Goal: Register for event/course

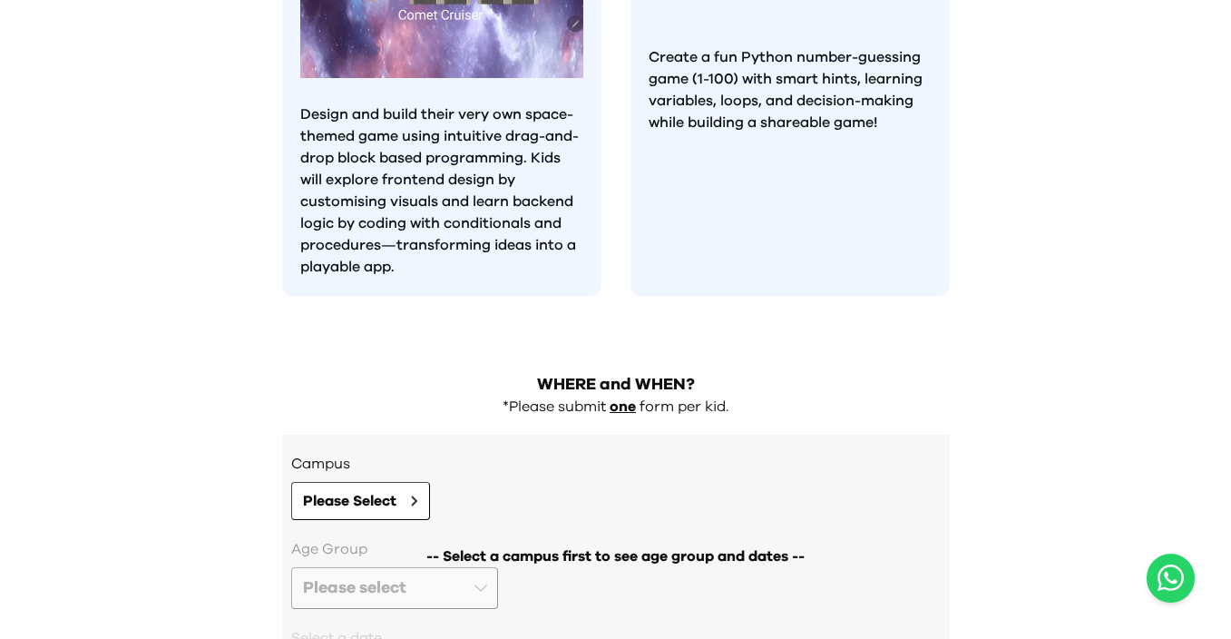
scroll to position [1752, 0]
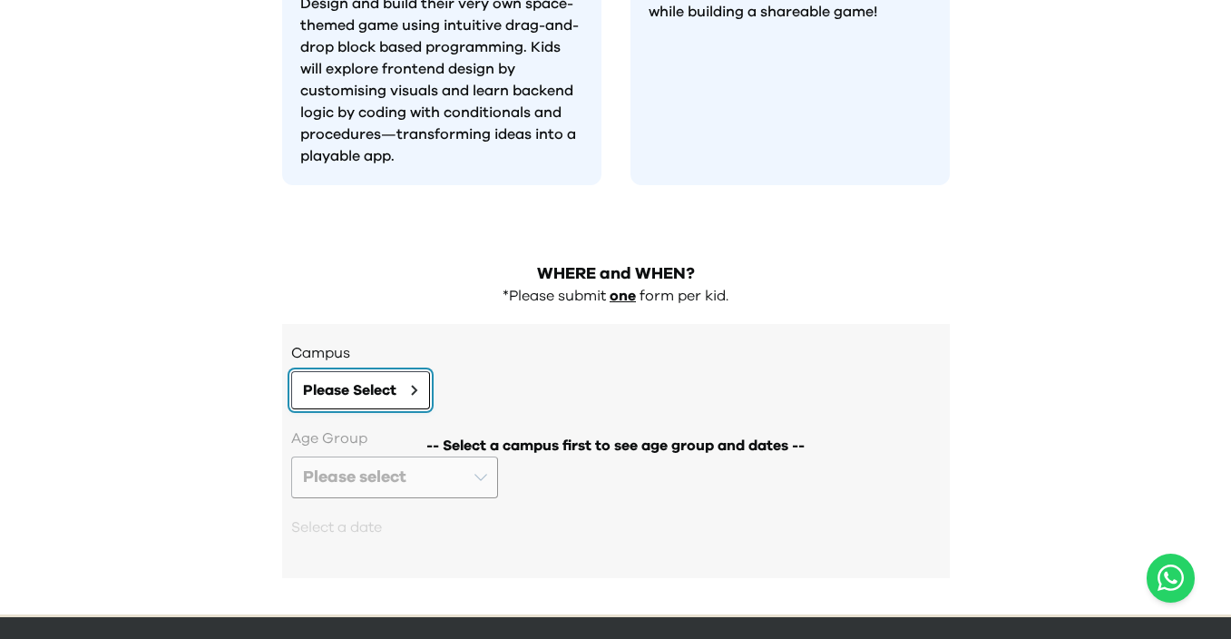
click at [405, 371] on button "Please Select" at bounding box center [360, 390] width 139 height 38
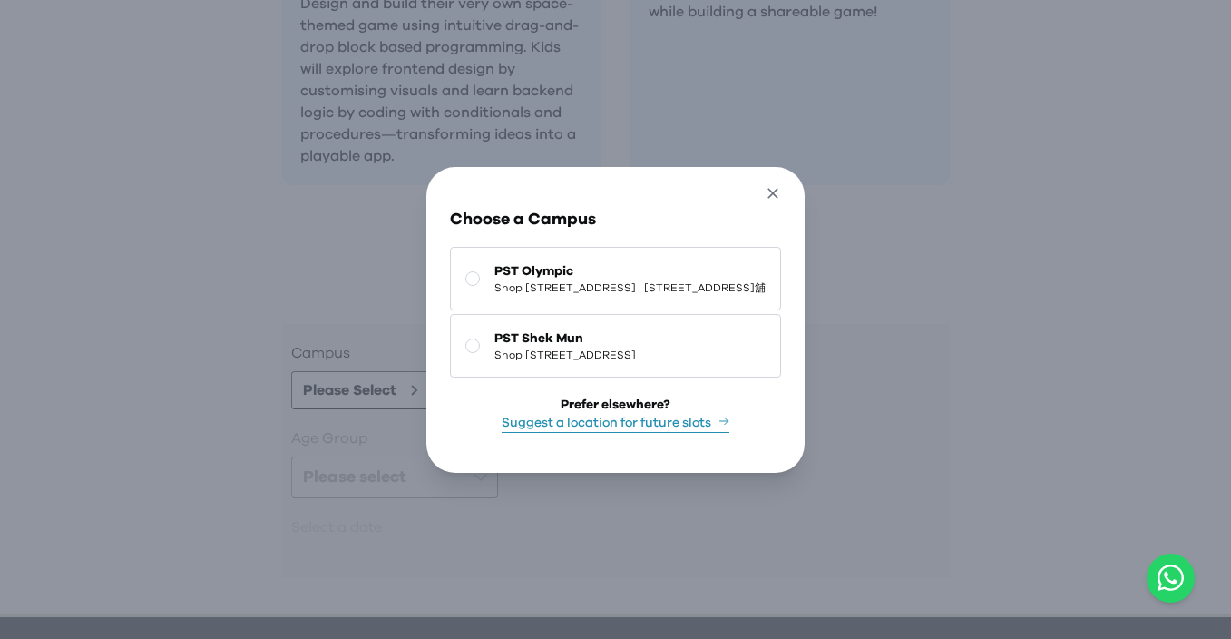
click at [783, 184] on icon "button" at bounding box center [773, 193] width 19 height 19
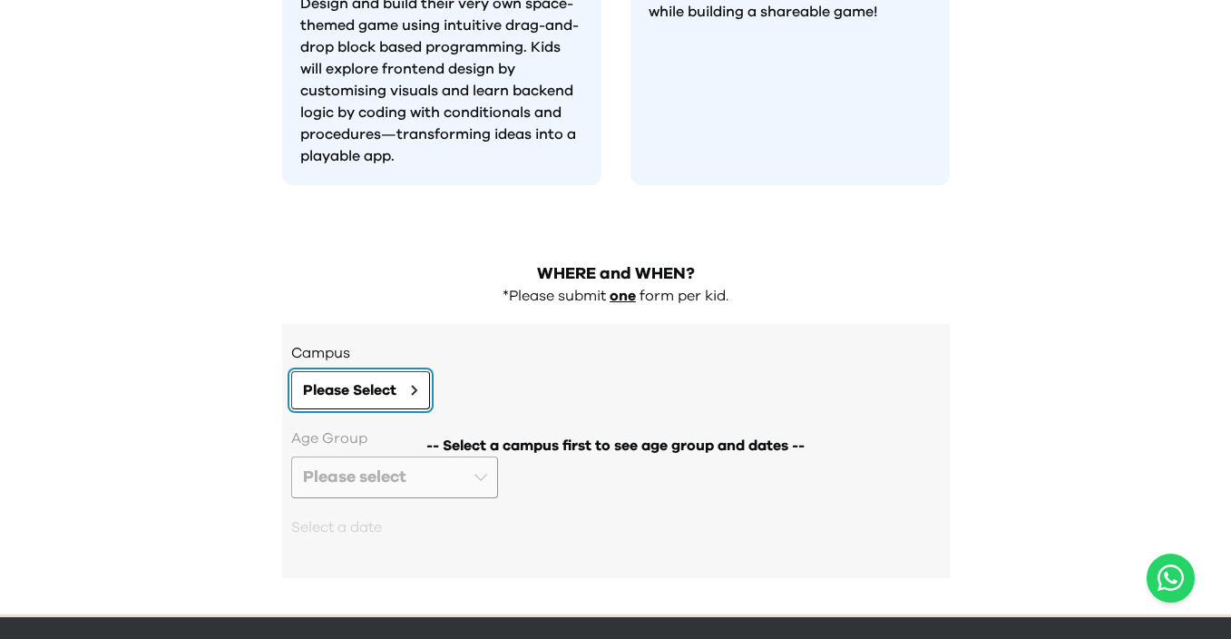
click at [368, 379] on span "Please Select" at bounding box center [349, 390] width 93 height 22
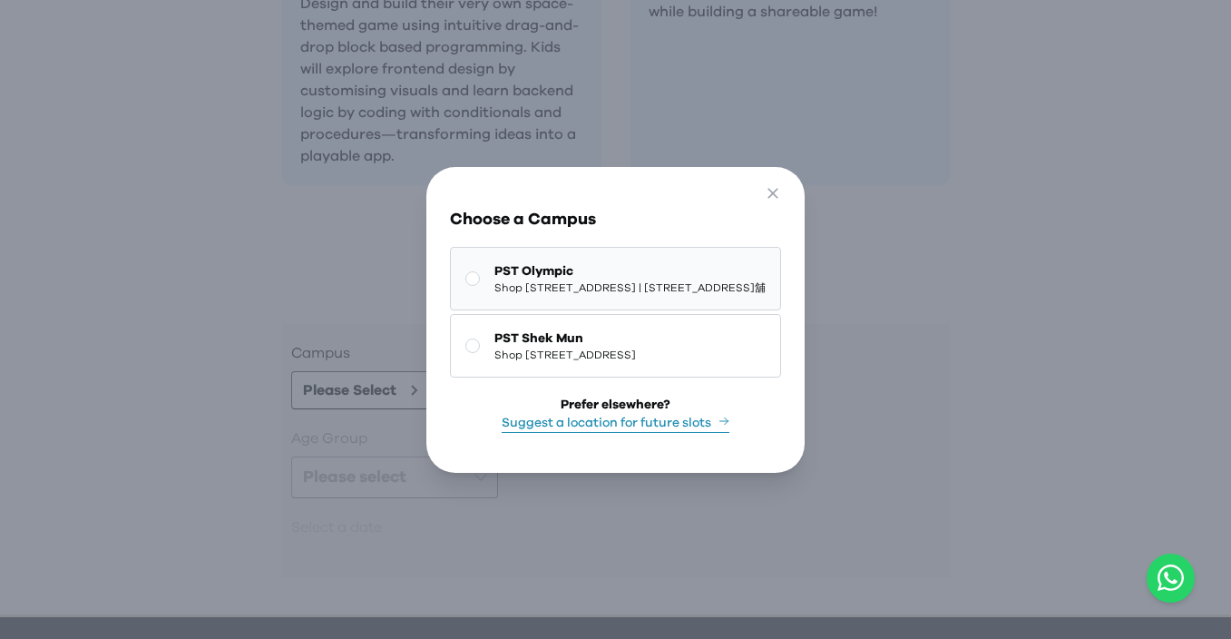
click at [611, 297] on button "PST Olympic Shop 118-119, 1/F, Olympian City 1, 11 Hoi Fai Road, Tai Kok Tsui |…" at bounding box center [615, 278] width 331 height 63
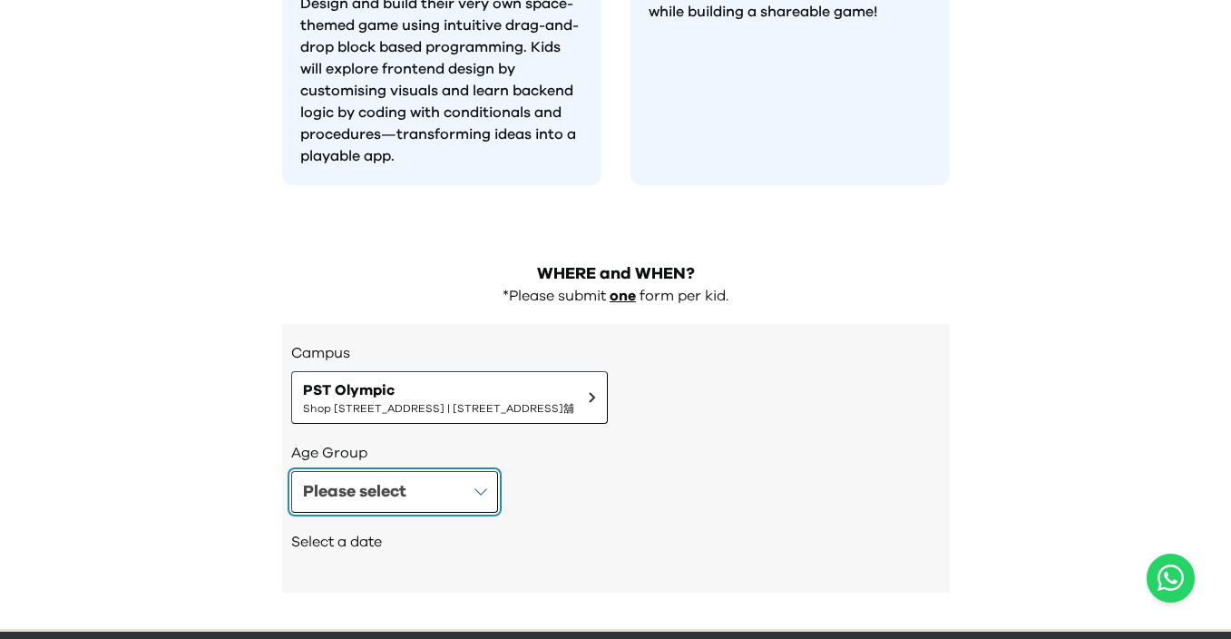
click at [426, 471] on button "Please select" at bounding box center [394, 492] width 207 height 42
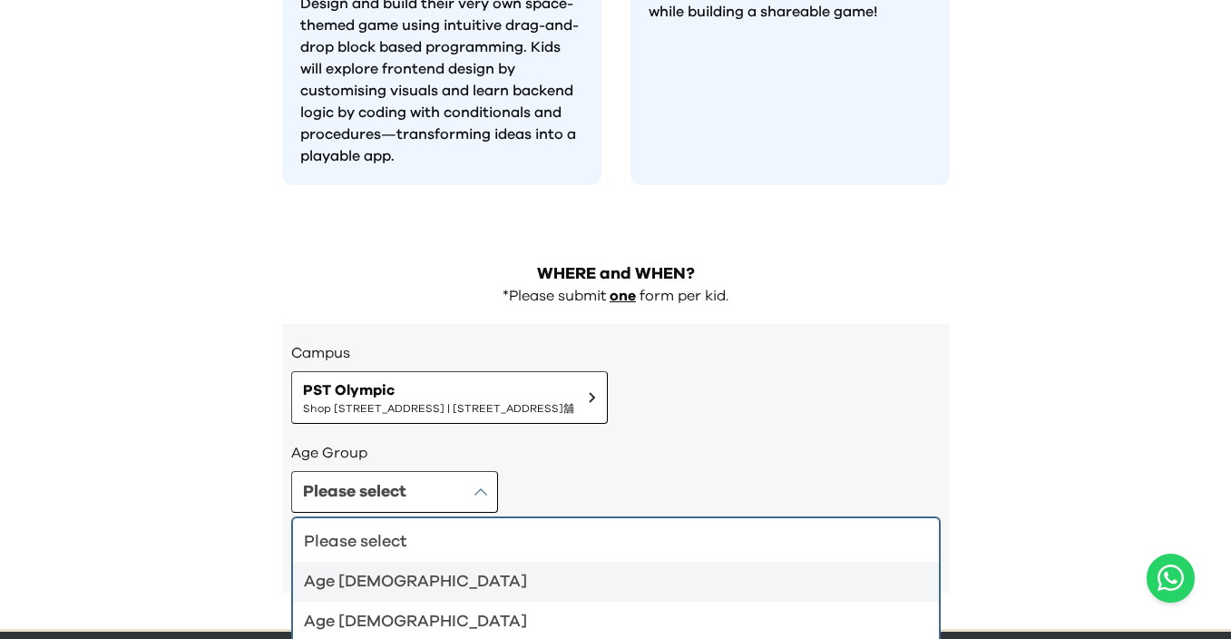
click at [481, 569] on div "Age 4-5" at bounding box center [605, 581] width 602 height 25
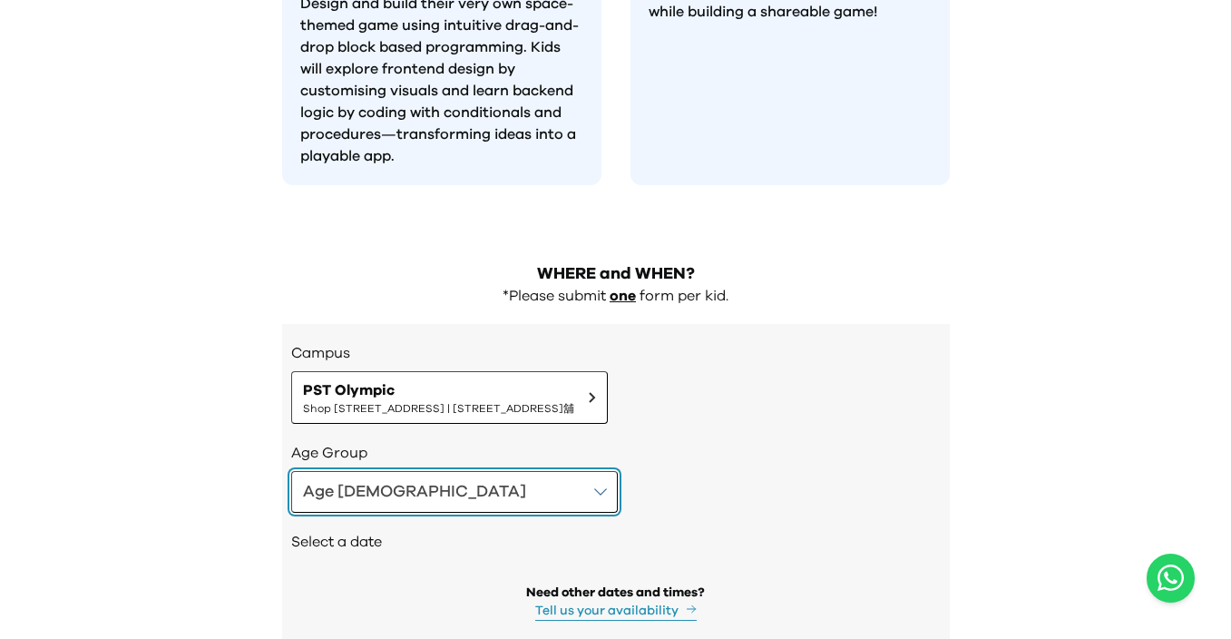
scroll to position [1813, 0]
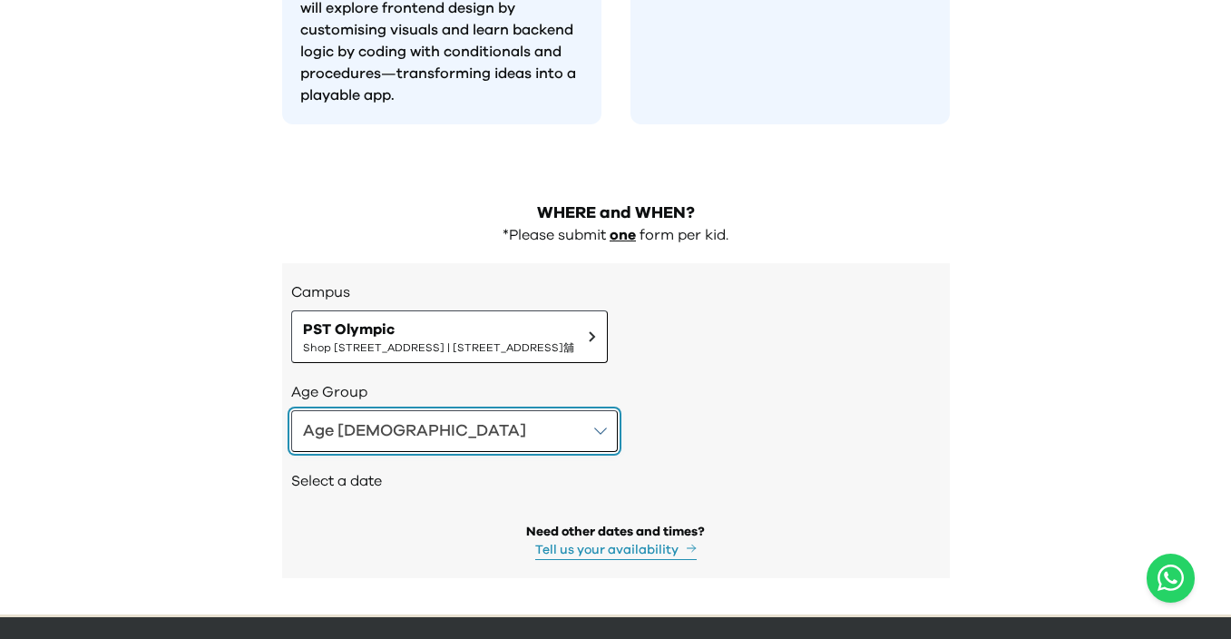
click at [402, 410] on button "Age [DEMOGRAPHIC_DATA]" at bounding box center [454, 431] width 327 height 42
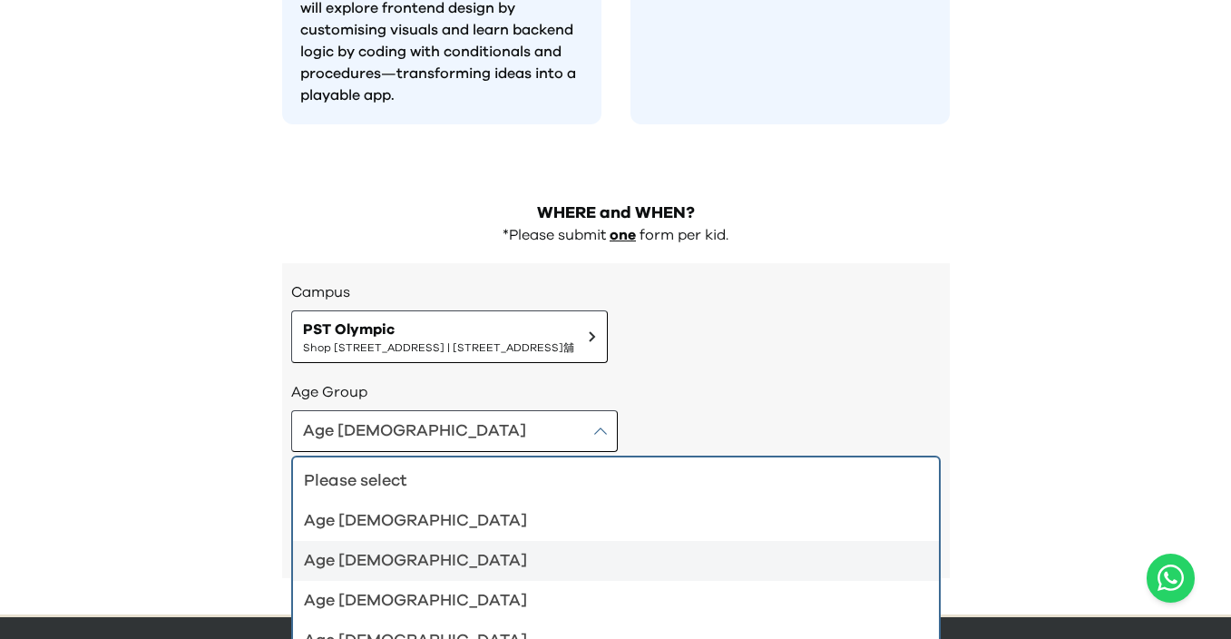
click at [398, 548] on div "Age [DEMOGRAPHIC_DATA]" at bounding box center [605, 560] width 602 height 25
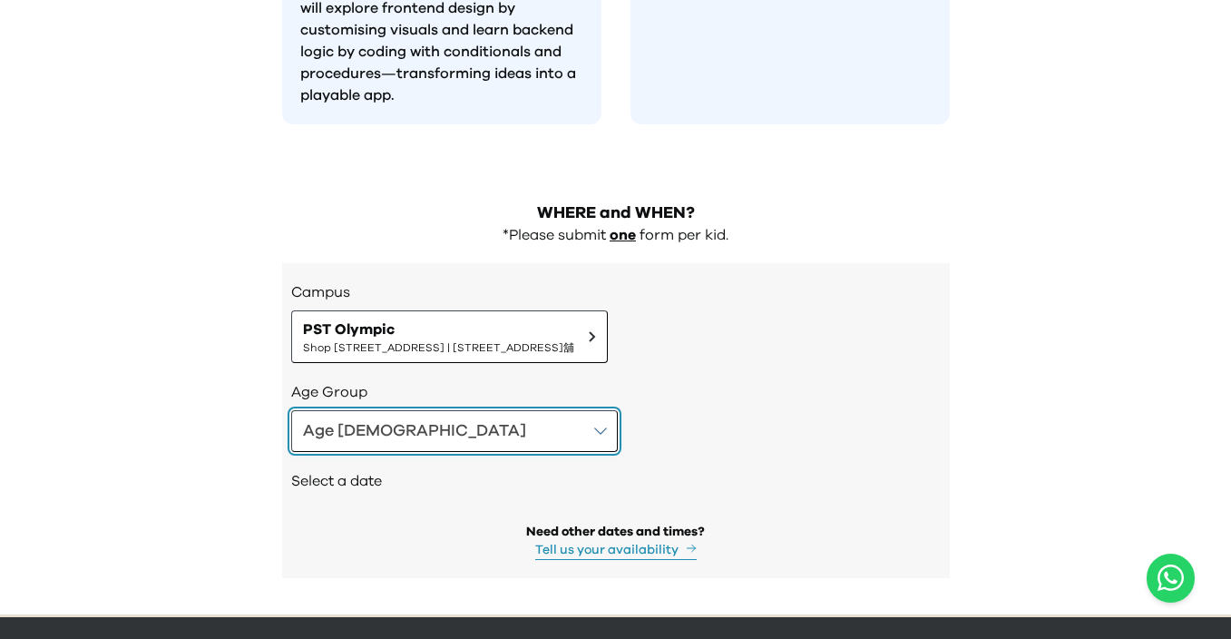
click at [427, 410] on button "Age [DEMOGRAPHIC_DATA]" at bounding box center [454, 431] width 327 height 42
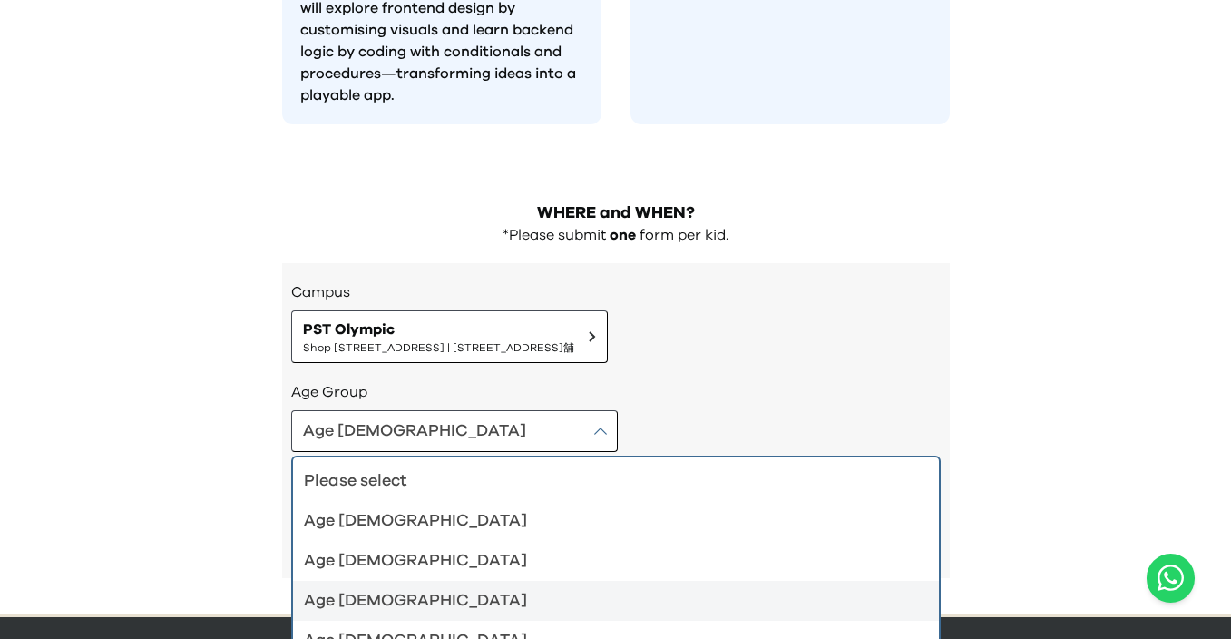
click at [409, 588] on div "Age [DEMOGRAPHIC_DATA]" at bounding box center [605, 600] width 602 height 25
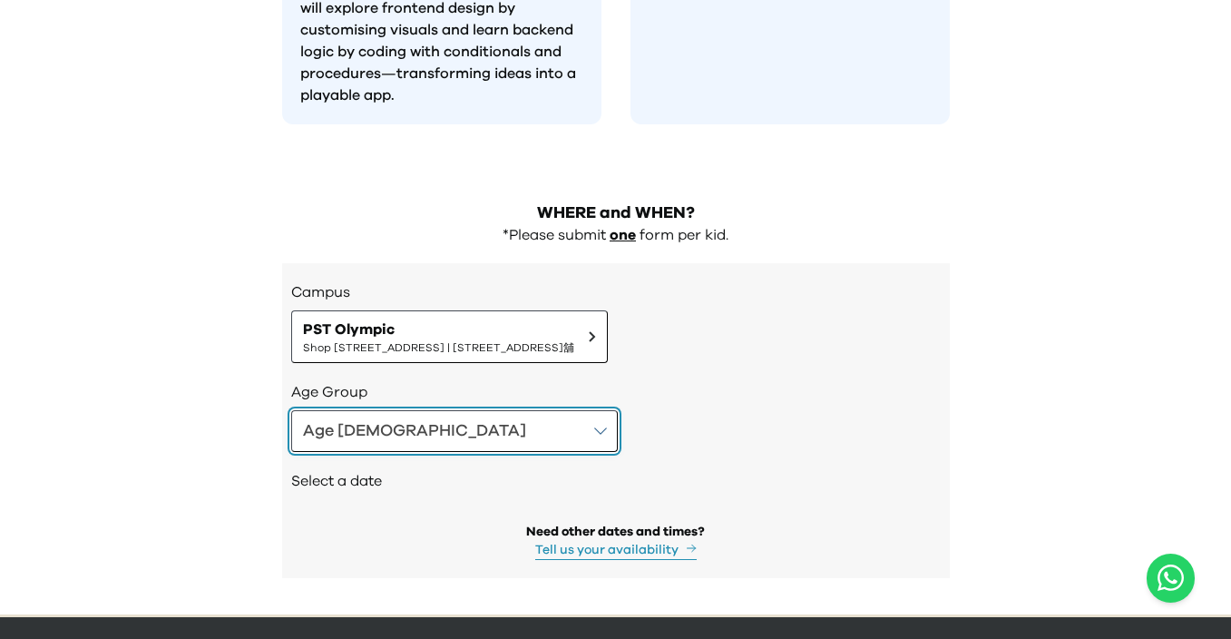
click at [432, 410] on button "Age [DEMOGRAPHIC_DATA]" at bounding box center [454, 431] width 327 height 42
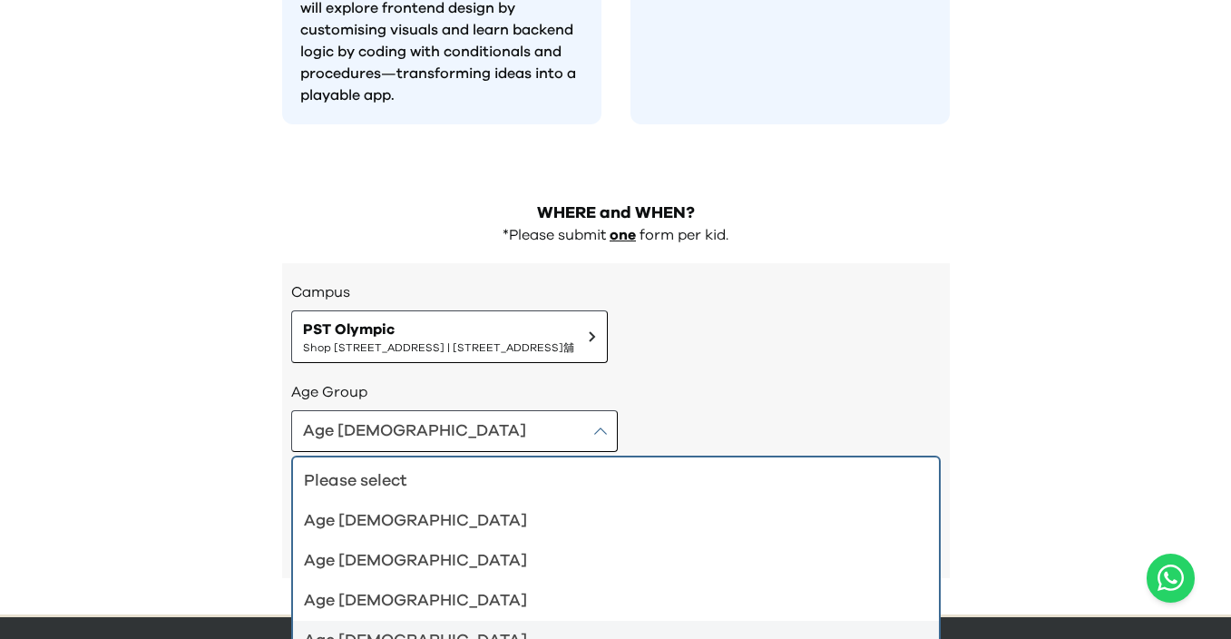
click at [405, 628] on div "Age [DEMOGRAPHIC_DATA]" at bounding box center [605, 640] width 602 height 25
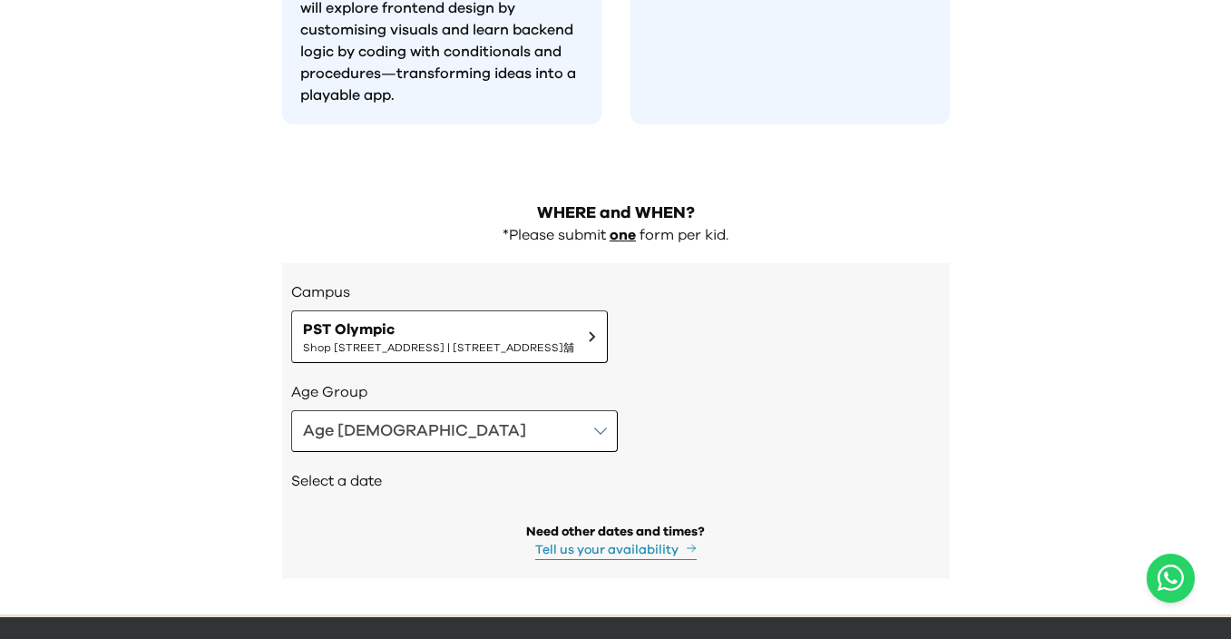
click at [635, 226] on p "one" at bounding box center [622, 235] width 26 height 19
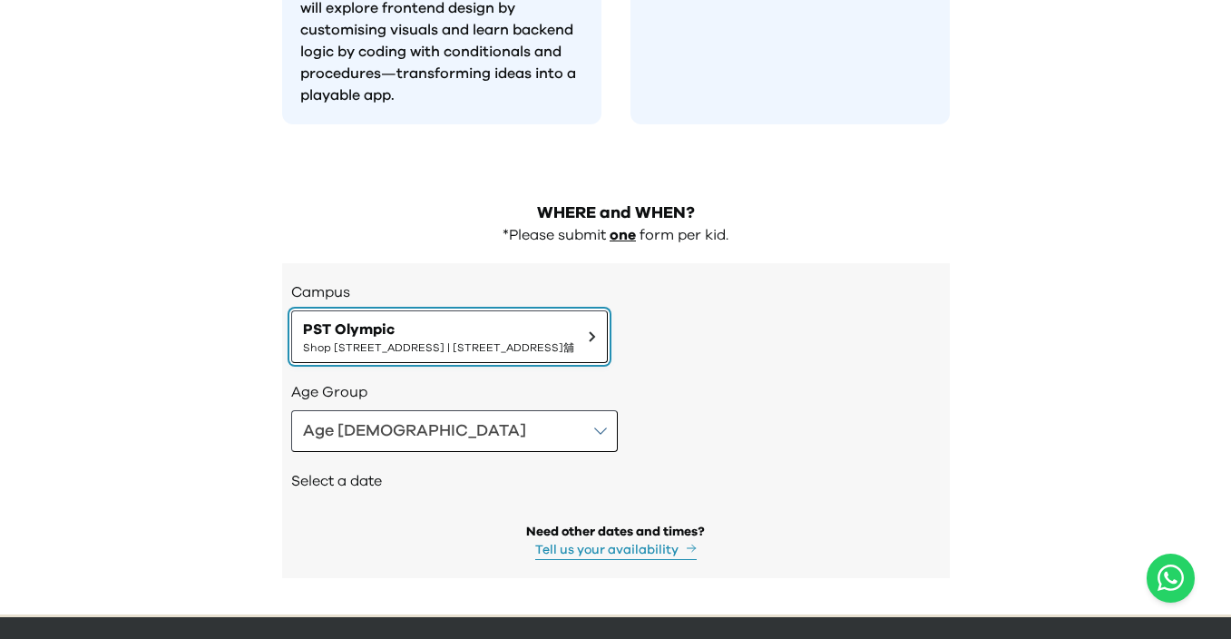
click at [451, 340] on span "Shop [STREET_ADDRESS] | [STREET_ADDRESS]舖" at bounding box center [438, 347] width 271 height 15
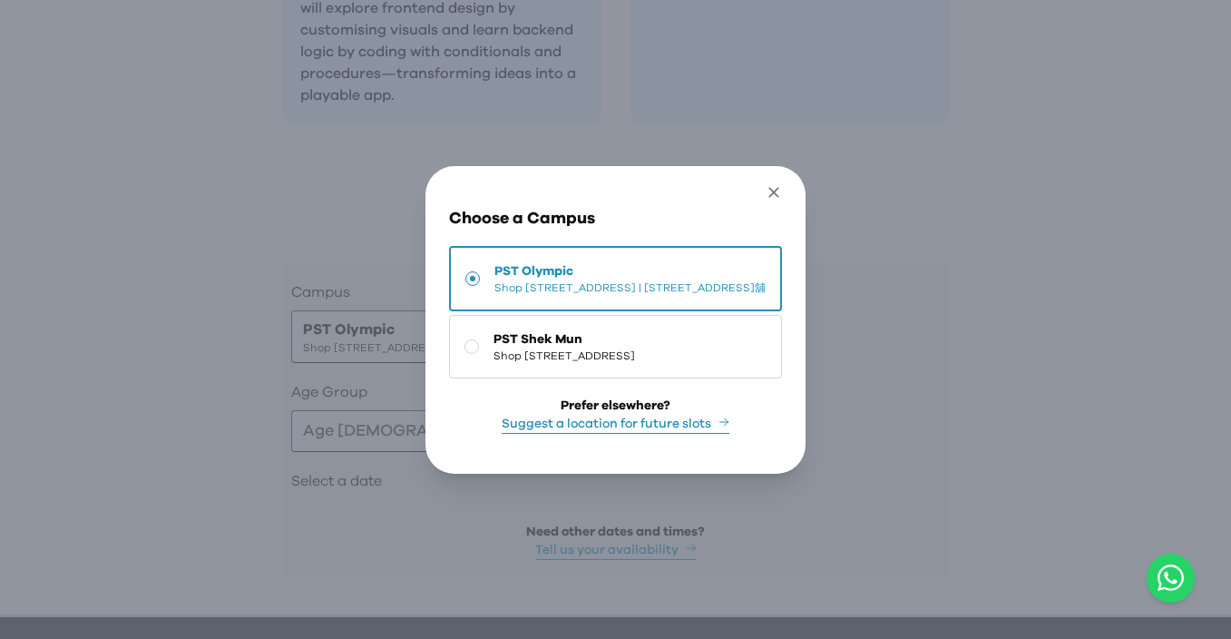
click at [791, 180] on button "Close" at bounding box center [774, 195] width 34 height 31
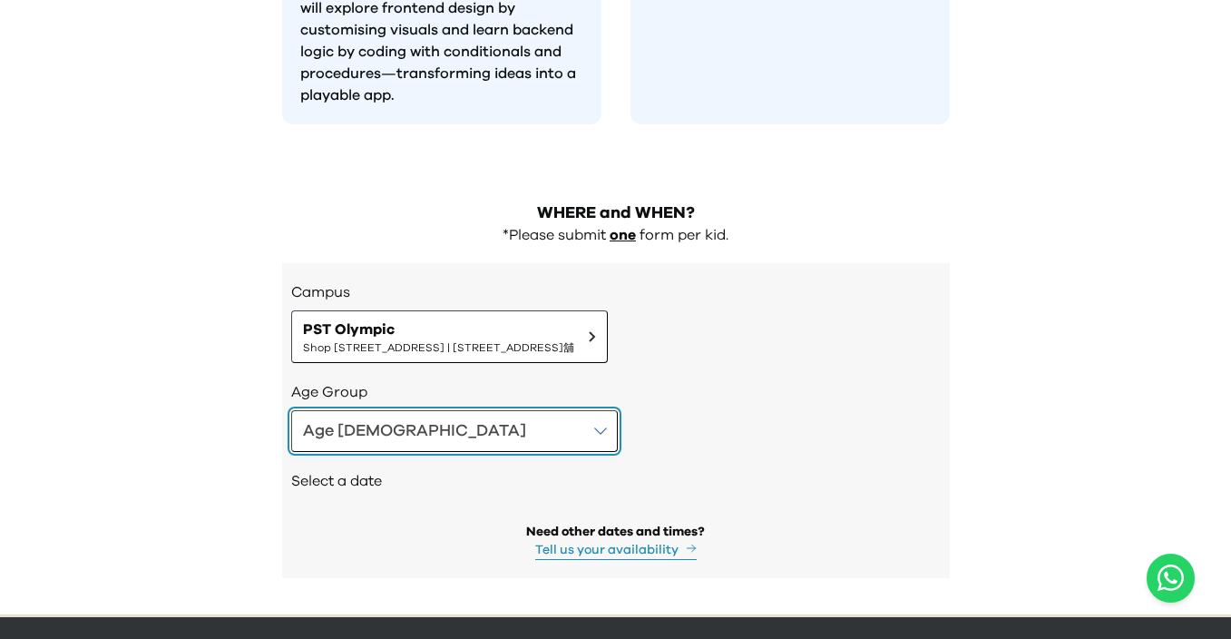
click at [416, 410] on button "Age [DEMOGRAPHIC_DATA]" at bounding box center [454, 431] width 327 height 42
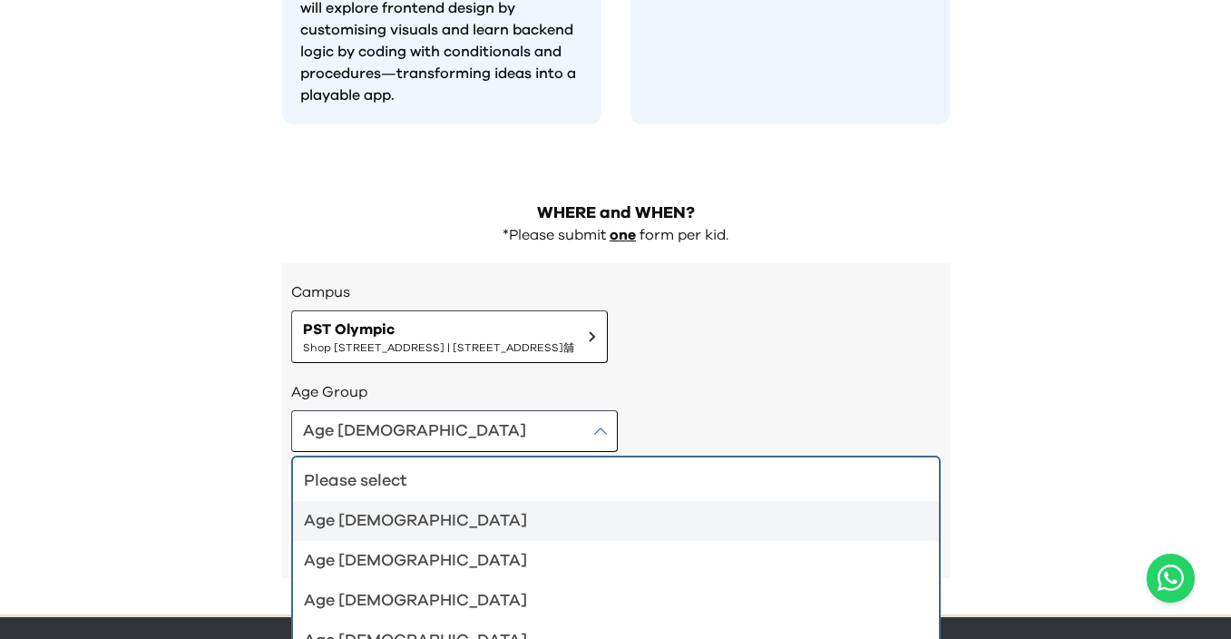
click at [397, 508] on div "Age [DEMOGRAPHIC_DATA]" at bounding box center [605, 520] width 602 height 25
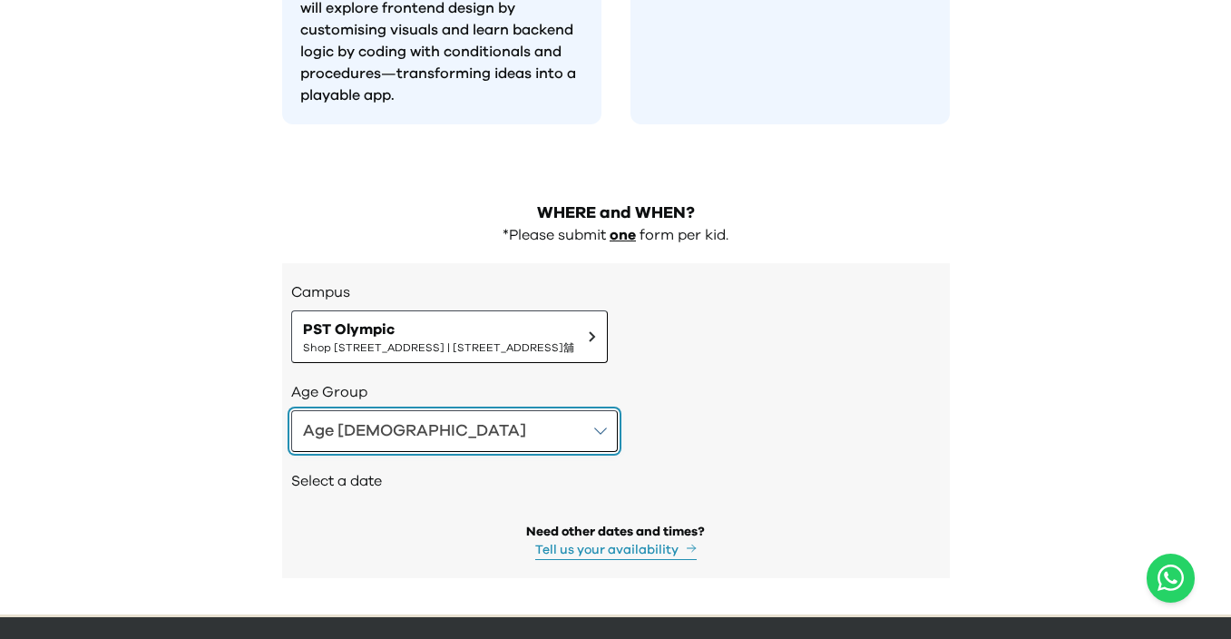
click at [443, 410] on button "Age [DEMOGRAPHIC_DATA]" at bounding box center [454, 431] width 327 height 42
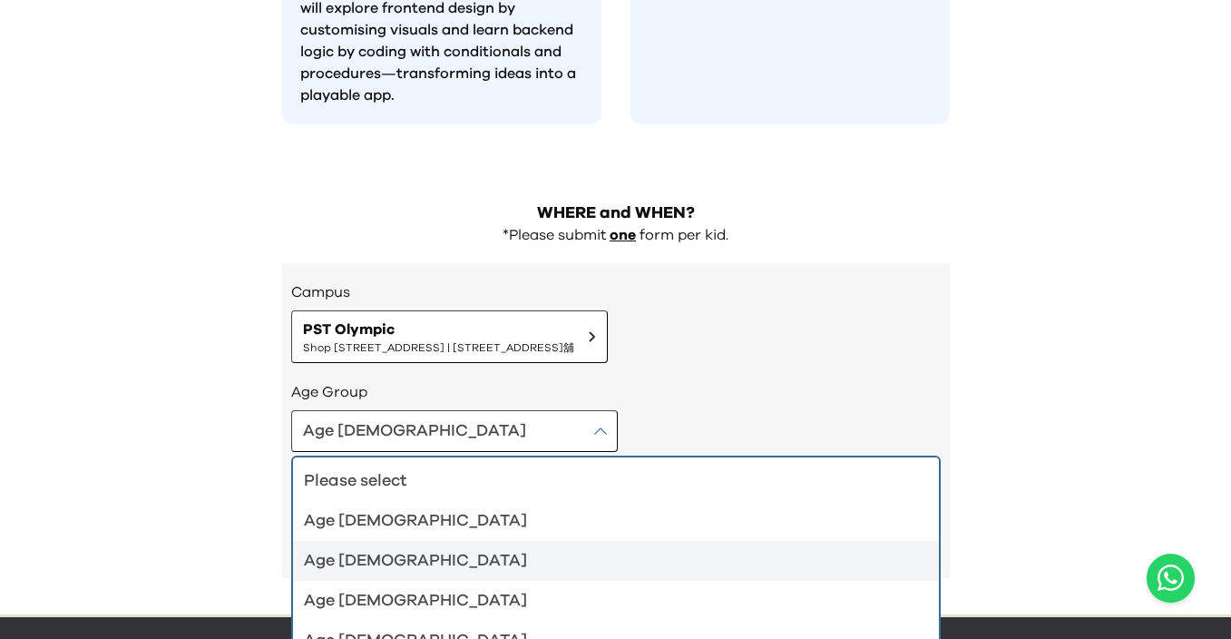
click at [434, 548] on div "Age [DEMOGRAPHIC_DATA]" at bounding box center [605, 560] width 602 height 25
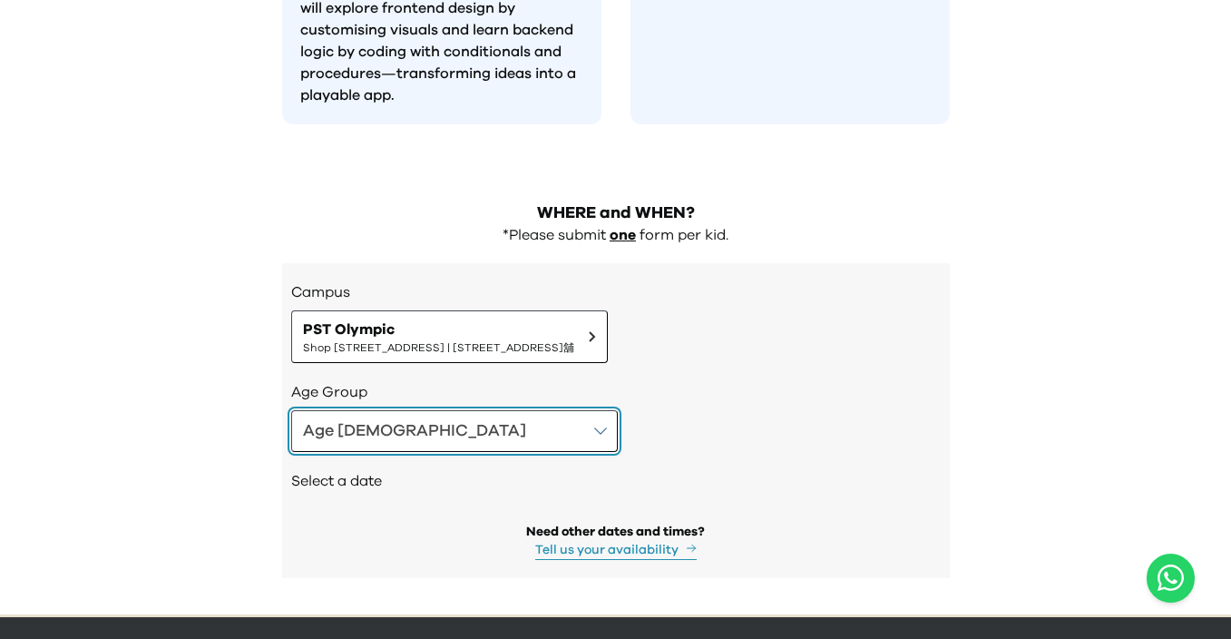
click at [437, 410] on button "Age 6-7" at bounding box center [454, 431] width 327 height 42
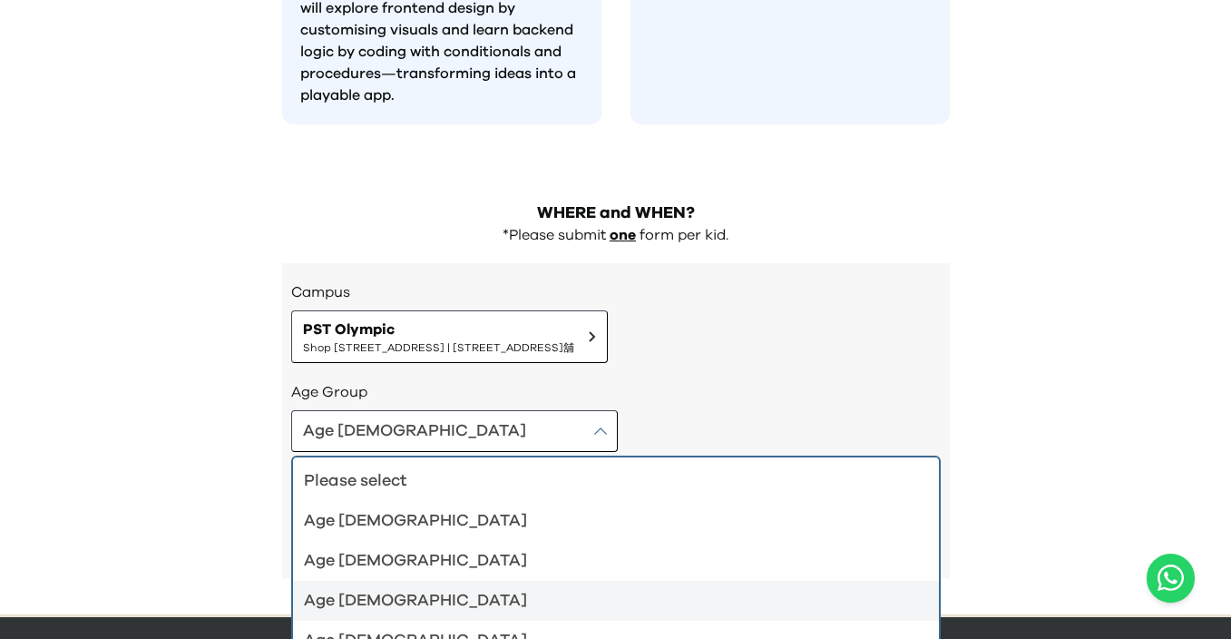
click at [423, 588] on div "Age 8-9" at bounding box center [605, 600] width 602 height 25
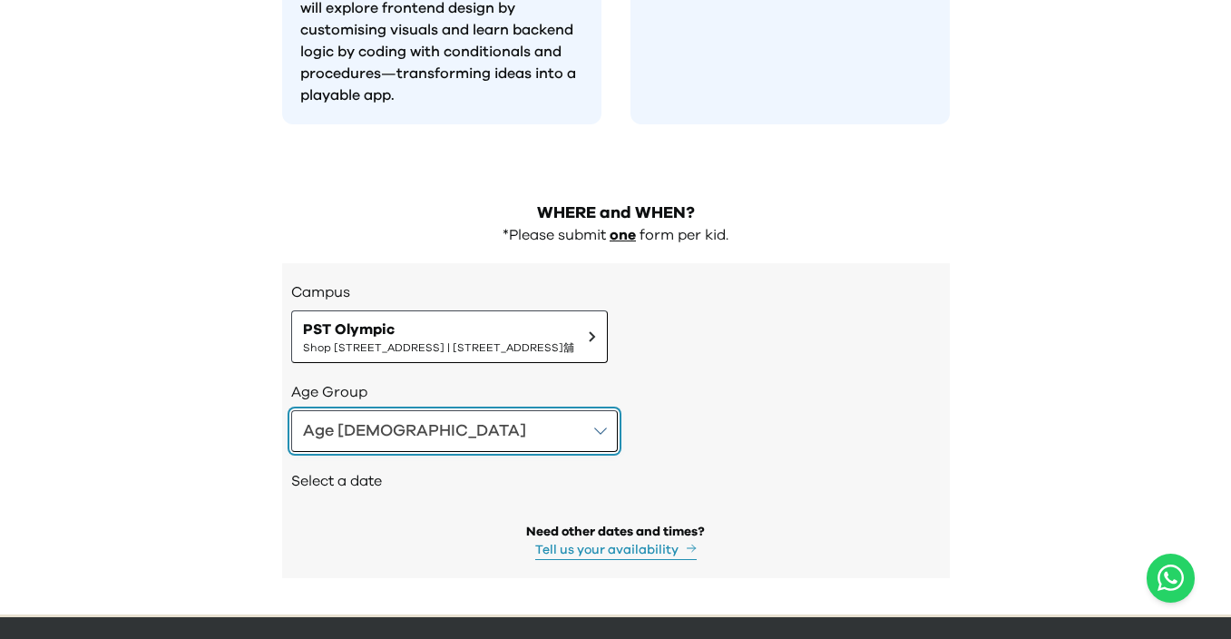
click at [404, 410] on button "Age 8-9" at bounding box center [454, 431] width 327 height 42
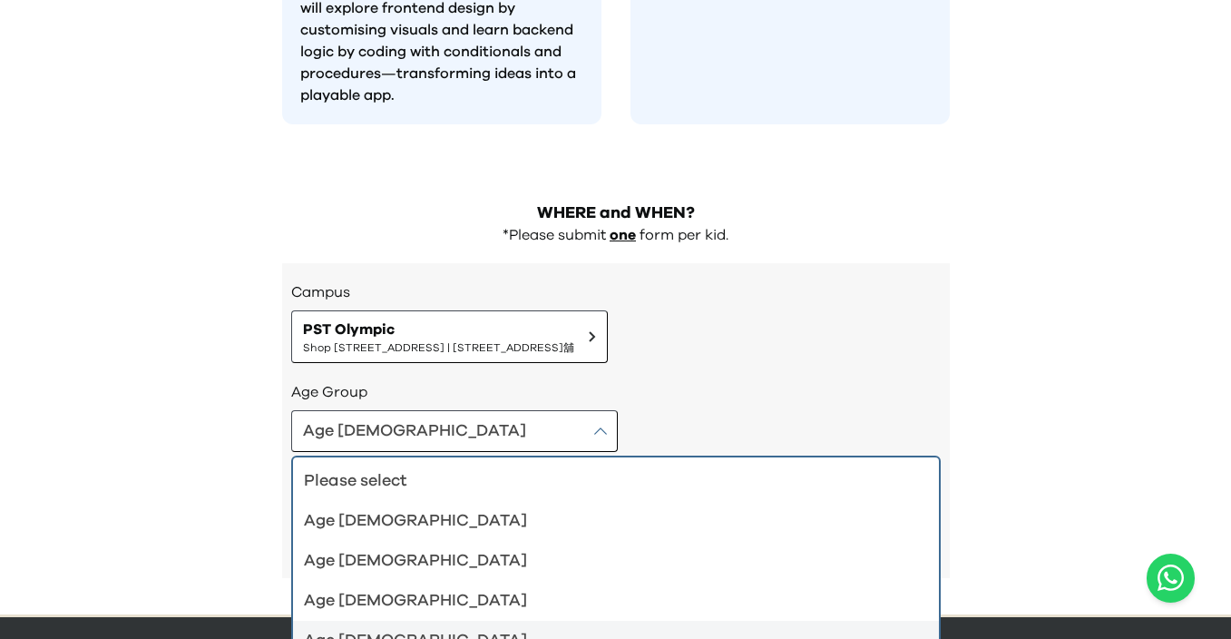
click at [387, 628] on div "Age 10-12" at bounding box center [605, 640] width 602 height 25
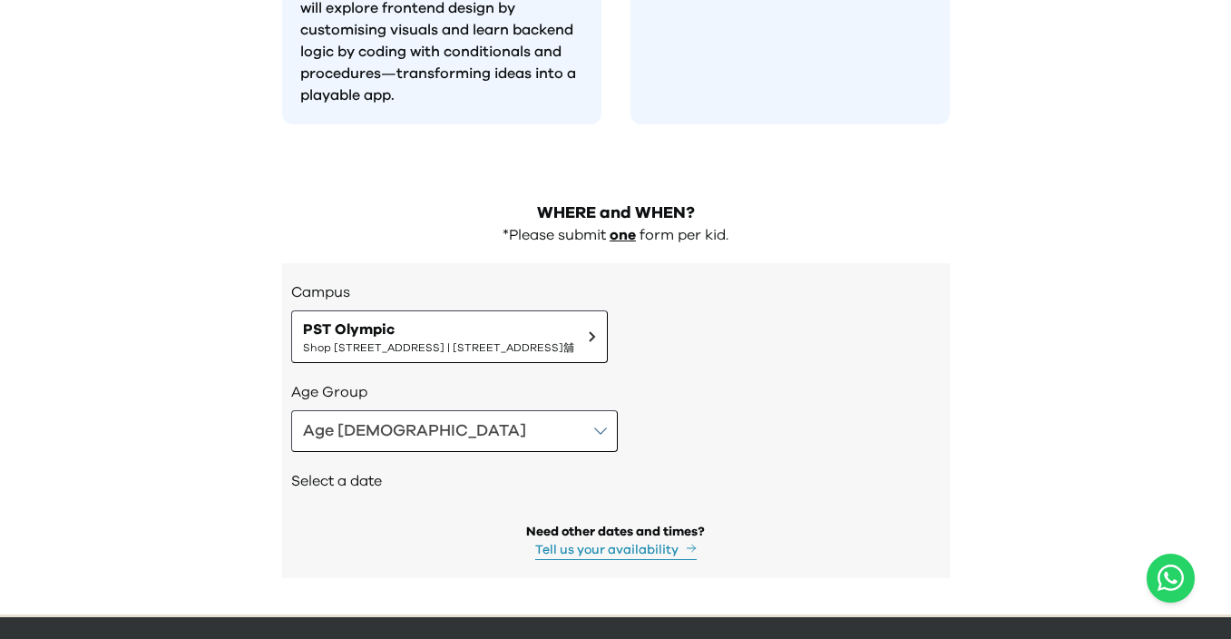
click at [332, 470] on h2 "Select a date" at bounding box center [615, 481] width 649 height 22
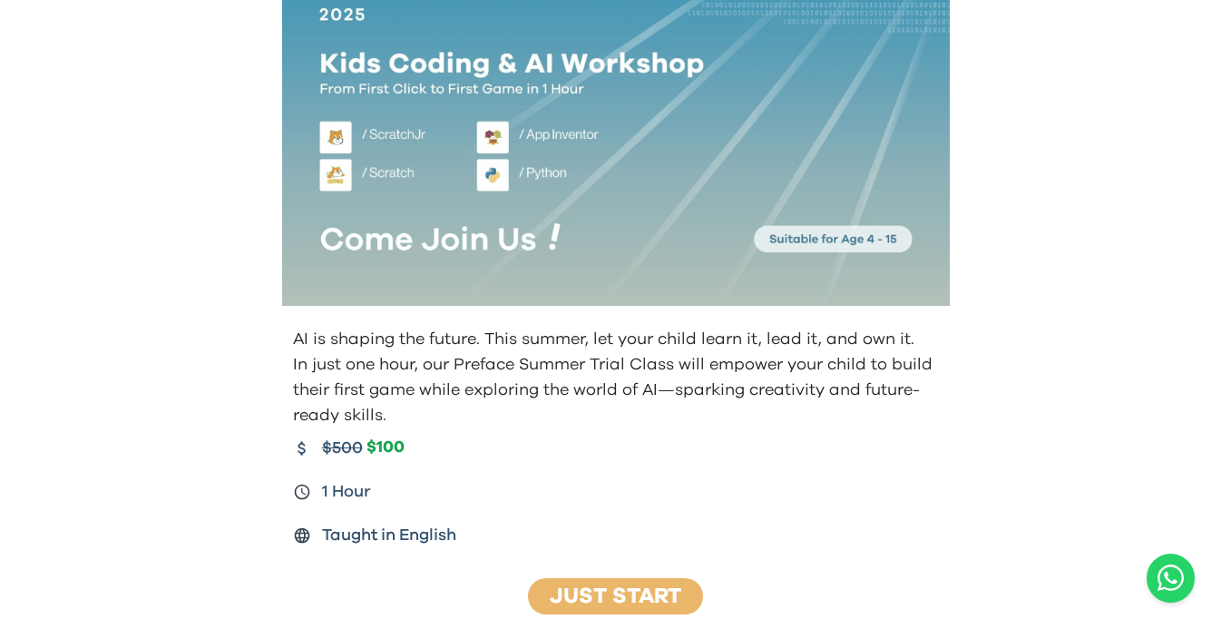
scroll to position [147, 0]
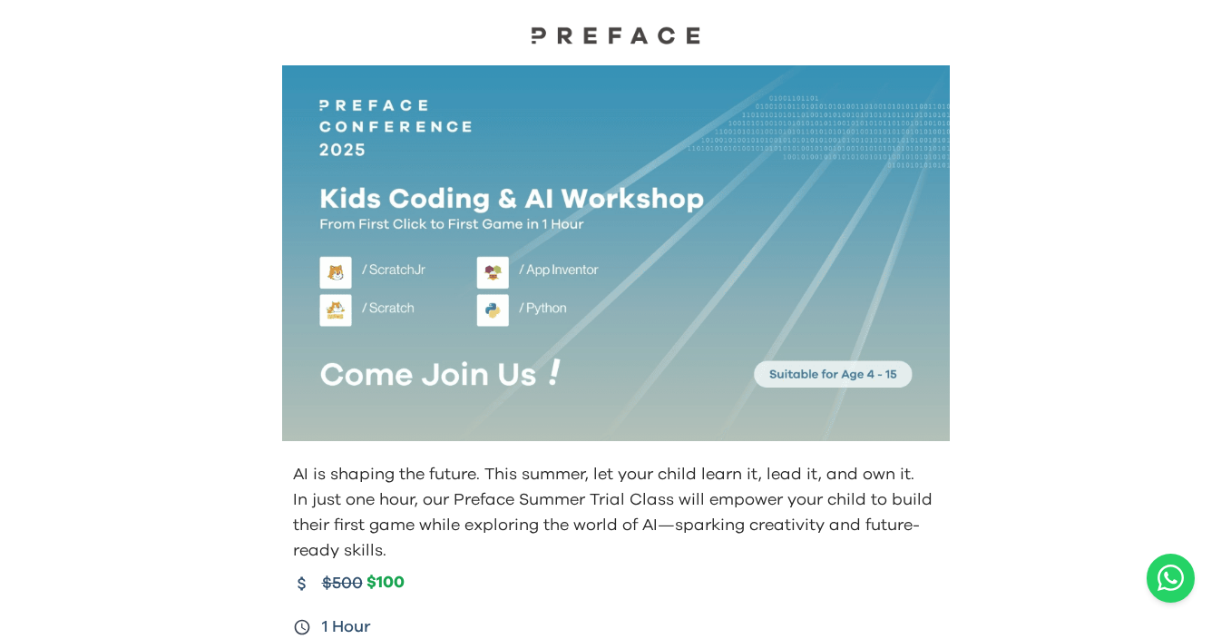
scroll to position [27, 0]
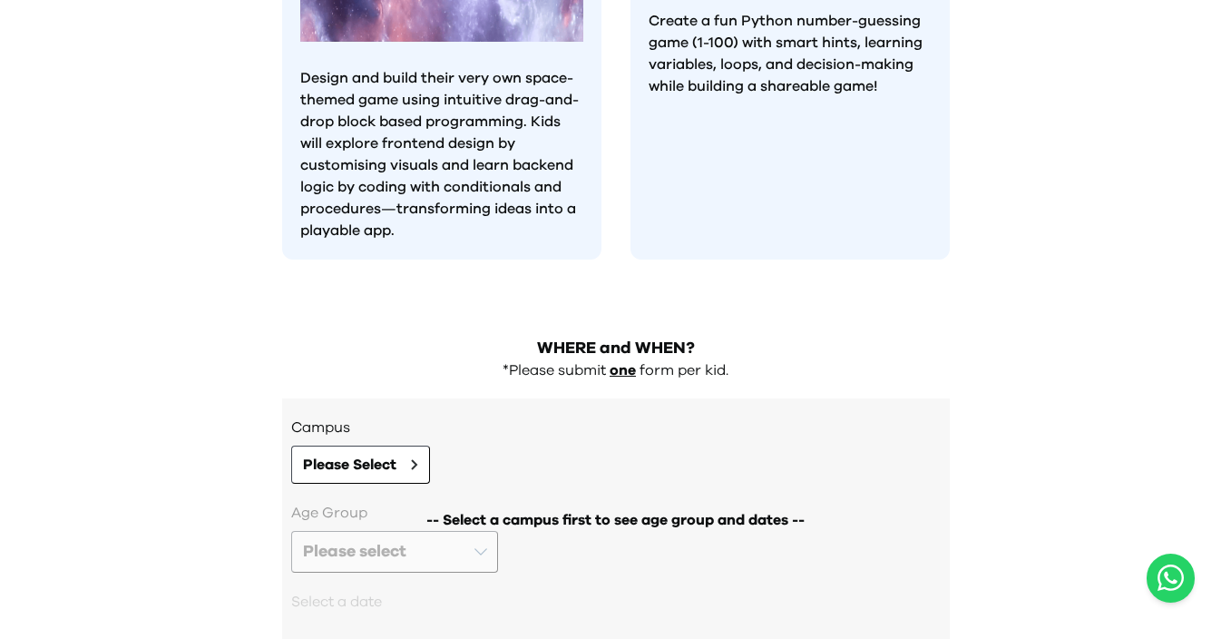
scroll to position [1683, 0]
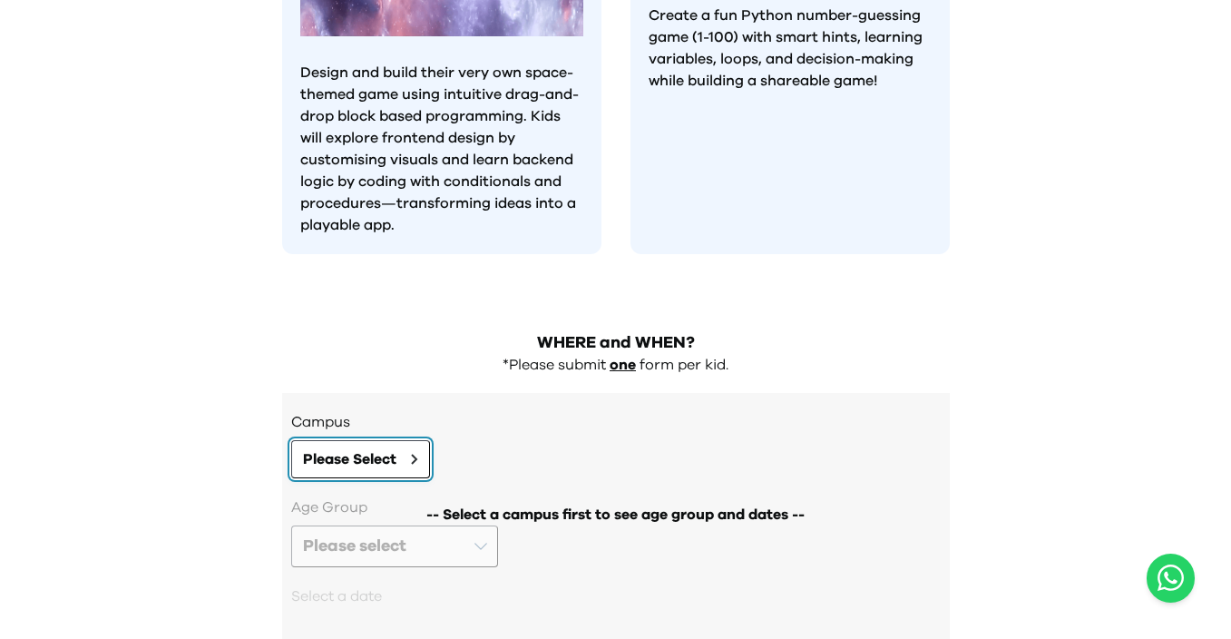
click at [408, 440] on button "Please Select" at bounding box center [360, 459] width 139 height 38
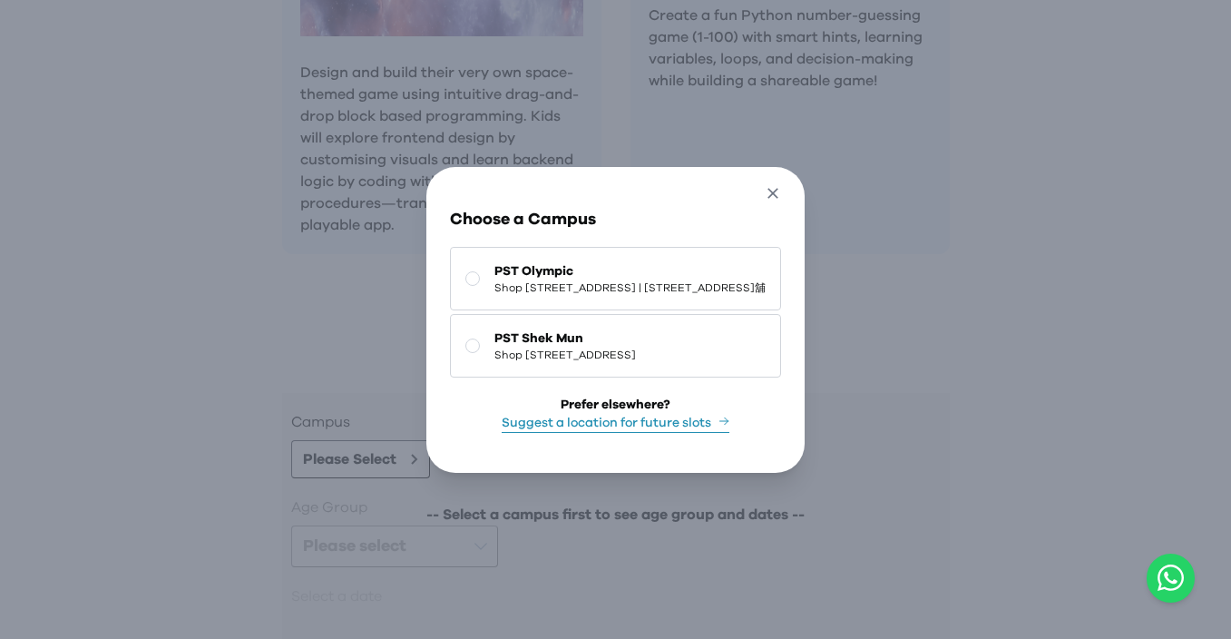
click at [790, 190] on button "Close" at bounding box center [773, 196] width 34 height 31
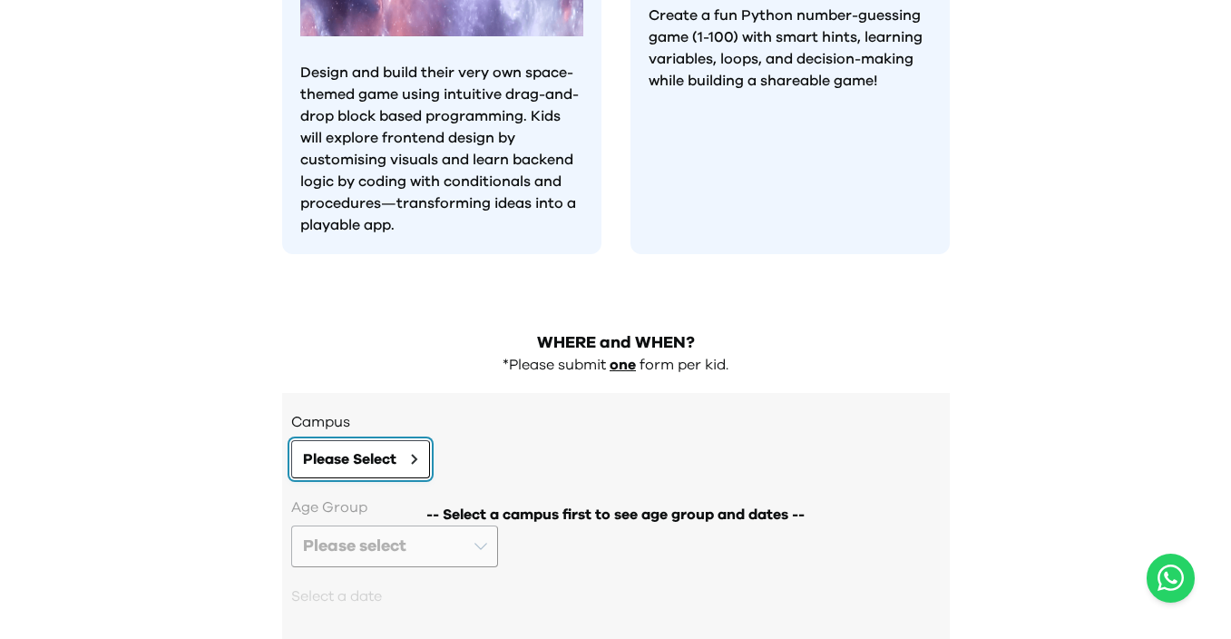
click at [405, 440] on button "Please Select" at bounding box center [360, 459] width 139 height 38
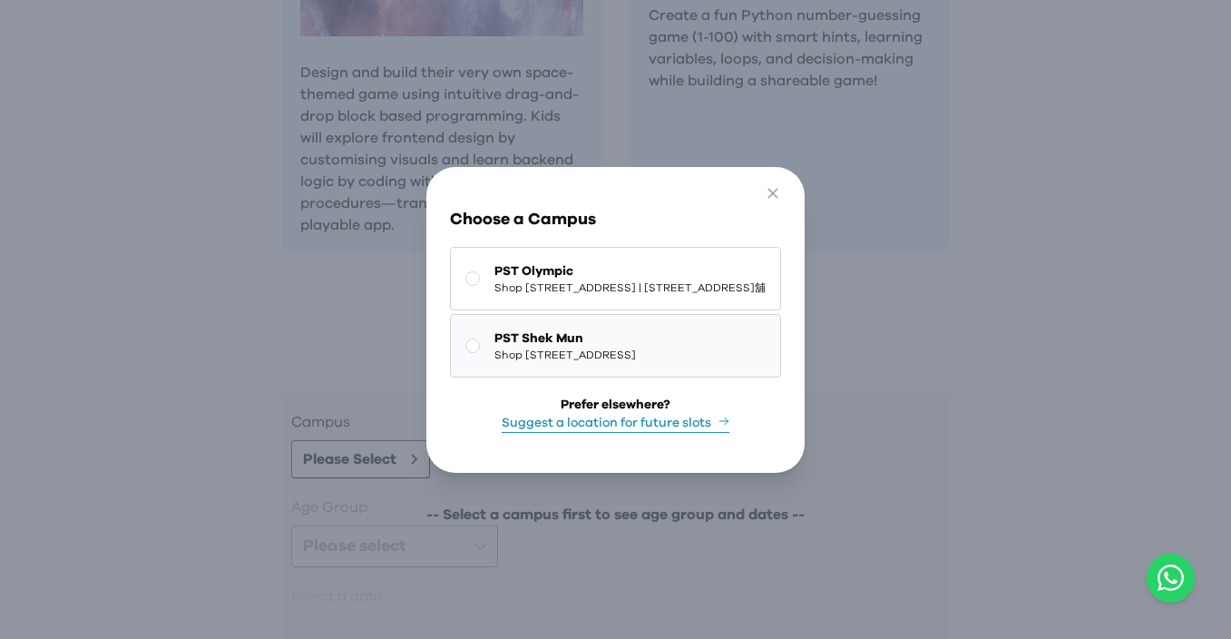
click at [494, 336] on span "PST Shek Mun" at bounding box center [564, 338] width 141 height 18
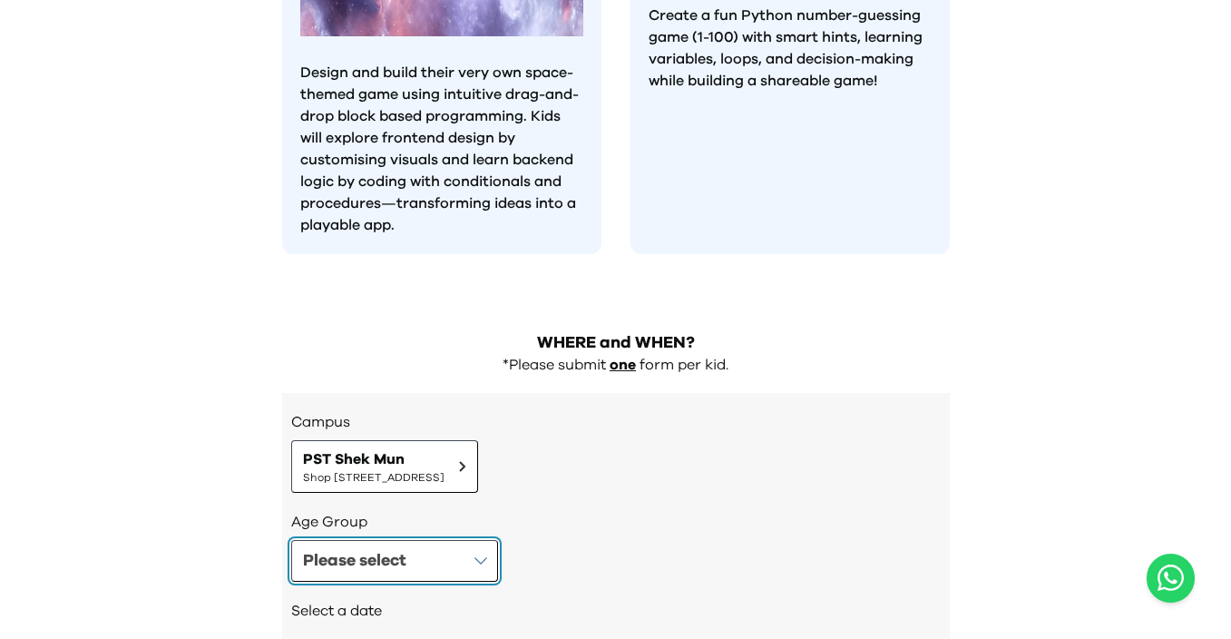
click at [400, 548] on div "Please select" at bounding box center [354, 560] width 103 height 25
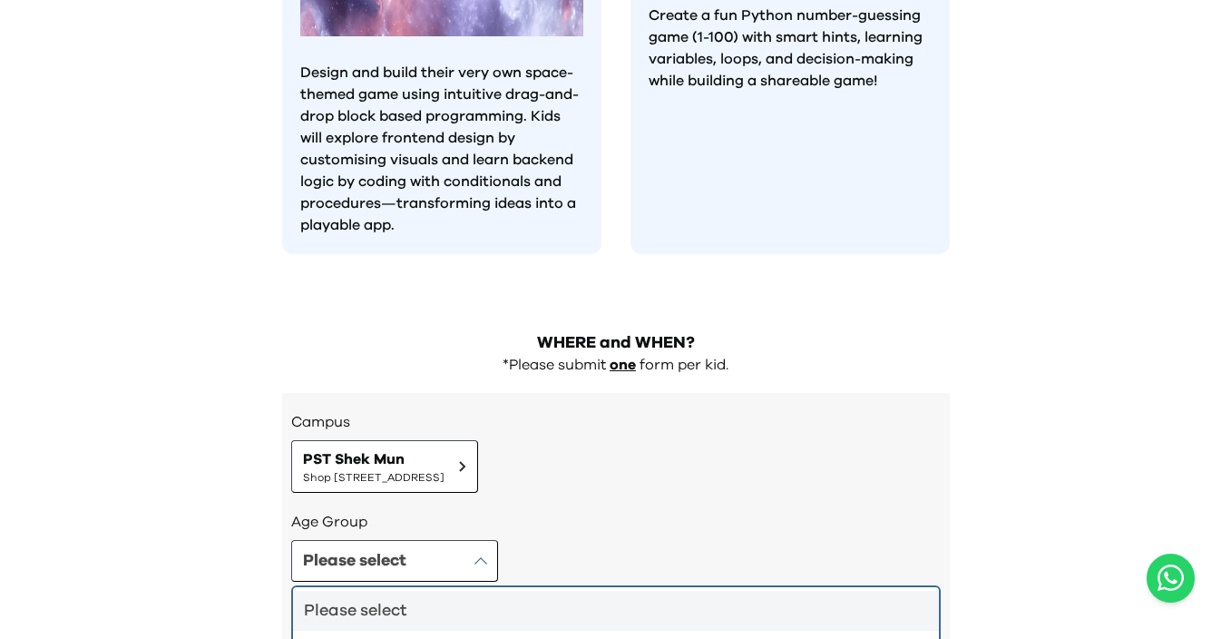
click at [450, 590] on li "Please select" at bounding box center [616, 610] width 646 height 40
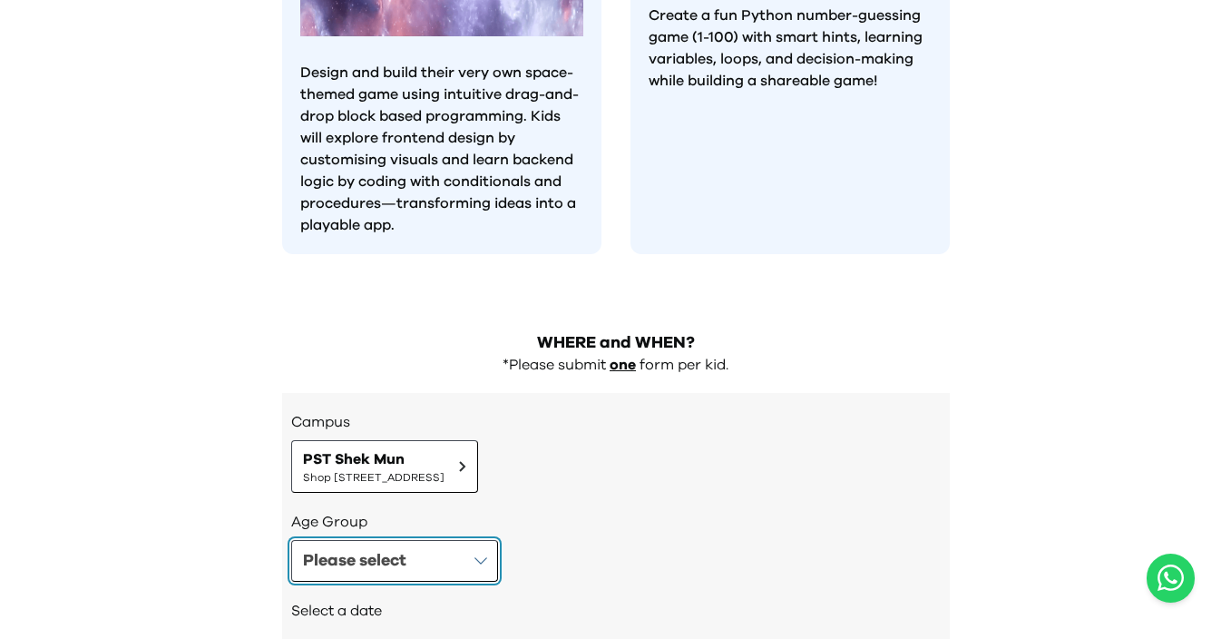
scroll to position [1767, 0]
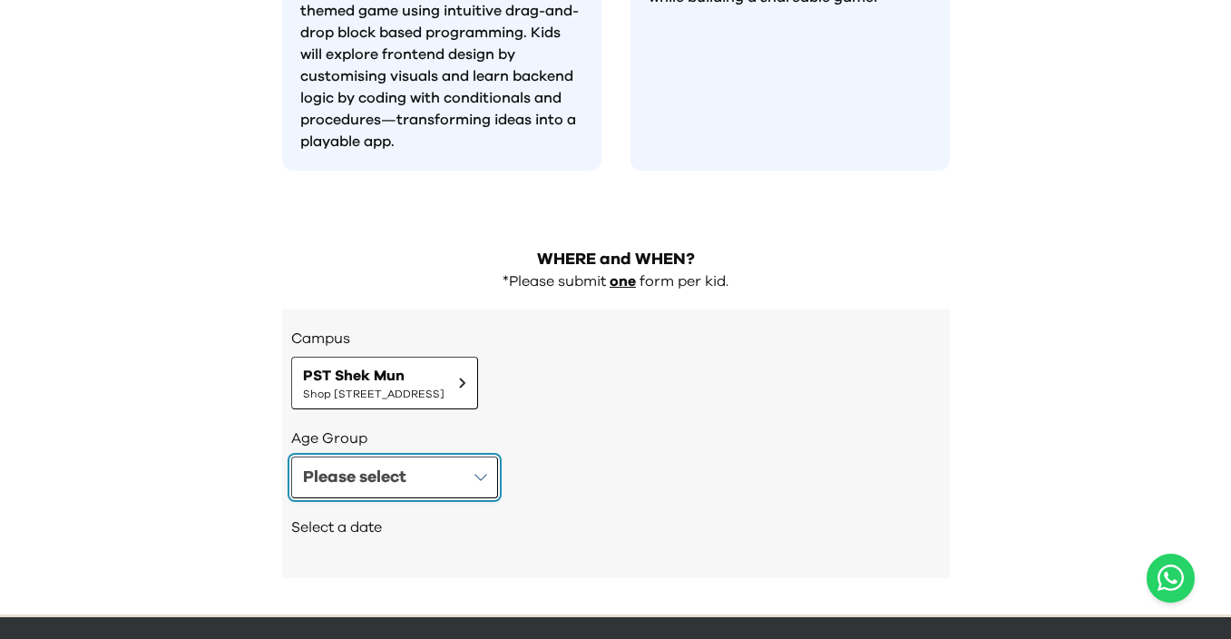
click at [436, 427] on div "Age Group Please select" at bounding box center [615, 462] width 649 height 71
click at [409, 456] on button "Please select" at bounding box center [394, 477] width 207 height 42
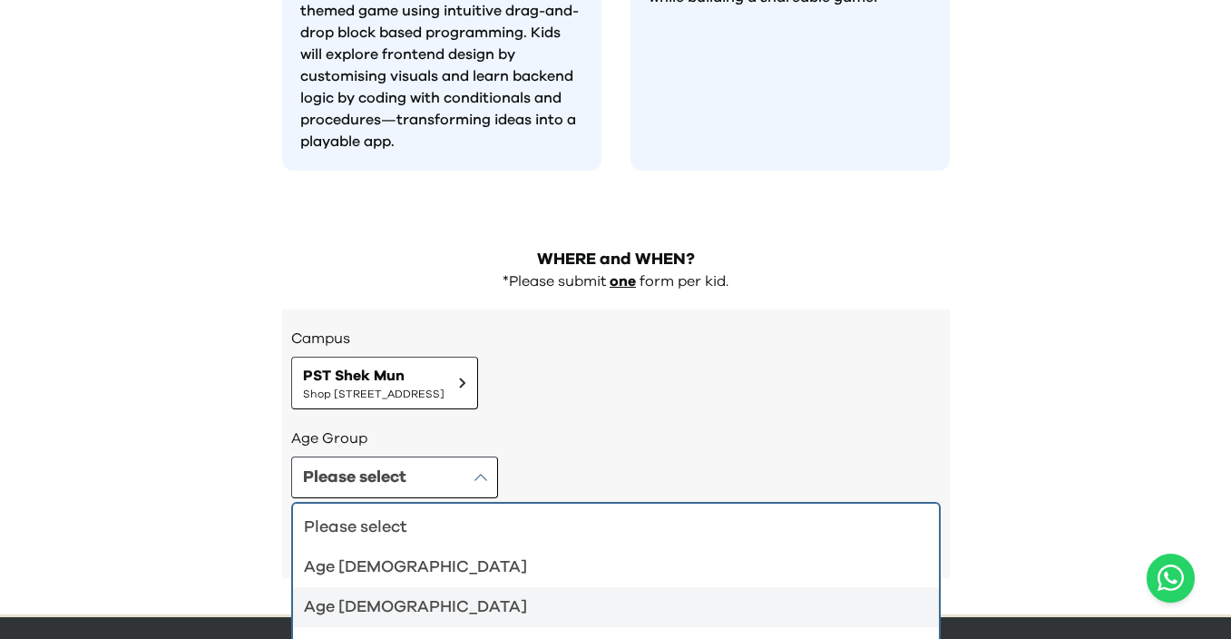
click at [377, 594] on div "Age 6-7" at bounding box center [605, 606] width 602 height 25
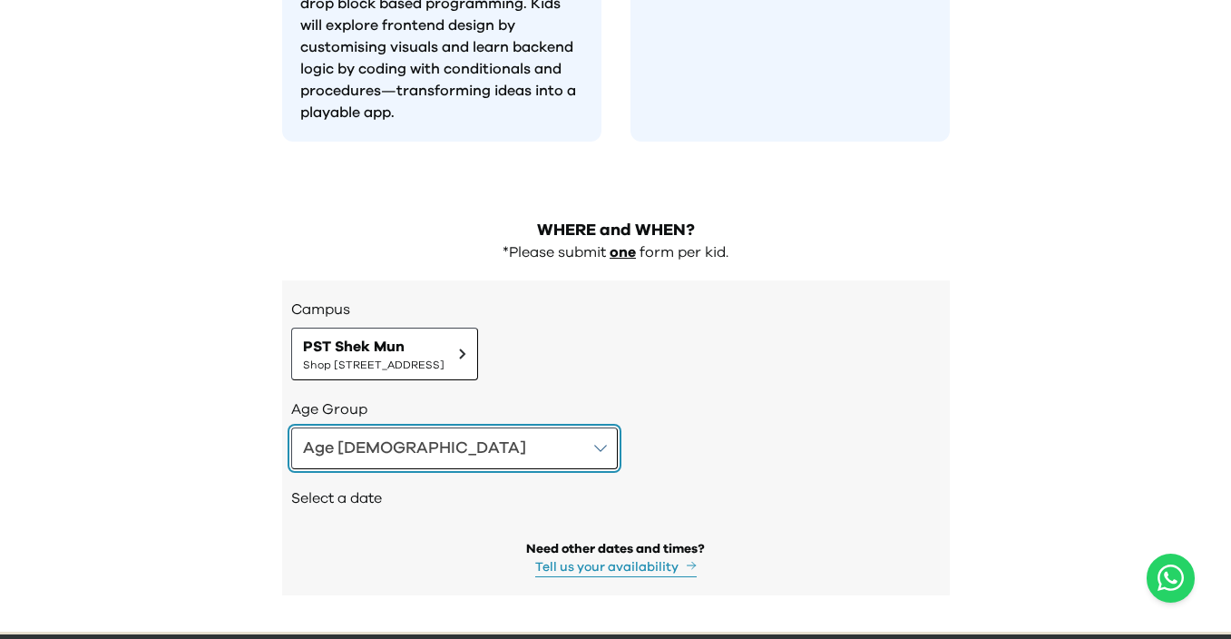
scroll to position [1813, 0]
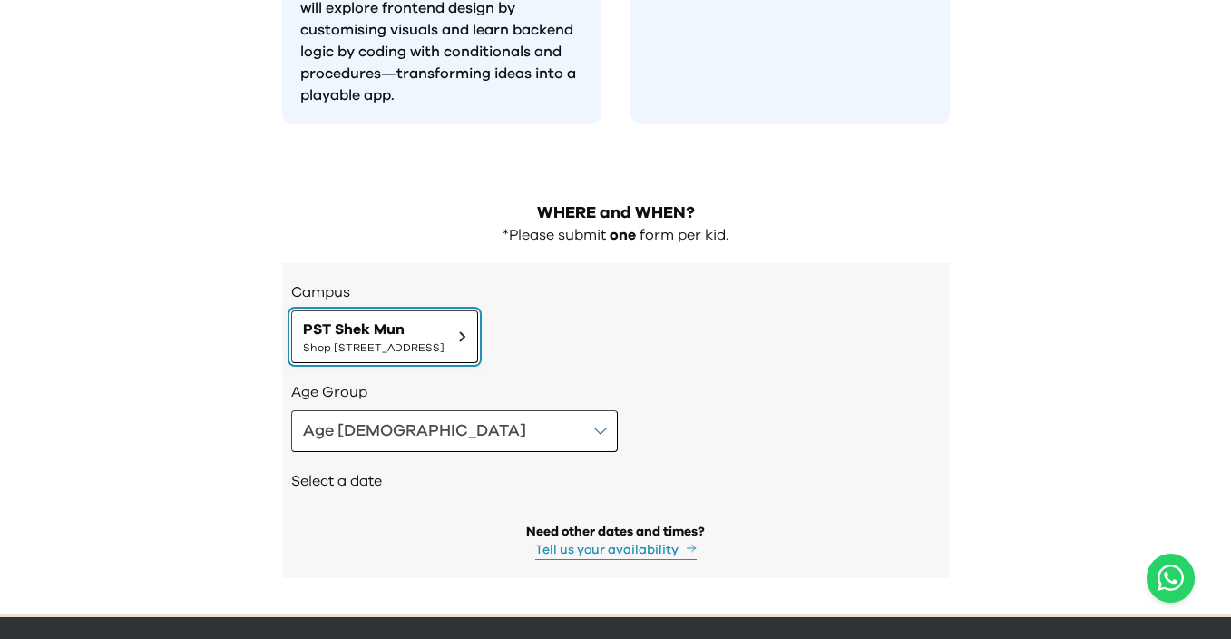
click at [444, 340] on span "Shop 227, 2/F, Kings Wing Plaza 1, No.3 On Kwan Street, Shek Mun | 石門安群街3號京瑞廣場一…" at bounding box center [373, 347] width 141 height 15
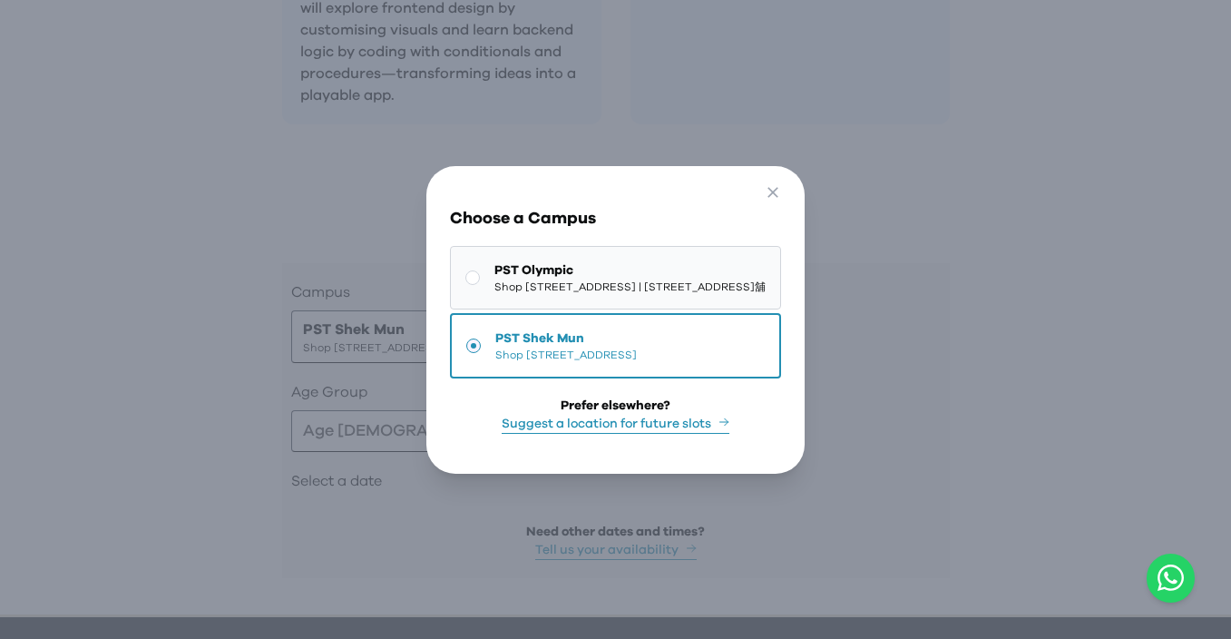
click at [505, 279] on span "Shop 118-119, 1/F, Olympian City 1, 11 Hoi Fai Road, Tai Kok Tsui | 大角咀海輝道11號奧海…" at bounding box center [629, 286] width 271 height 15
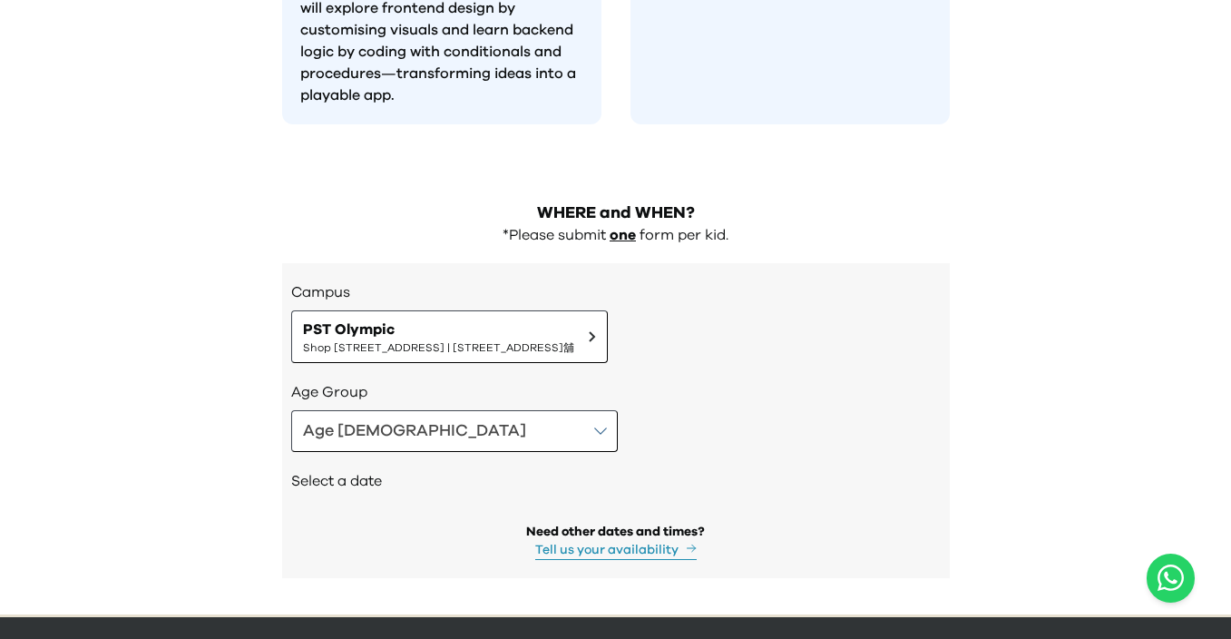
click at [336, 452] on div "Select a date" at bounding box center [615, 483] width 649 height 62
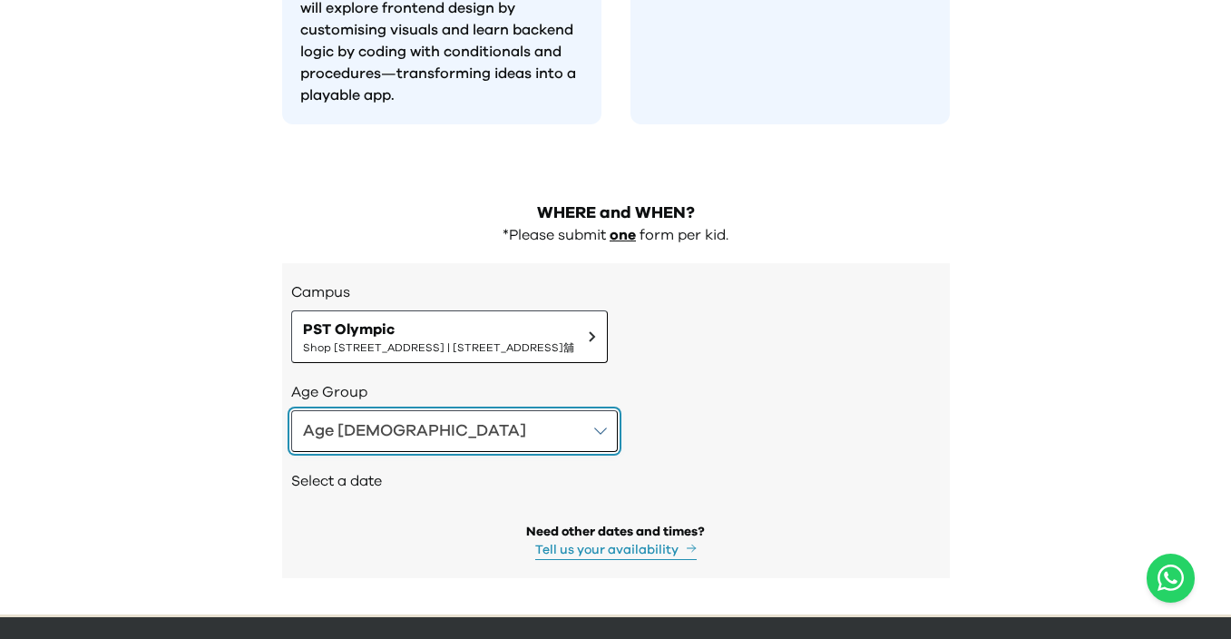
click at [391, 410] on button "Age 6-7" at bounding box center [454, 431] width 327 height 42
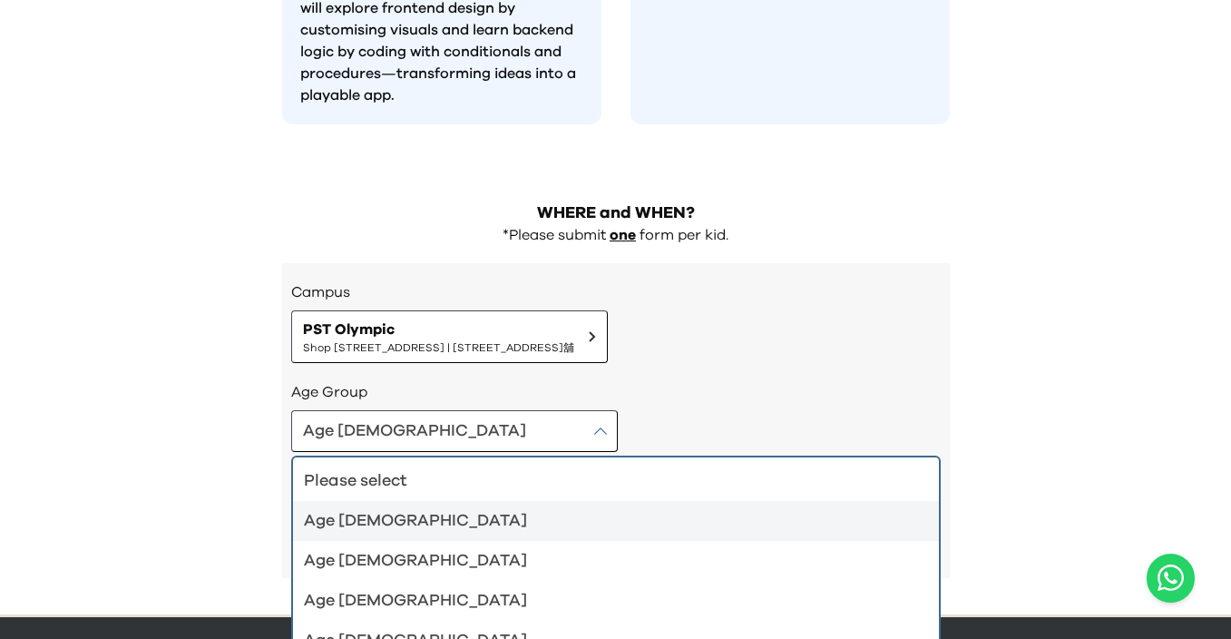
click at [391, 508] on div "Age 4-5" at bounding box center [605, 520] width 602 height 25
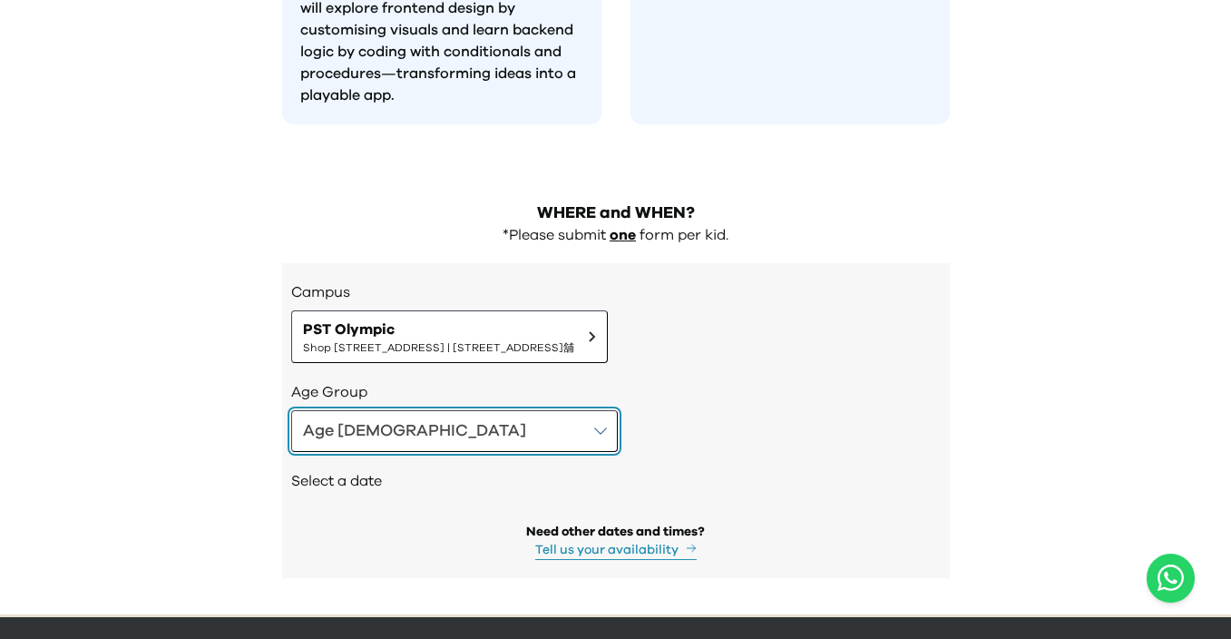
click at [397, 410] on button "Age 4-5" at bounding box center [454, 431] width 327 height 42
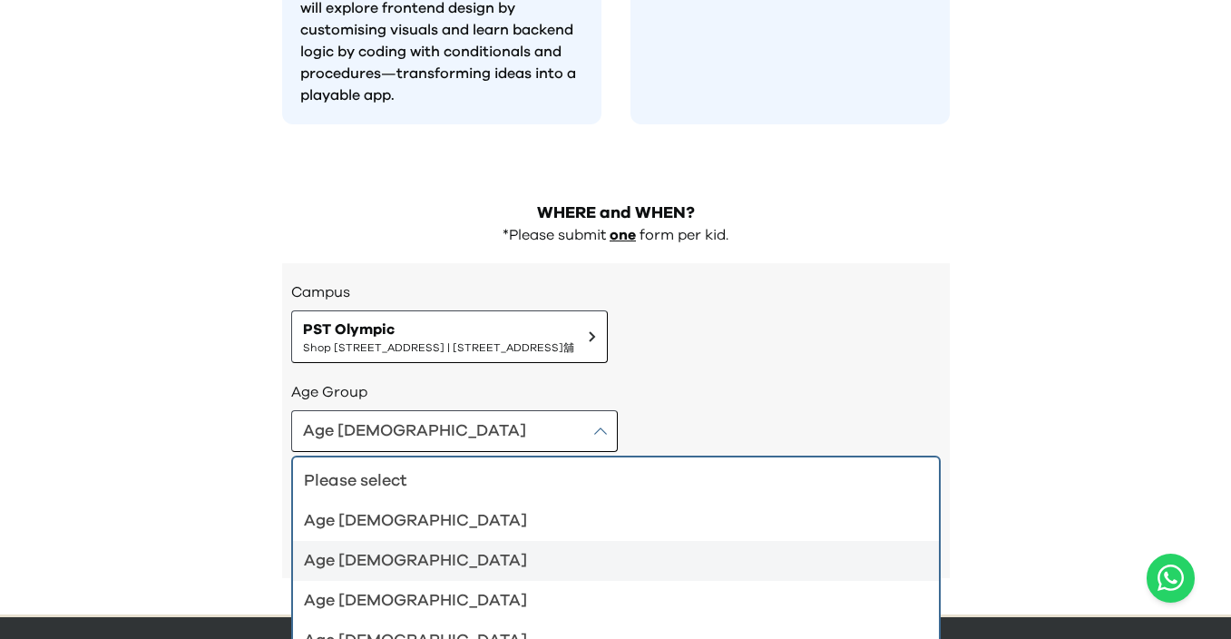
click at [376, 548] on div "Age 6-7" at bounding box center [605, 560] width 602 height 25
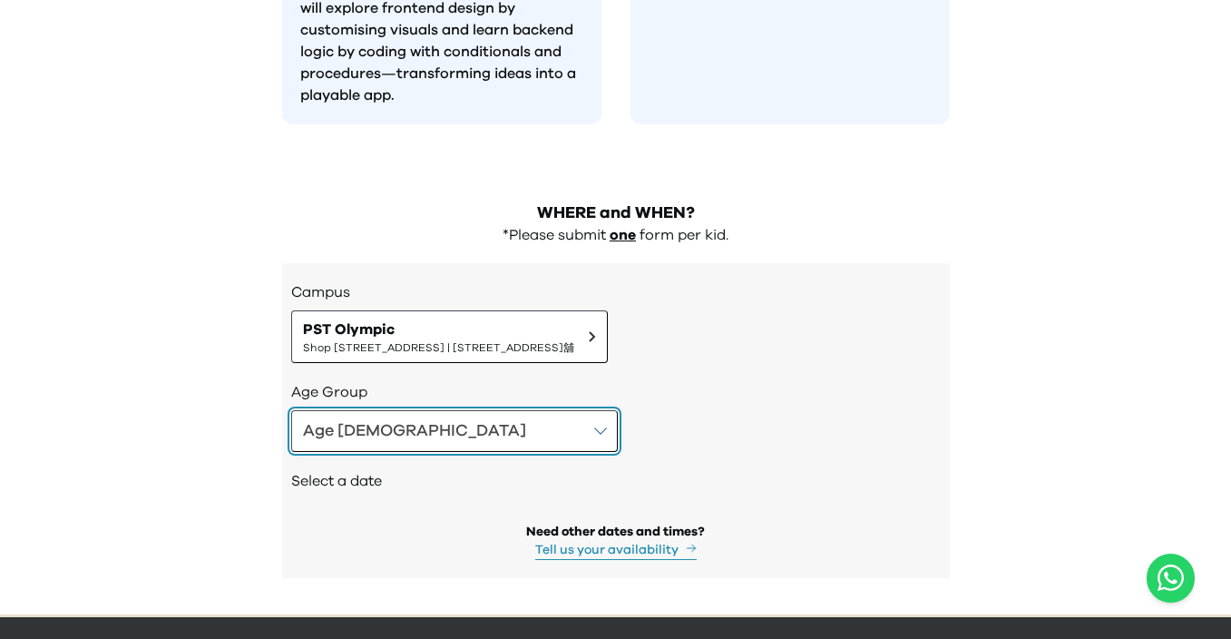
click at [440, 410] on button "Age 6-7" at bounding box center [454, 431] width 327 height 42
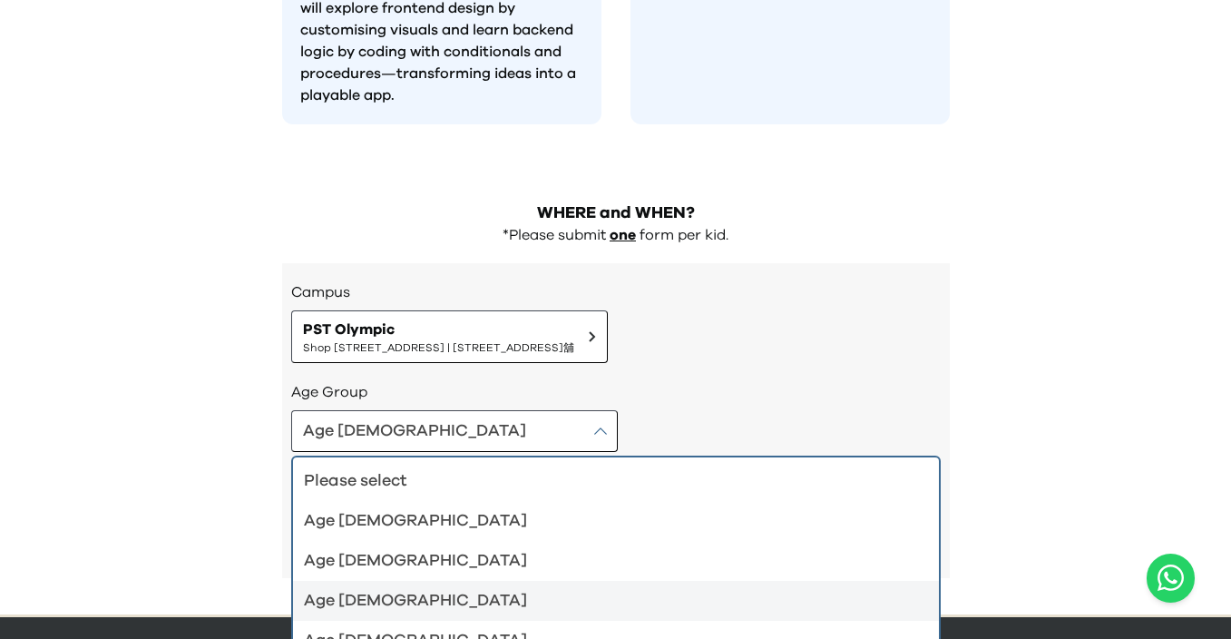
click at [412, 580] on li "Age 8-9" at bounding box center [616, 600] width 646 height 40
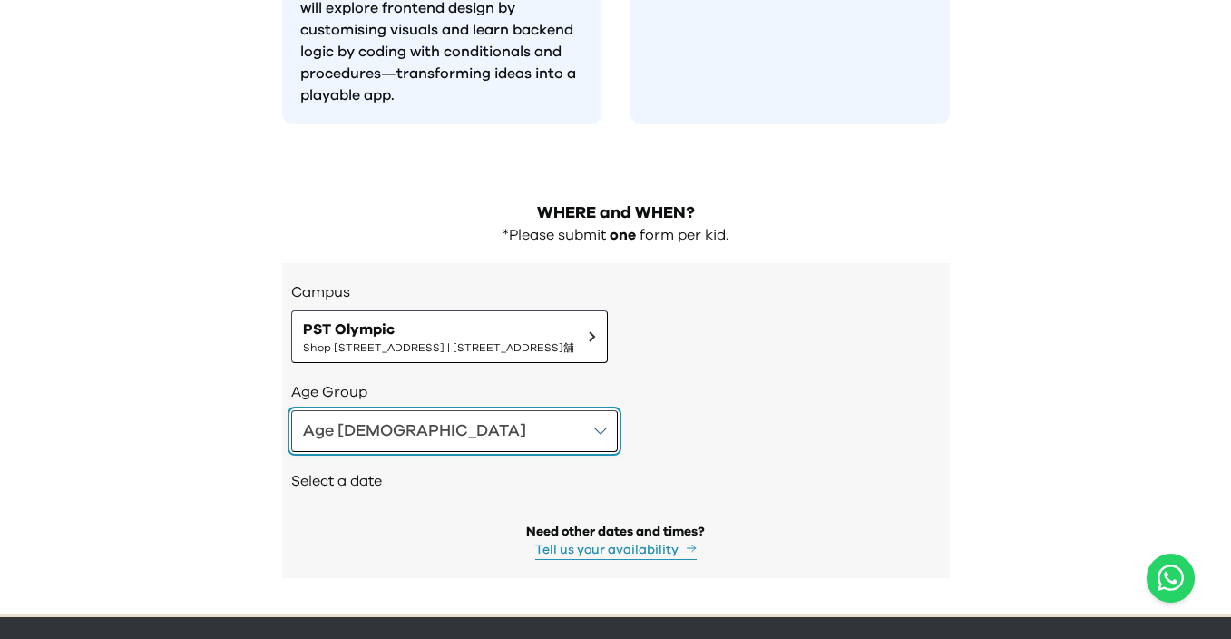
click at [412, 410] on button "Age 8-9" at bounding box center [454, 431] width 327 height 42
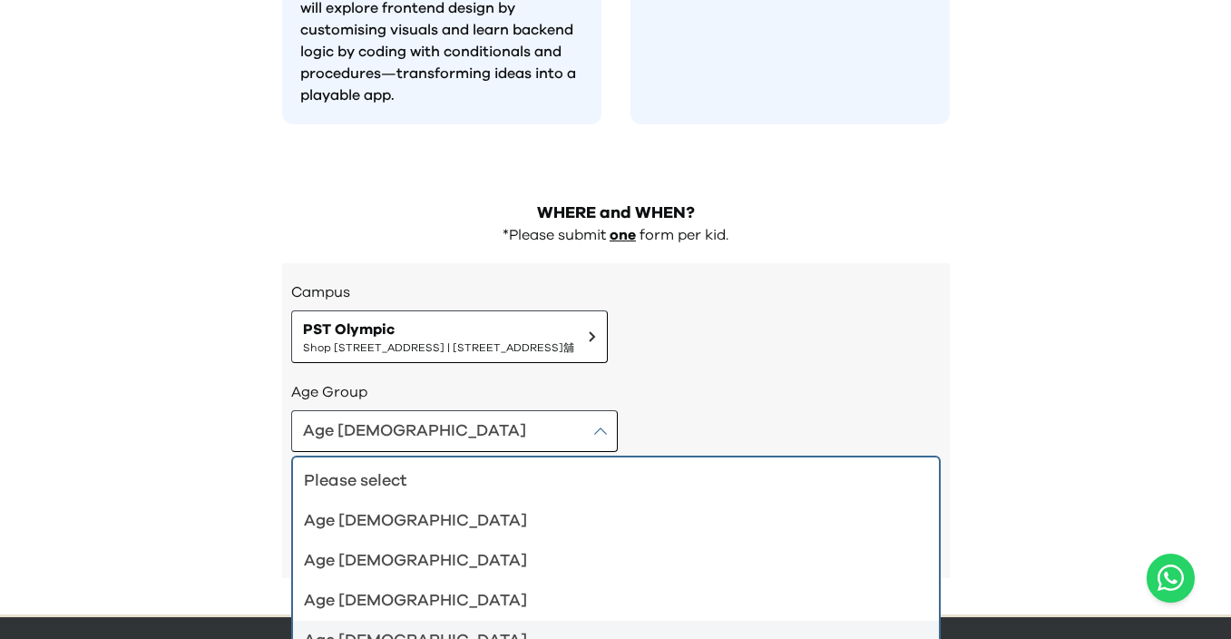
click at [386, 628] on div "Age 10-12" at bounding box center [605, 640] width 602 height 25
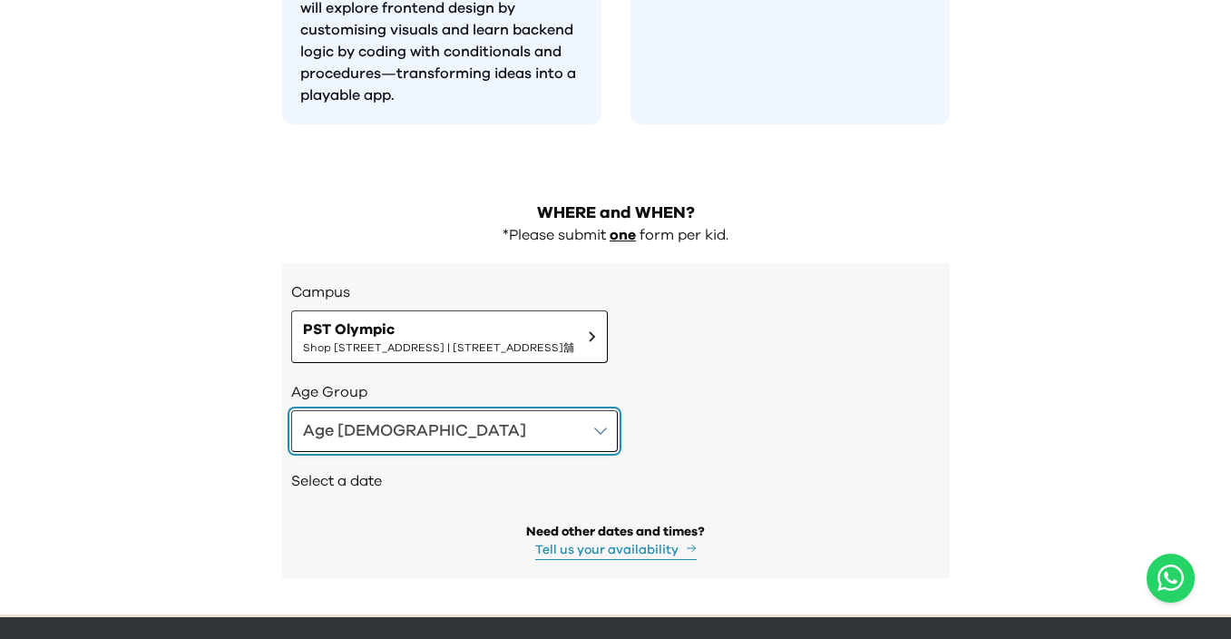
click at [424, 410] on button "Age 10-12" at bounding box center [454, 431] width 327 height 42
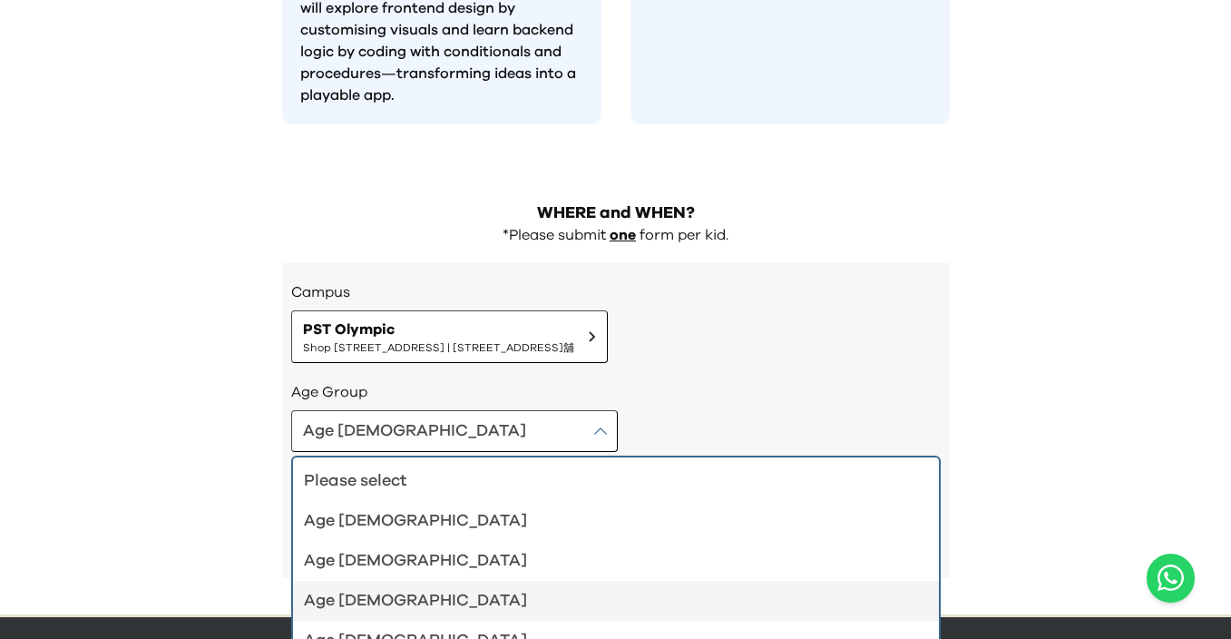
click at [423, 588] on div "Age 8-9" at bounding box center [605, 600] width 602 height 25
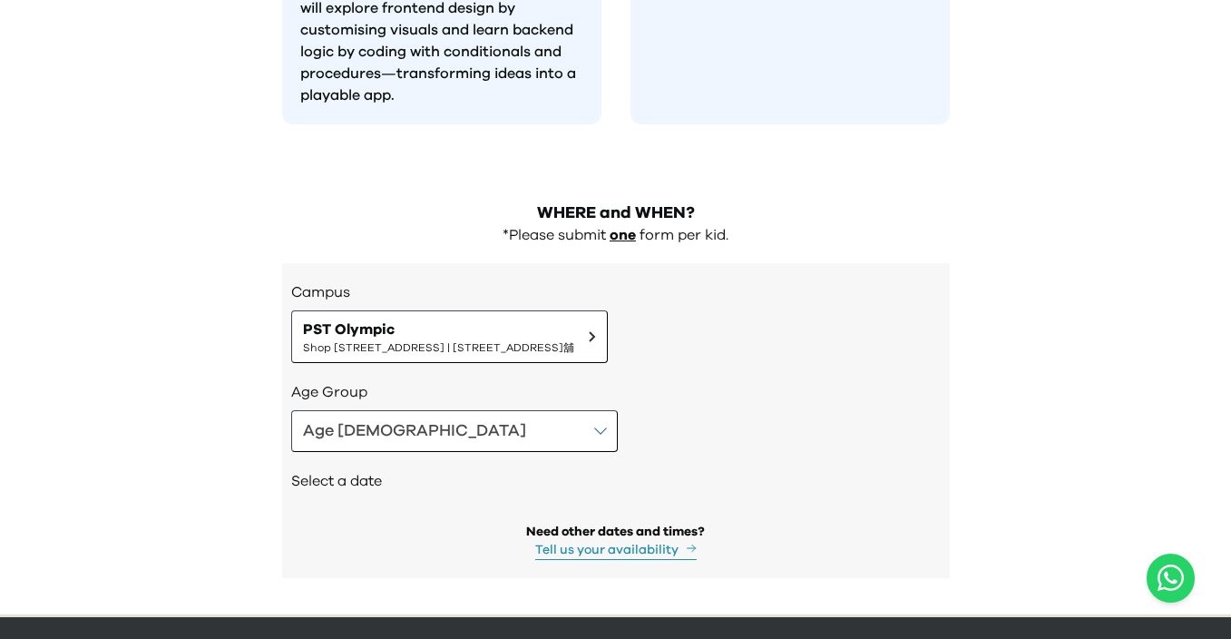
click at [414, 381] on div "Age Group Age 8-9" at bounding box center [615, 416] width 649 height 71
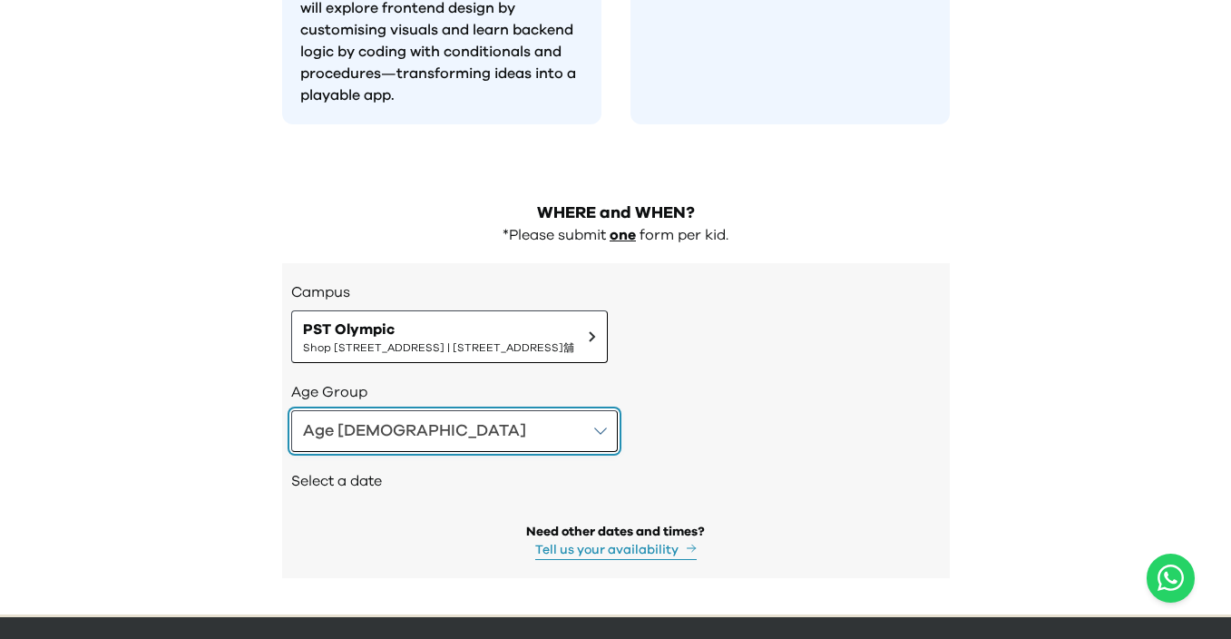
click at [385, 410] on button "Age 8-9" at bounding box center [454, 431] width 327 height 42
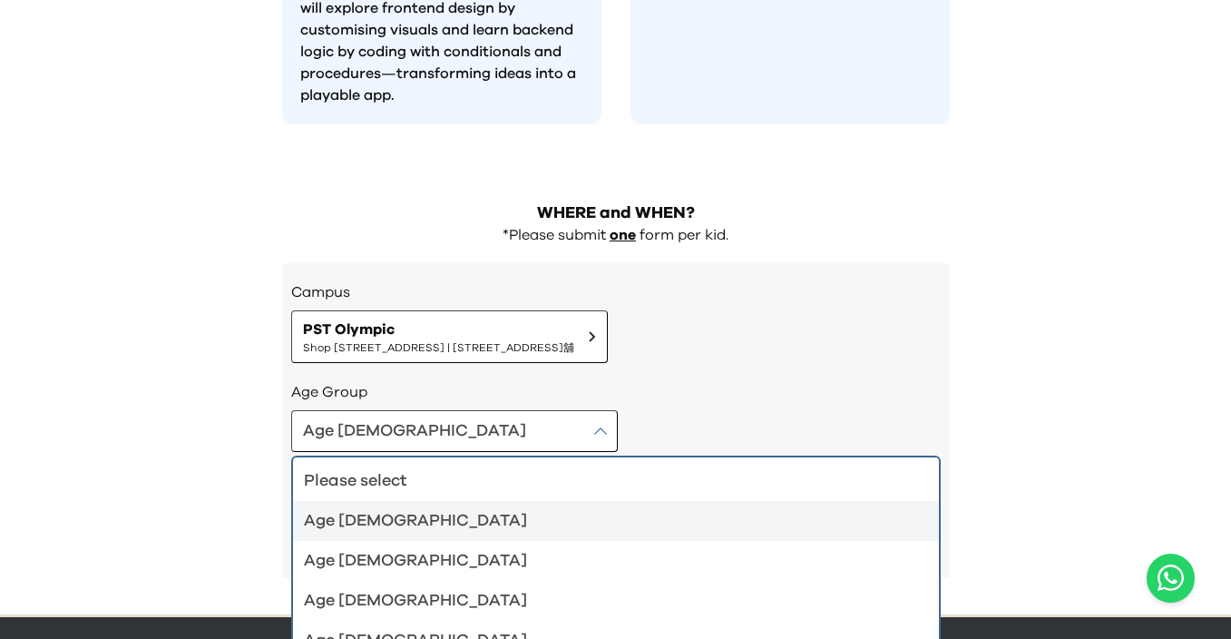
click at [428, 508] on div "Age 4-5" at bounding box center [605, 520] width 602 height 25
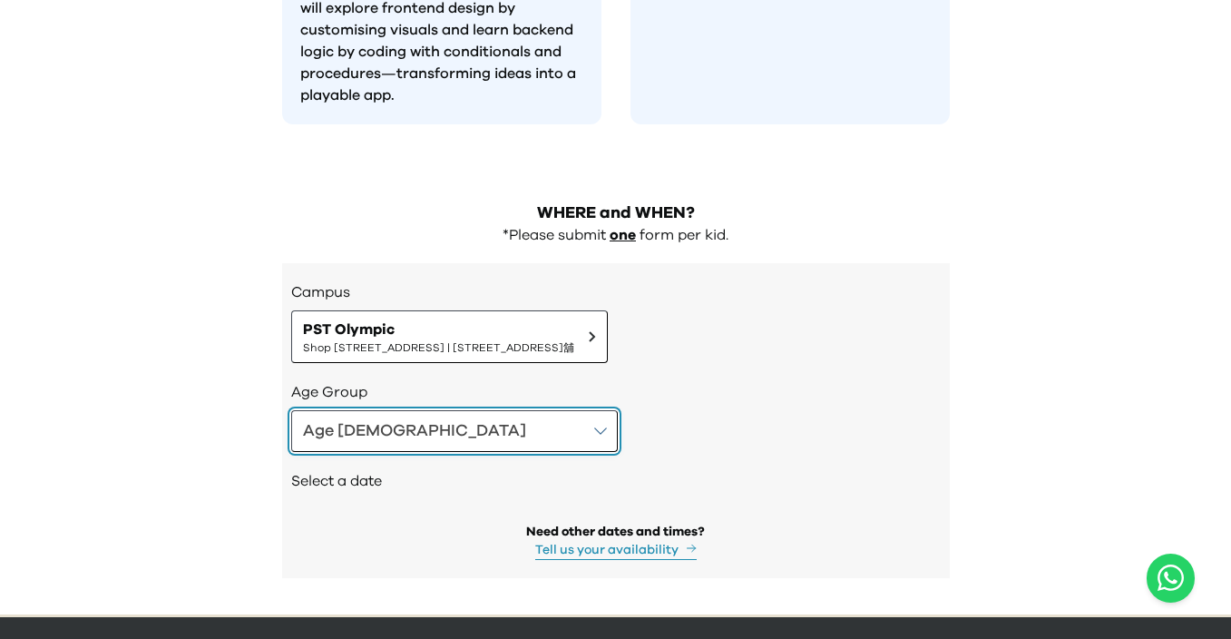
click at [425, 410] on button "Age 4-5" at bounding box center [454, 431] width 327 height 42
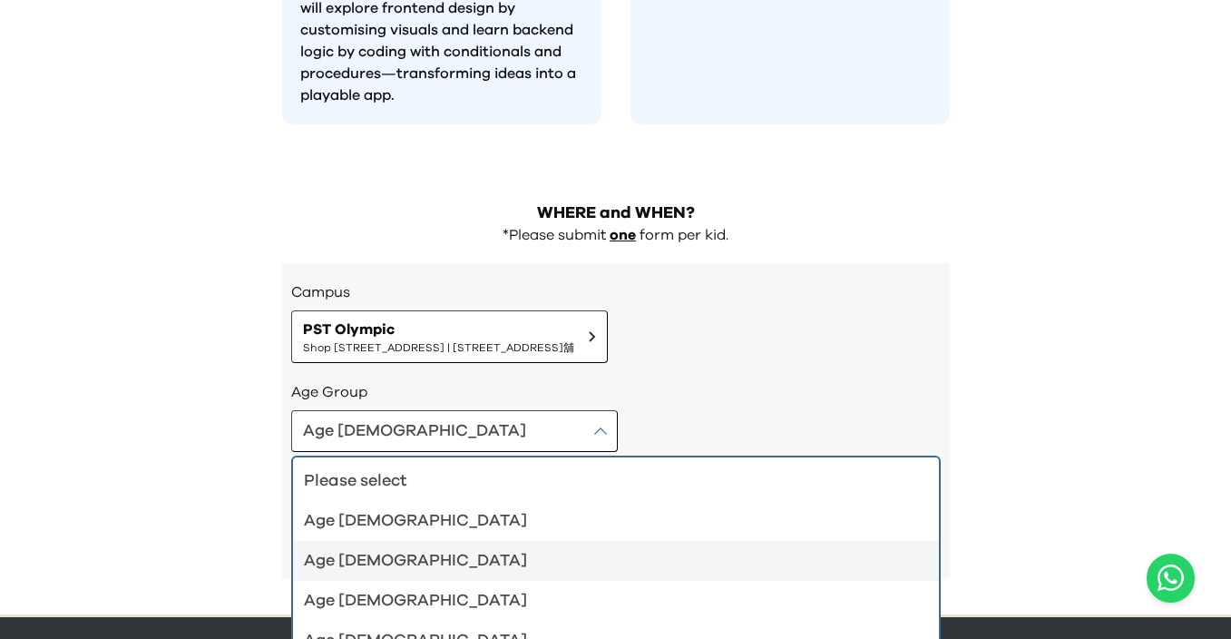
click at [389, 548] on div "Age 6-7" at bounding box center [605, 560] width 602 height 25
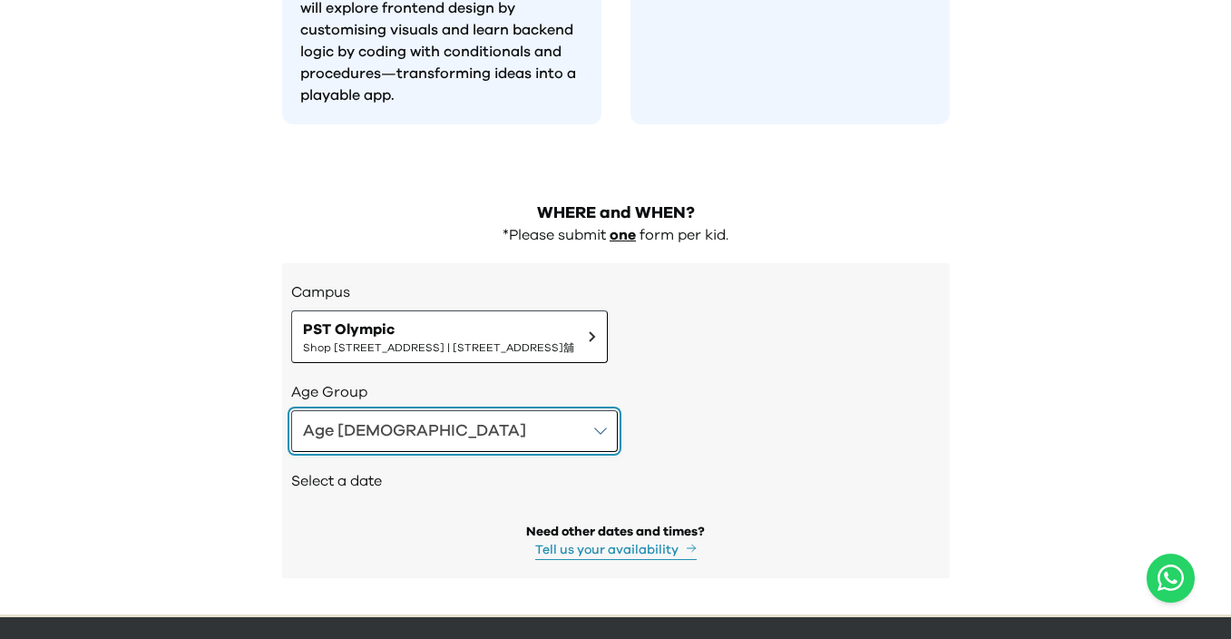
click at [434, 410] on button "Age 6-7" at bounding box center [454, 431] width 327 height 42
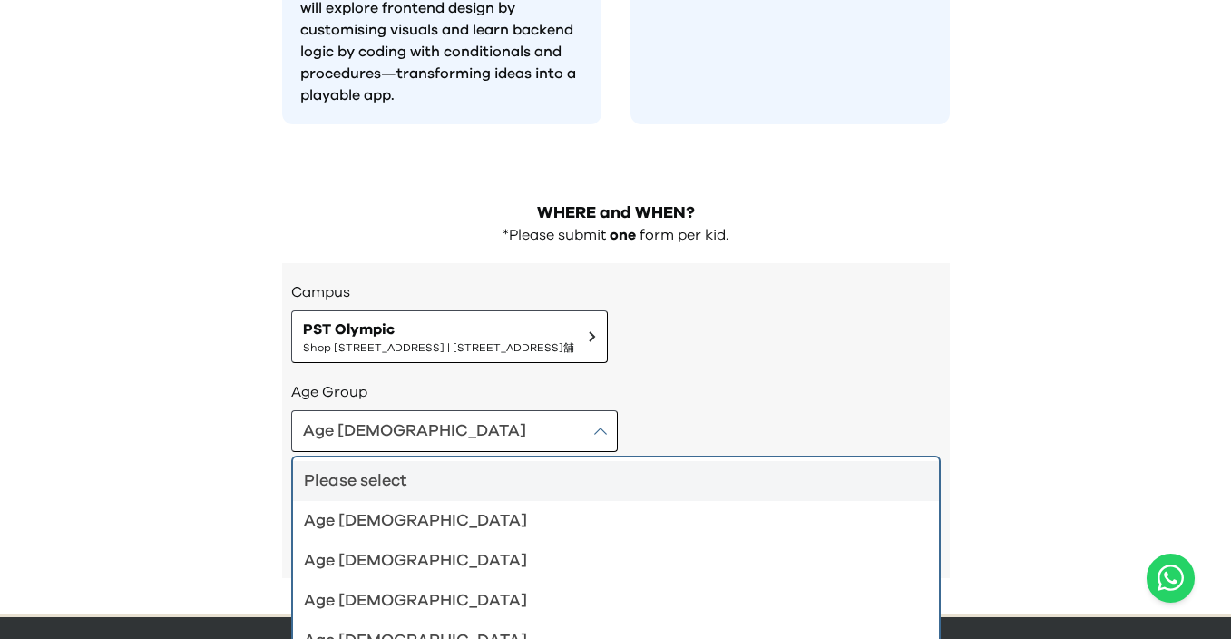
click at [416, 468] on div "Please select" at bounding box center [605, 480] width 602 height 25
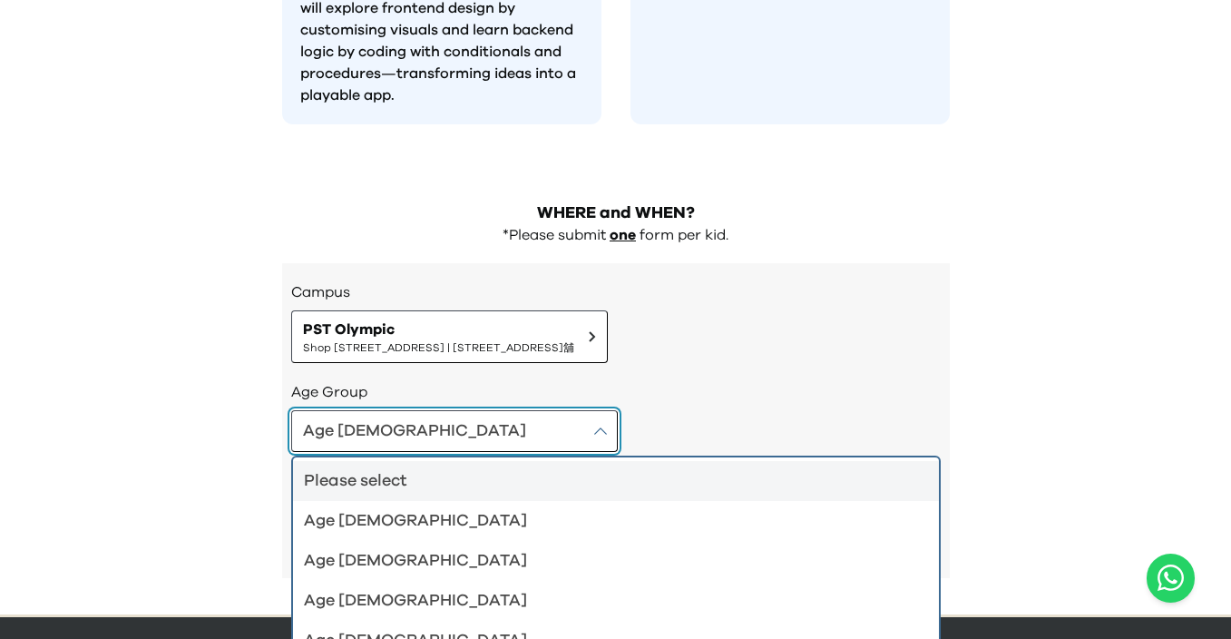
scroll to position [1767, 0]
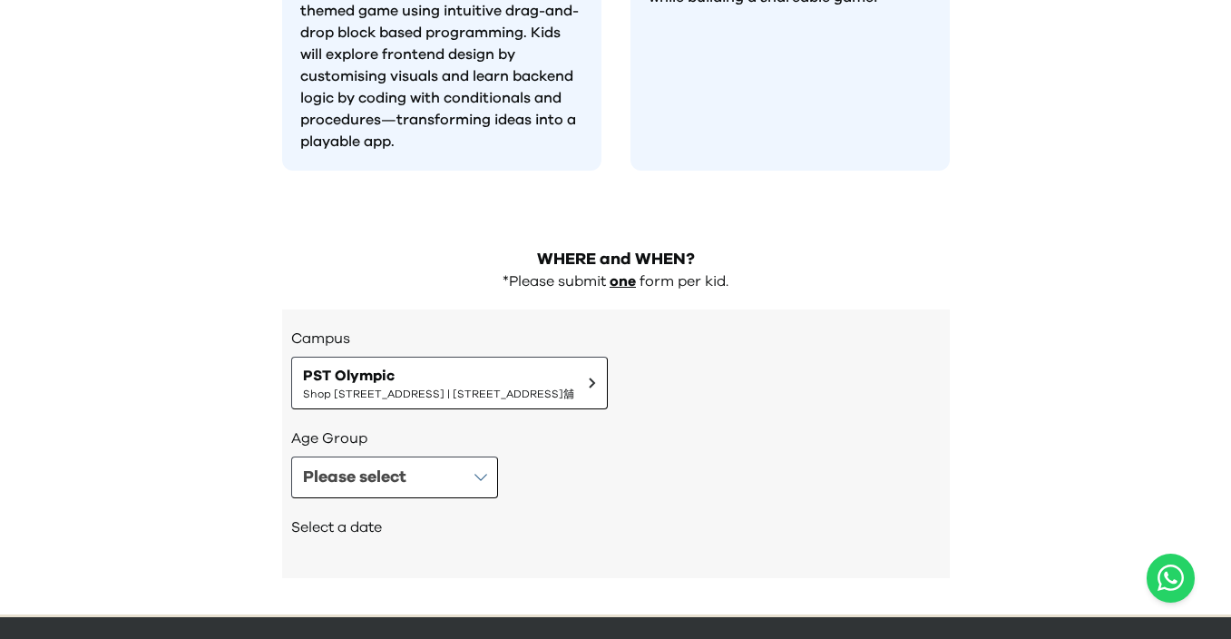
click at [551, 362] on div "Campus PST Olympic Shop 118-119, 1/F, Olympian City 1, 11 Hoi Fai Road, Tai Kok…" at bounding box center [616, 443] width 668 height 268
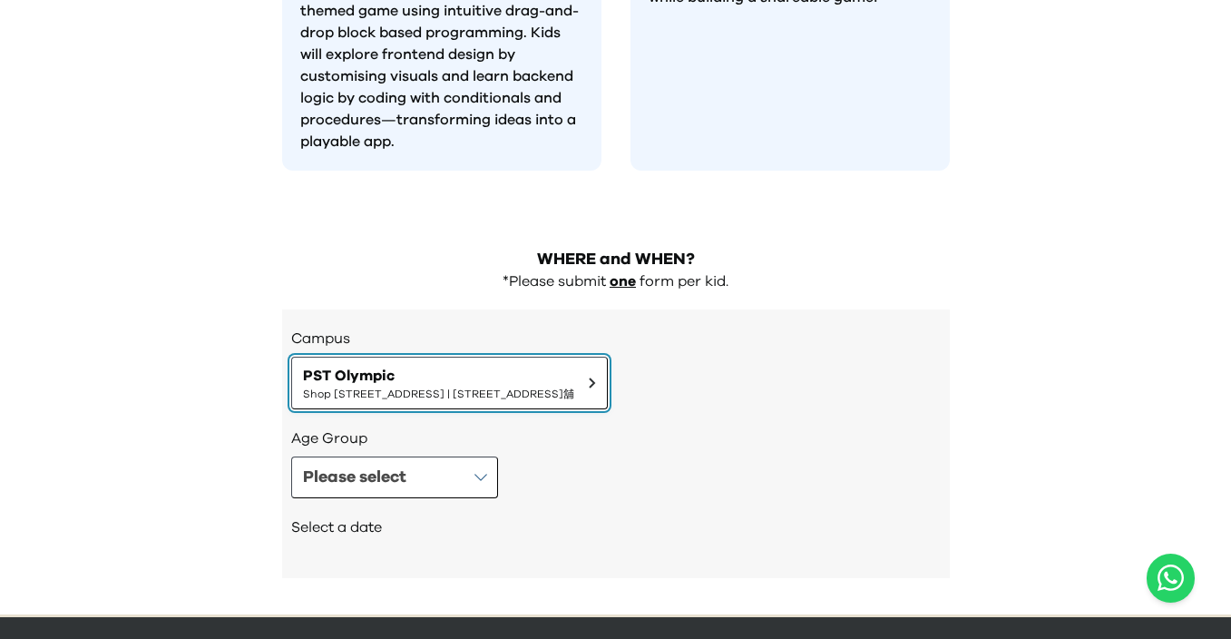
click at [574, 365] on span "PST Olympic" at bounding box center [438, 376] width 271 height 22
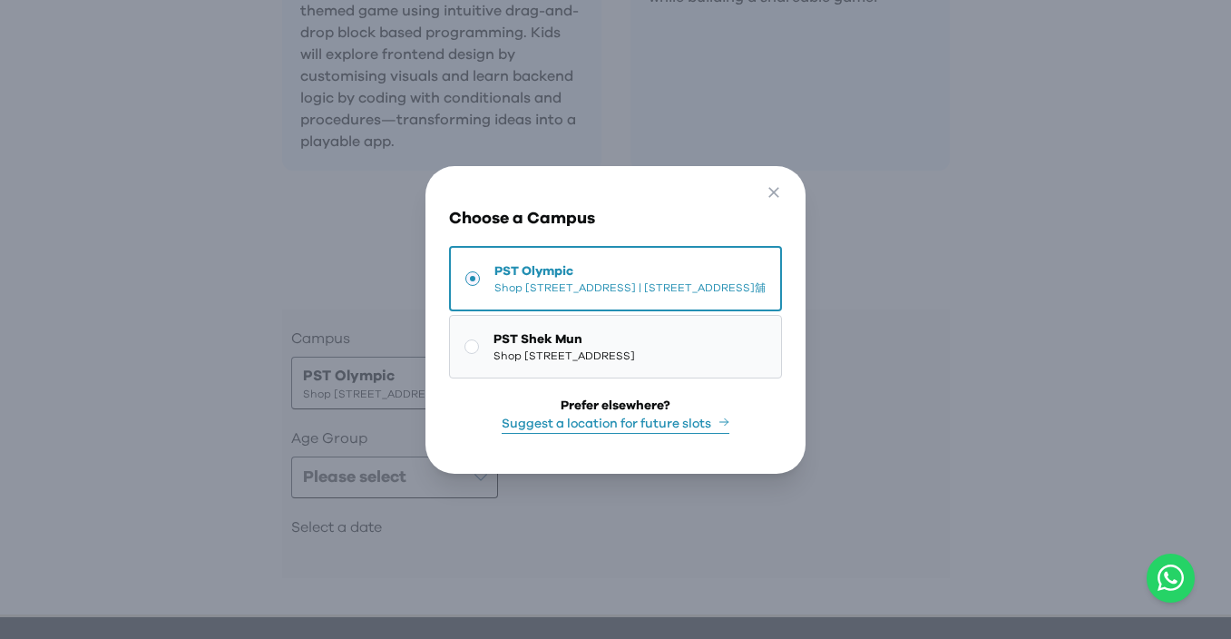
click at [522, 363] on span "Shop 227, 2/F, Kings Wing Plaza 1, No.3 On Kwan Street, Shek Mun | 石門安群街3號京瑞廣場一…" at bounding box center [563, 355] width 141 height 15
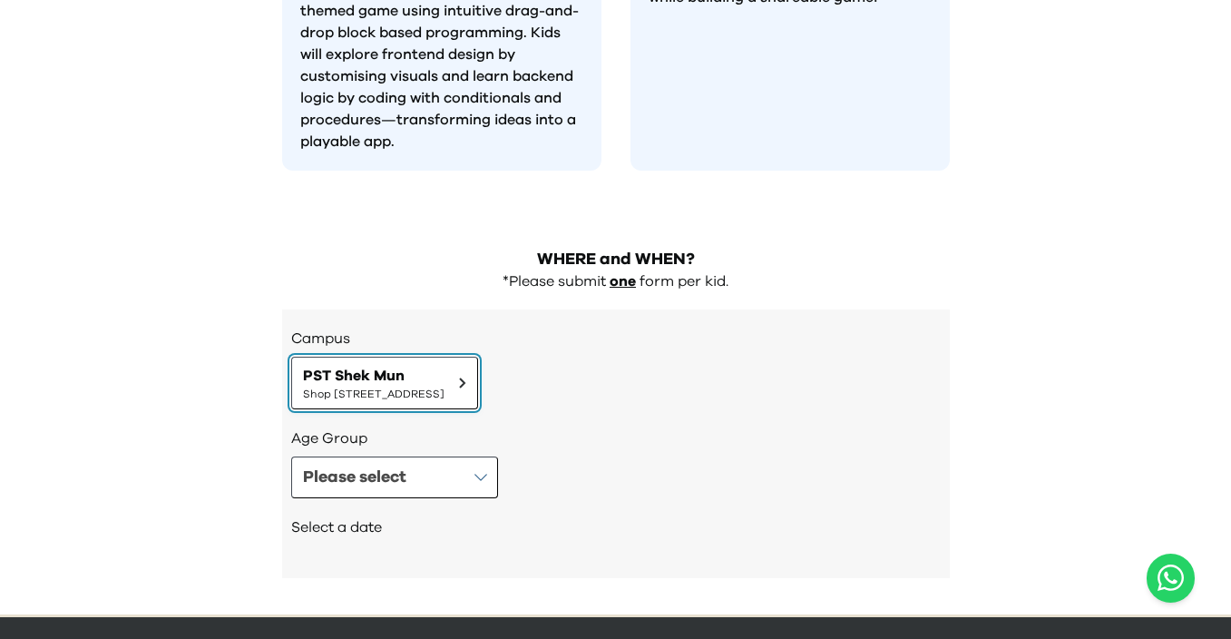
click at [478, 356] on button "PST Shek Mun Shop 227, 2/F, Kings Wing Plaza 1, No.3 On Kwan Street, Shek Mun |…" at bounding box center [384, 382] width 187 height 53
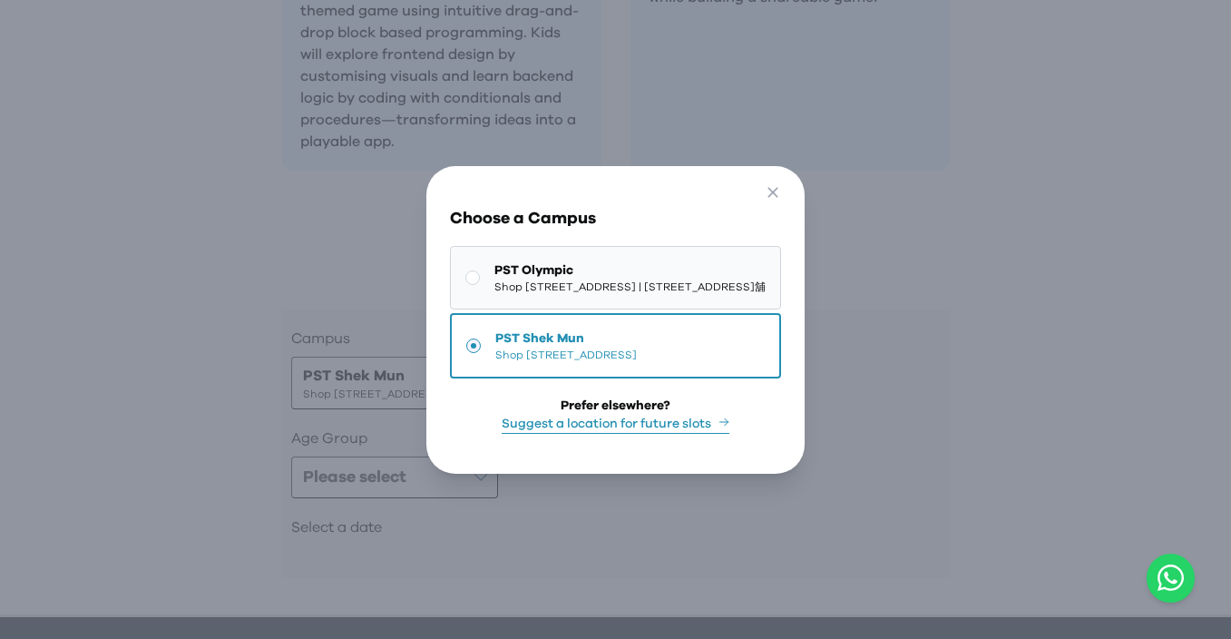
click at [509, 284] on span "Shop 118-119, 1/F, Olympian City 1, 11 Hoi Fai Road, Tai Kok Tsui | 大角咀海輝道11號奧海…" at bounding box center [629, 286] width 271 height 15
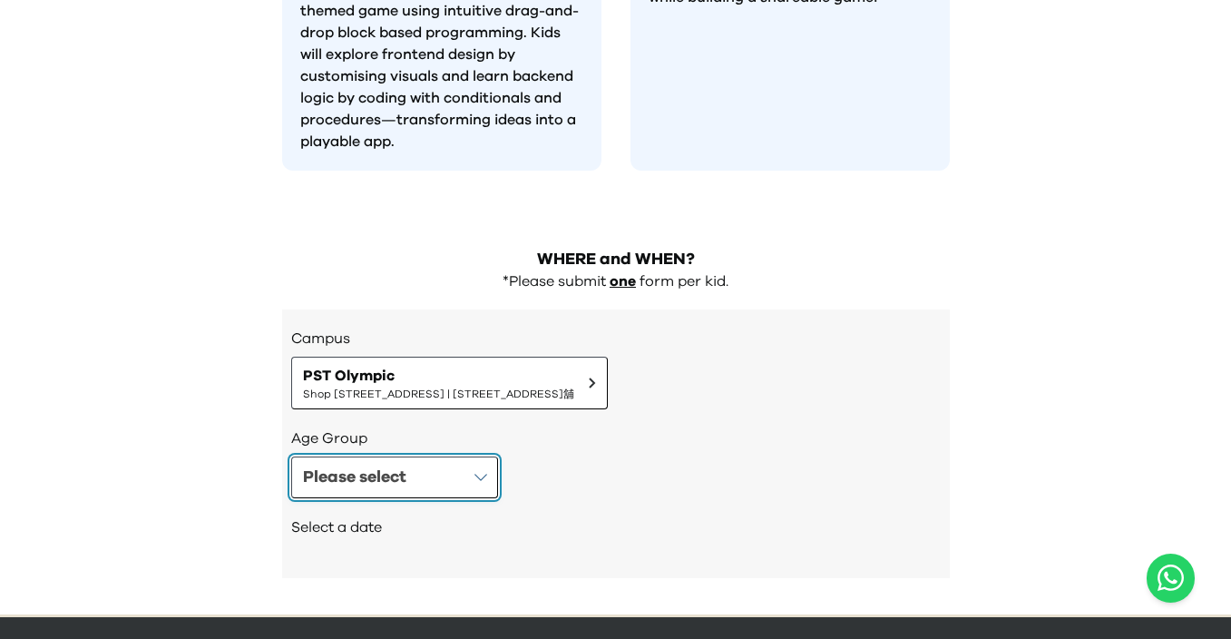
click at [416, 456] on button "Please select" at bounding box center [394, 477] width 207 height 42
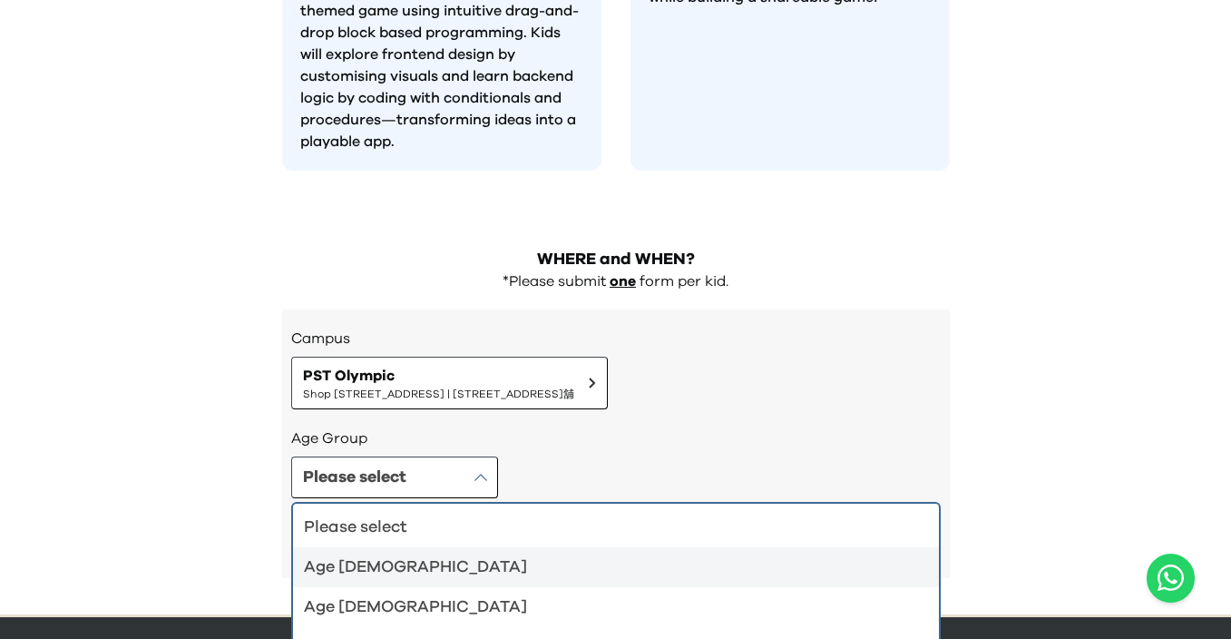
click at [468, 554] on div "Age 4-5" at bounding box center [605, 566] width 602 height 25
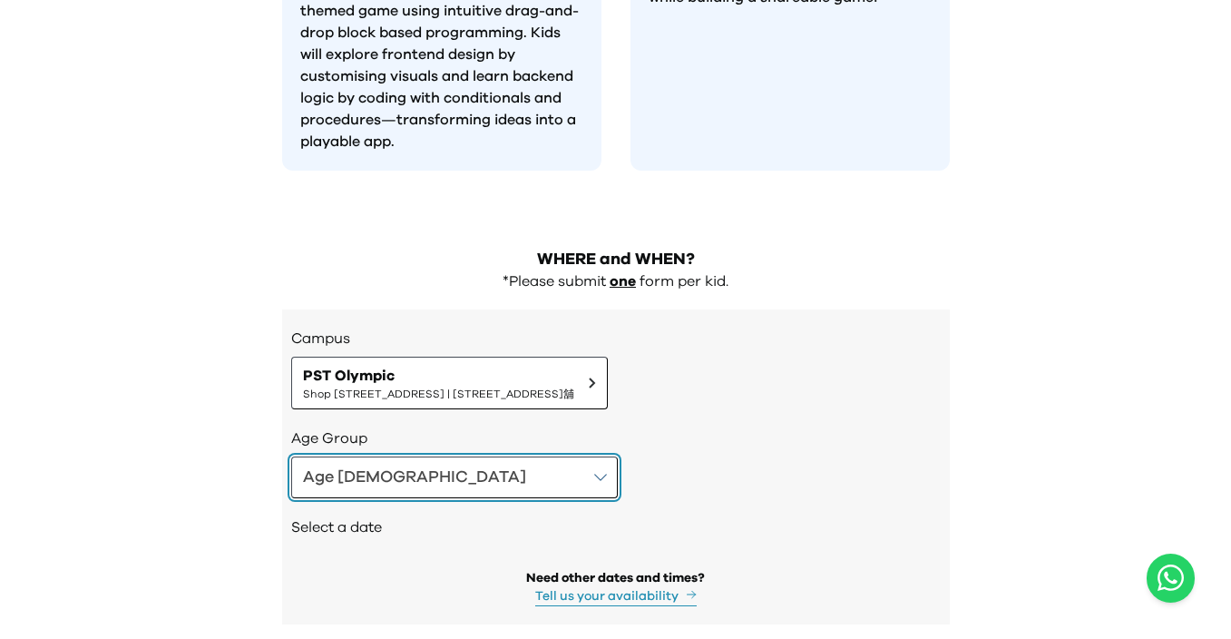
scroll to position [1813, 0]
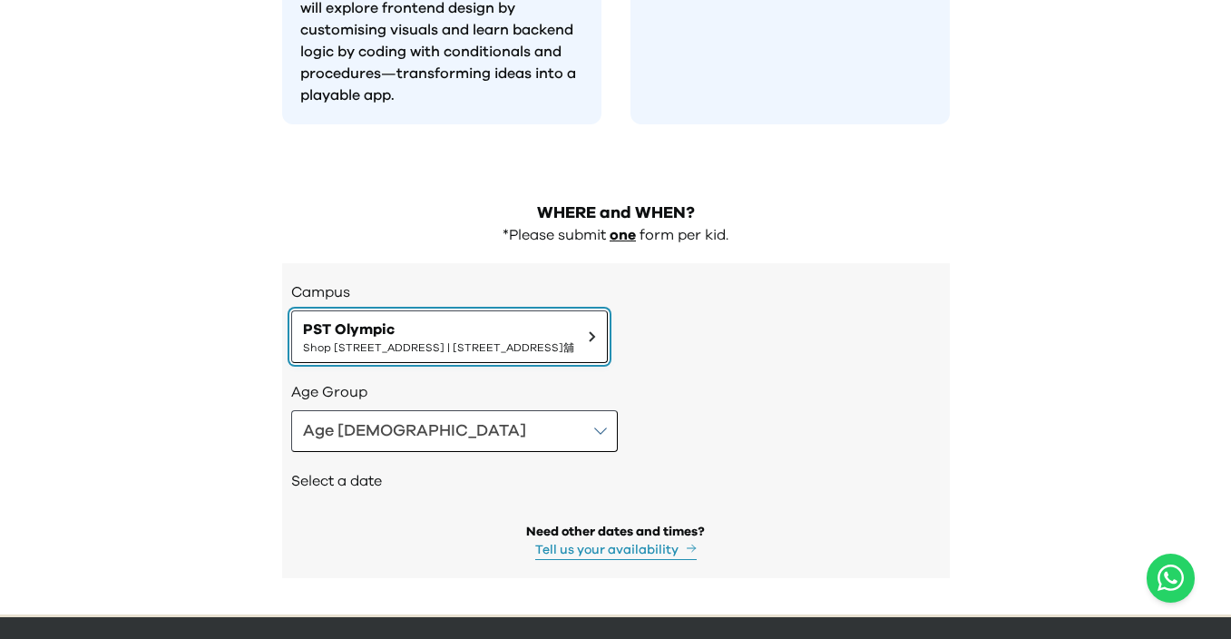
click at [505, 318] on span "PST Olympic" at bounding box center [438, 329] width 271 height 22
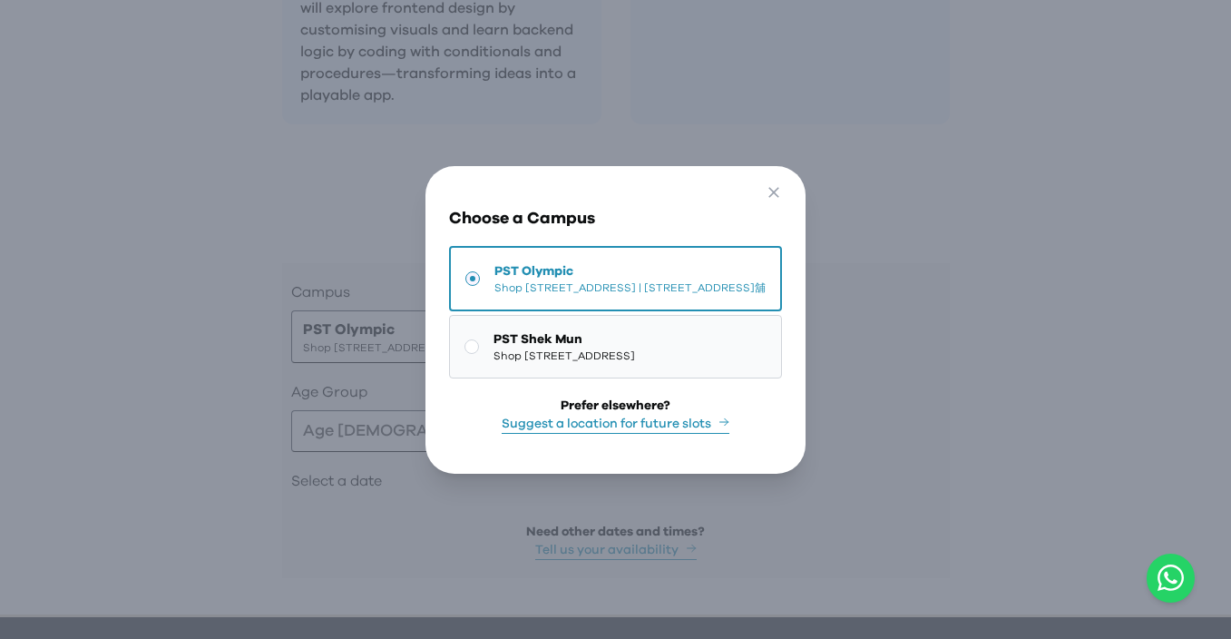
click at [625, 339] on span "PST Shek Mun" at bounding box center [563, 339] width 141 height 18
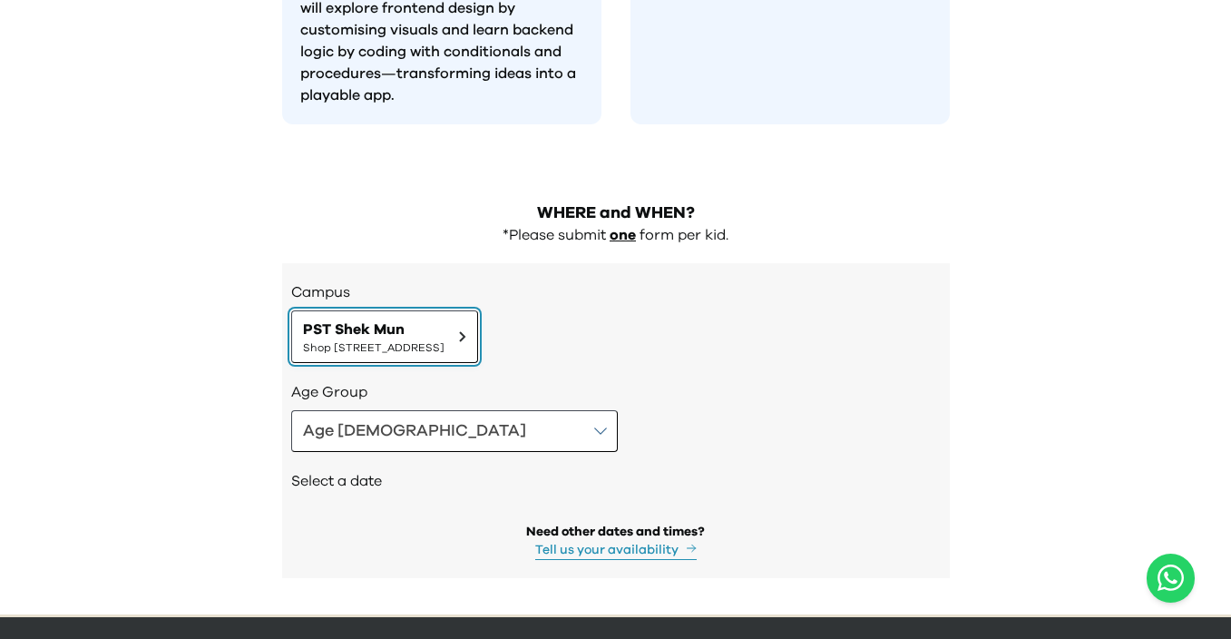
click at [444, 318] on span "PST Shek Mun" at bounding box center [373, 329] width 141 height 22
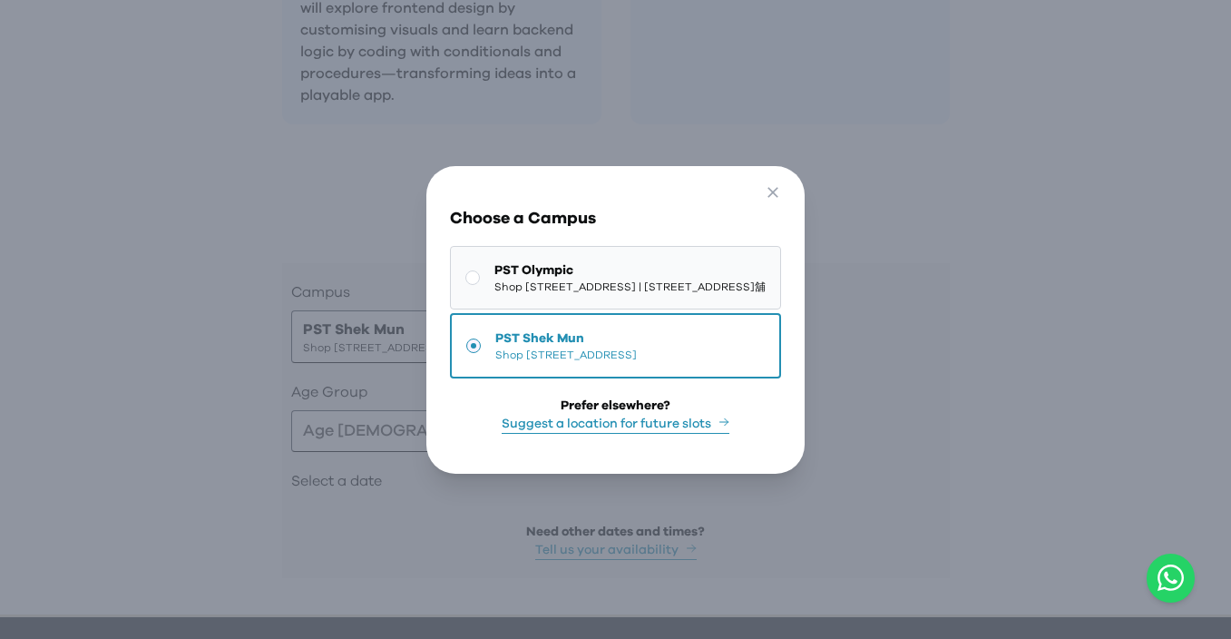
click at [614, 280] on span "Shop 118-119, 1/F, Olympian City 1, 11 Hoi Fai Road, Tai Kok Tsui | 大角咀海輝道11號奧海…" at bounding box center [629, 286] width 271 height 15
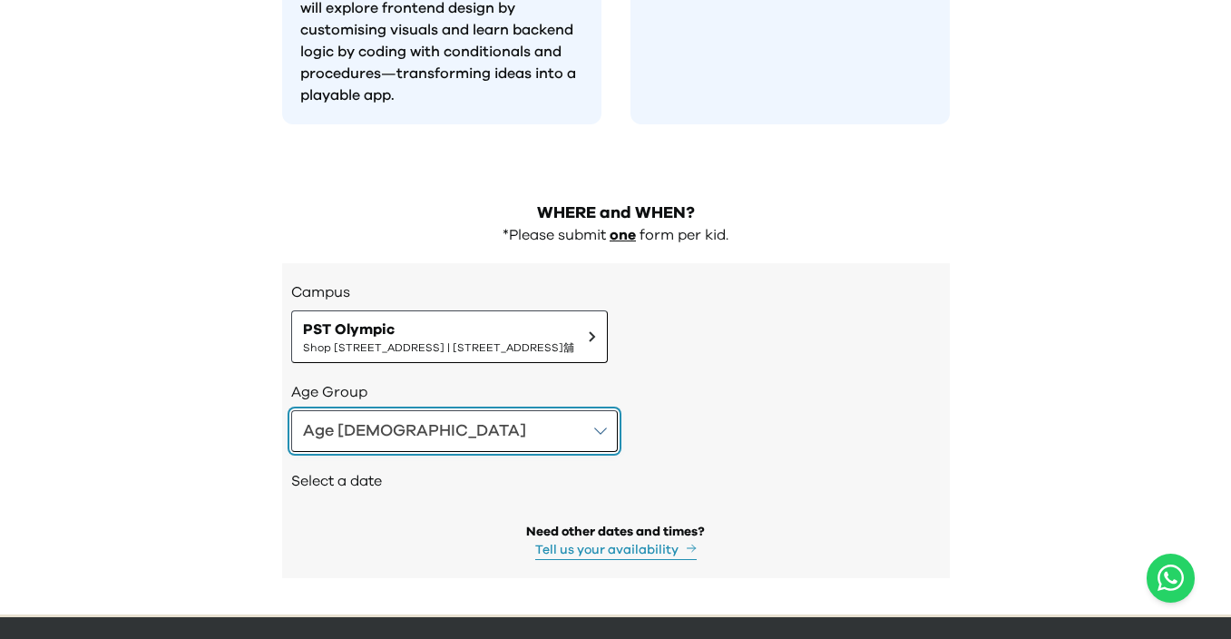
click at [401, 410] on button "Age 4-5" at bounding box center [454, 431] width 327 height 42
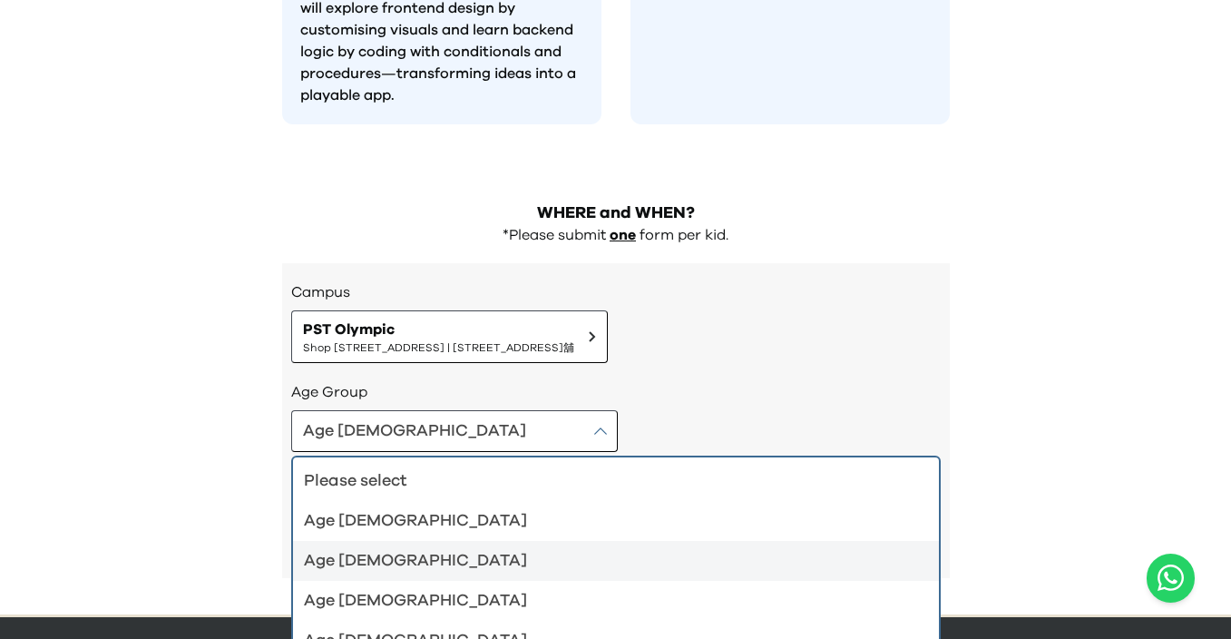
click at [366, 548] on div "Age 6-7" at bounding box center [605, 560] width 602 height 25
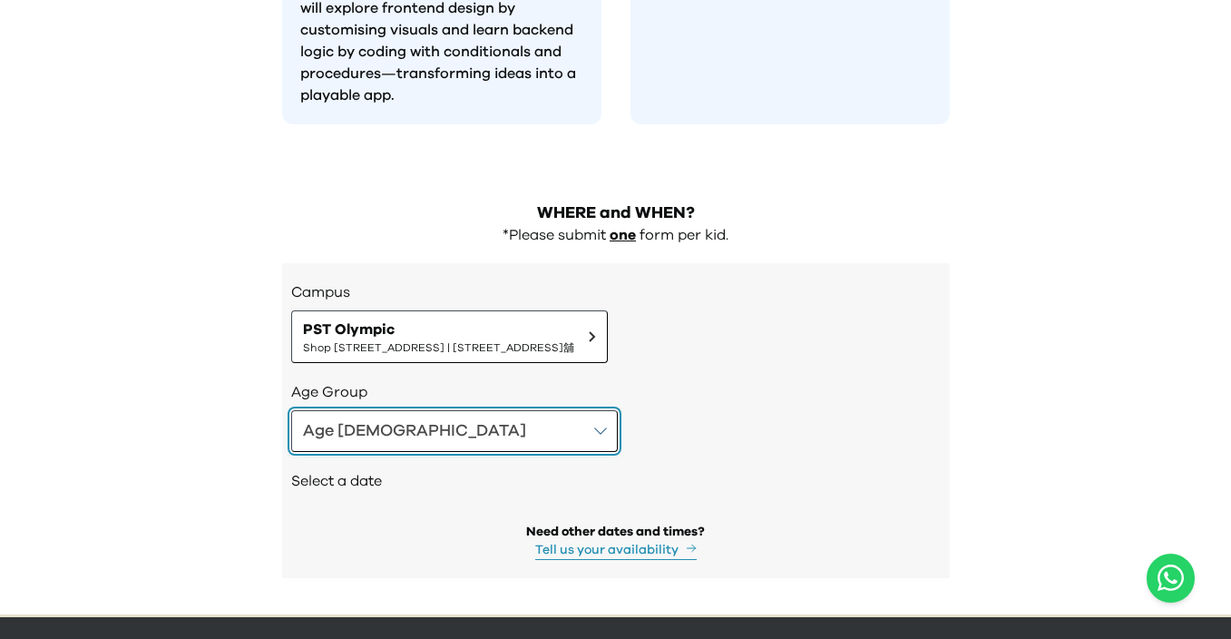
click at [379, 410] on button "Age 6-7" at bounding box center [454, 431] width 327 height 42
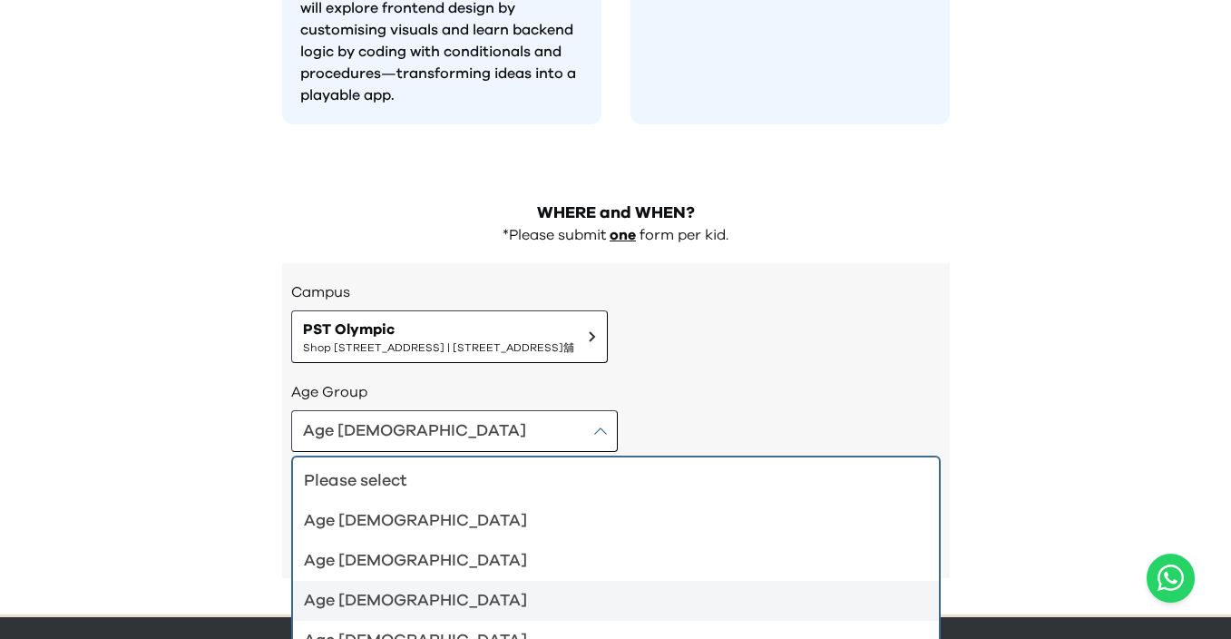
click at [375, 588] on div "Age 8-9" at bounding box center [605, 600] width 602 height 25
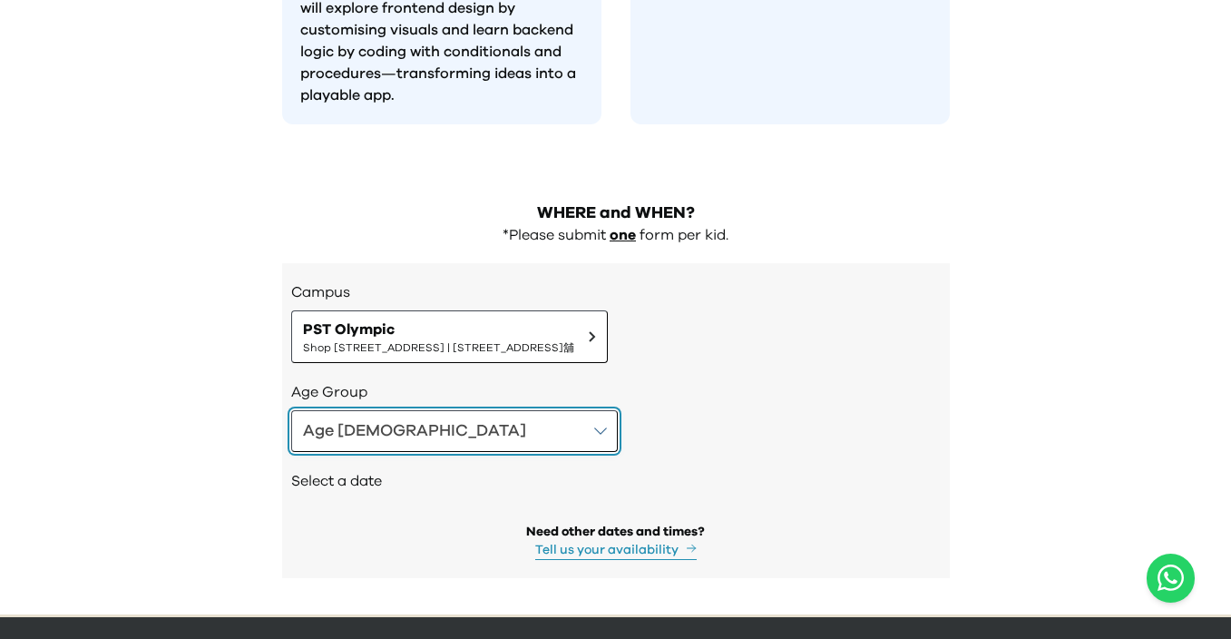
click at [420, 410] on button "Age 8-9" at bounding box center [454, 431] width 327 height 42
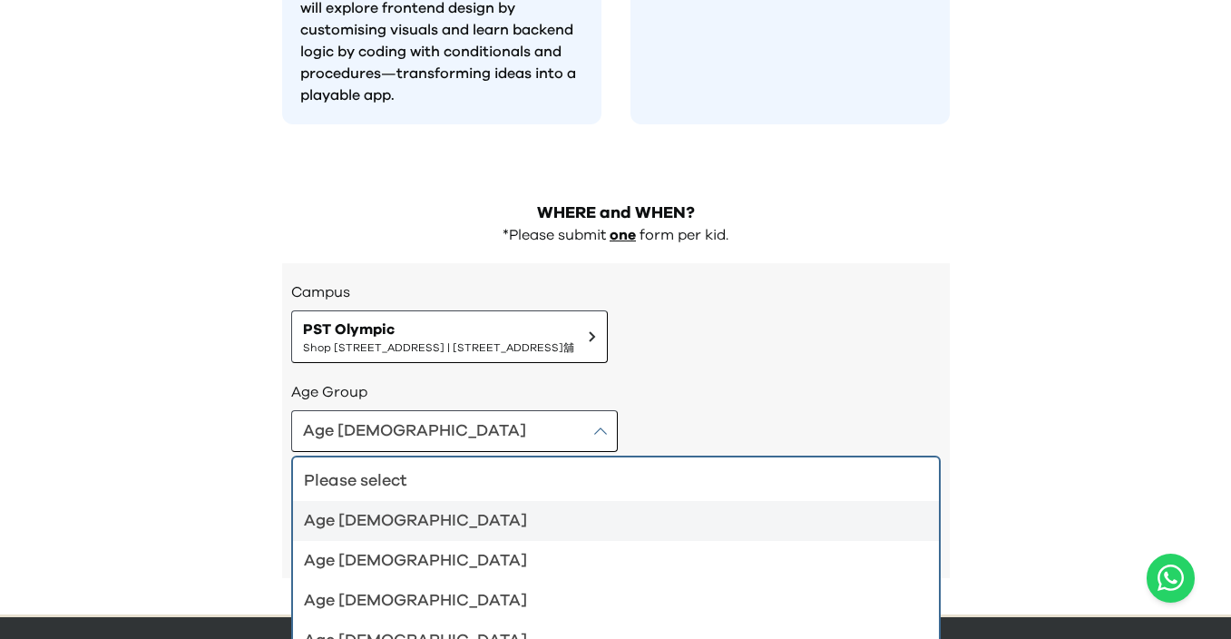
click at [386, 508] on div "Age 4-5" at bounding box center [605, 520] width 602 height 25
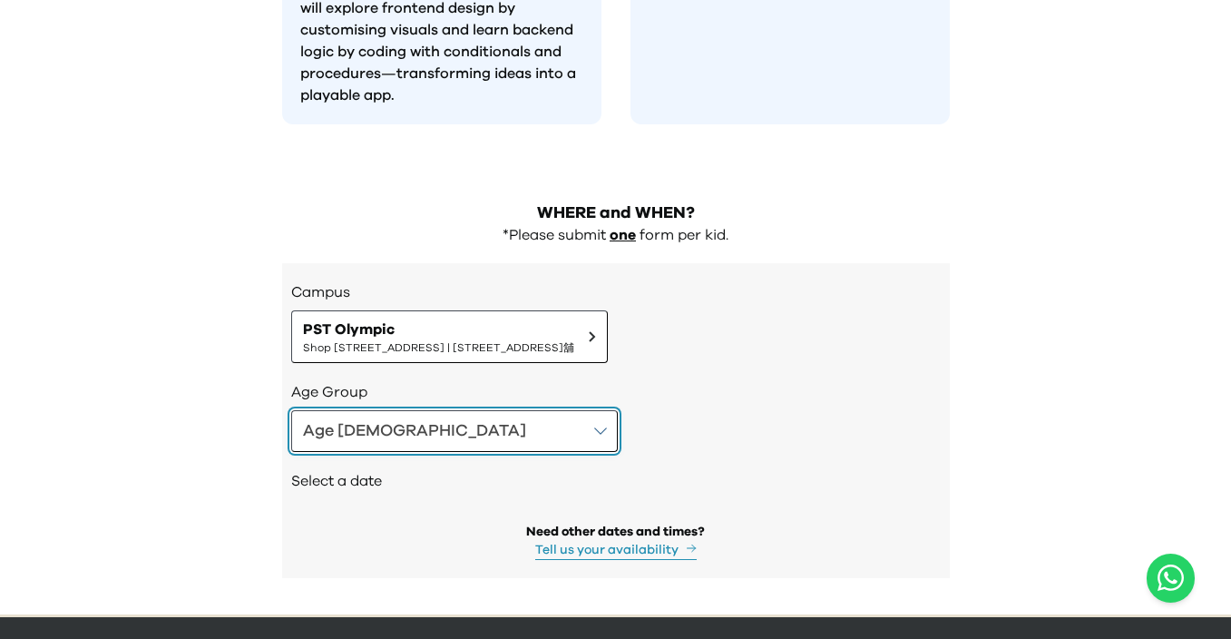
click at [426, 410] on button "Age 4-5" at bounding box center [454, 431] width 327 height 42
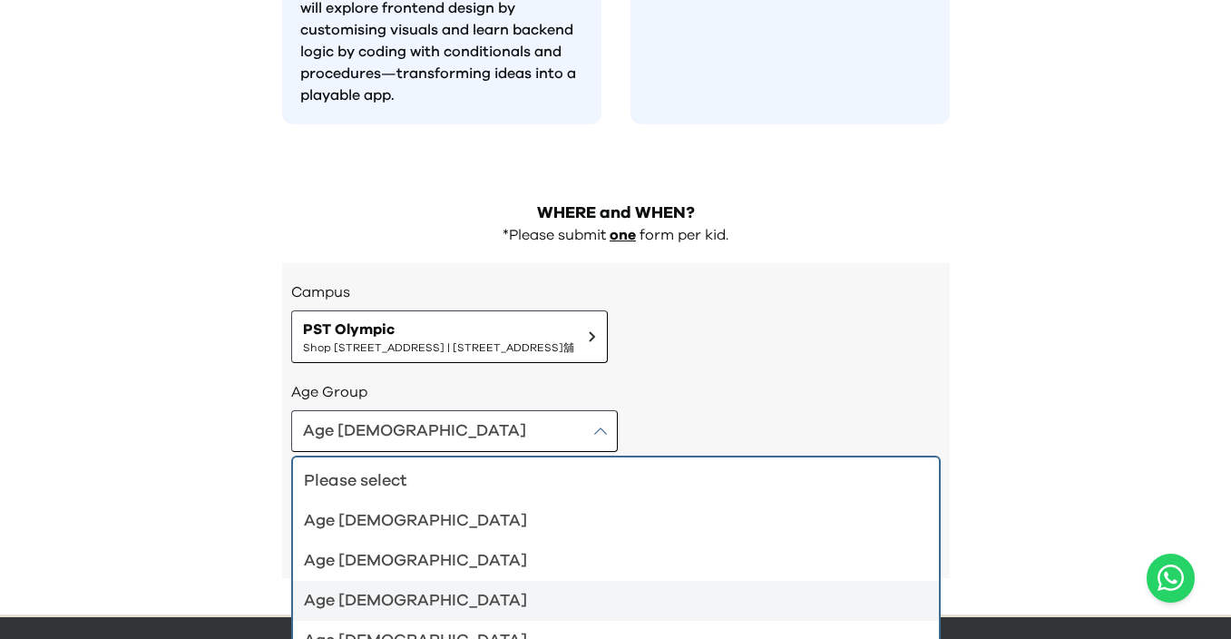
click at [413, 580] on li "Age 8-9" at bounding box center [616, 600] width 646 height 40
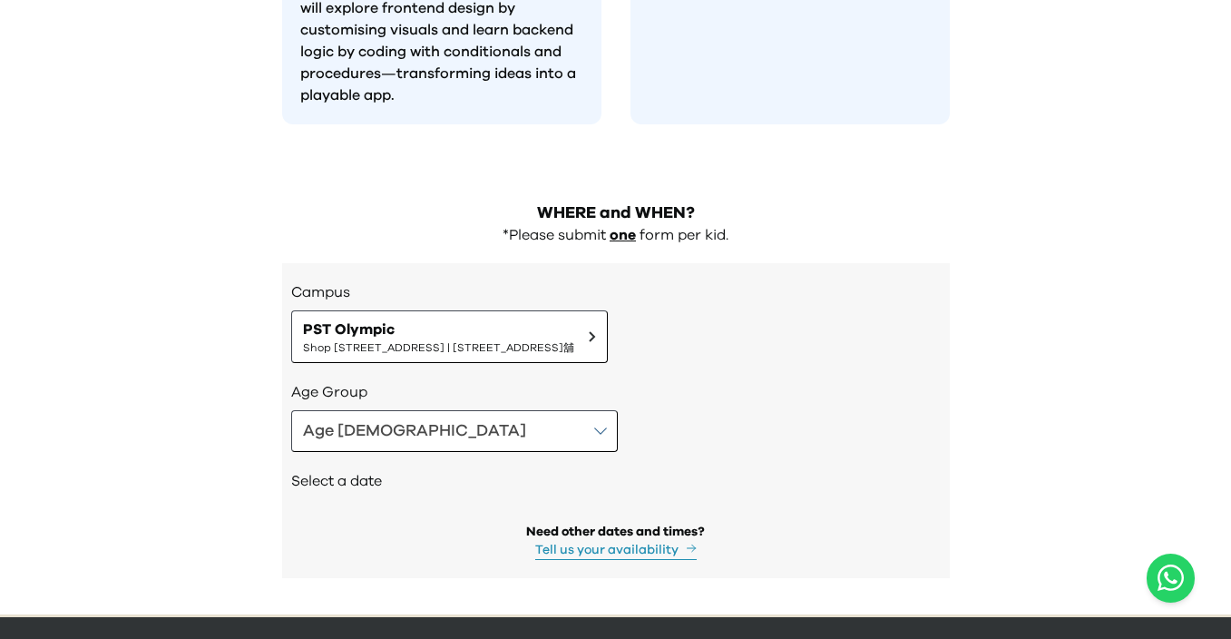
click at [424, 452] on div "Select a date" at bounding box center [615, 483] width 649 height 62
click at [431, 410] on button "Age 8-9" at bounding box center [454, 431] width 327 height 42
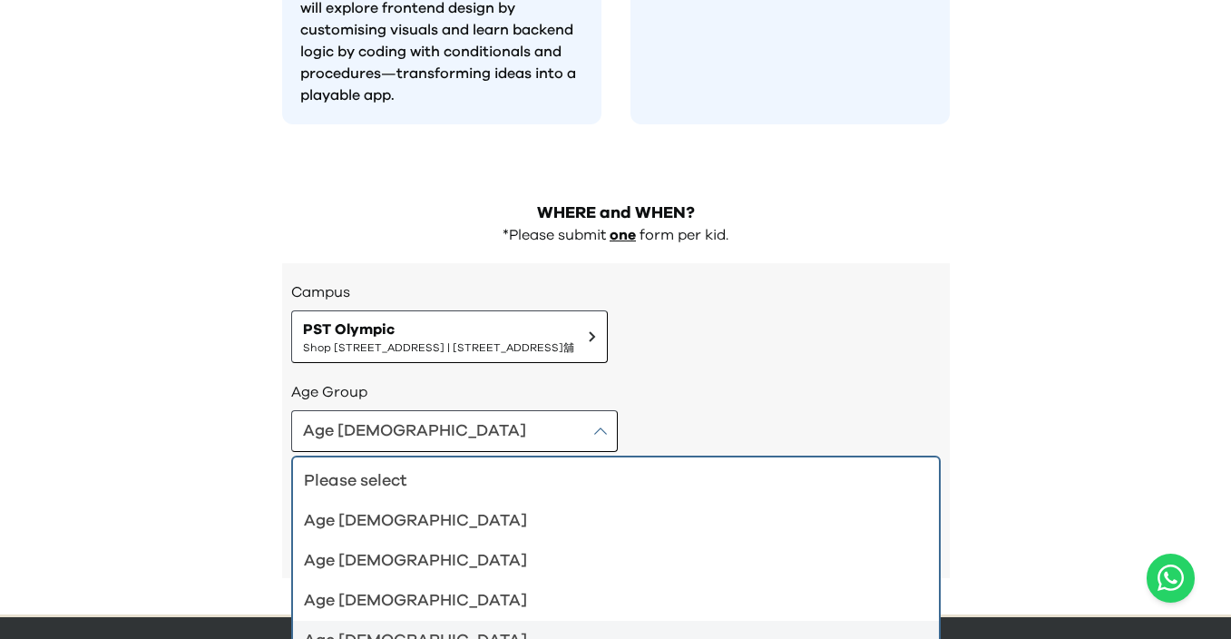
click at [375, 628] on div "Age 10-12" at bounding box center [605, 640] width 602 height 25
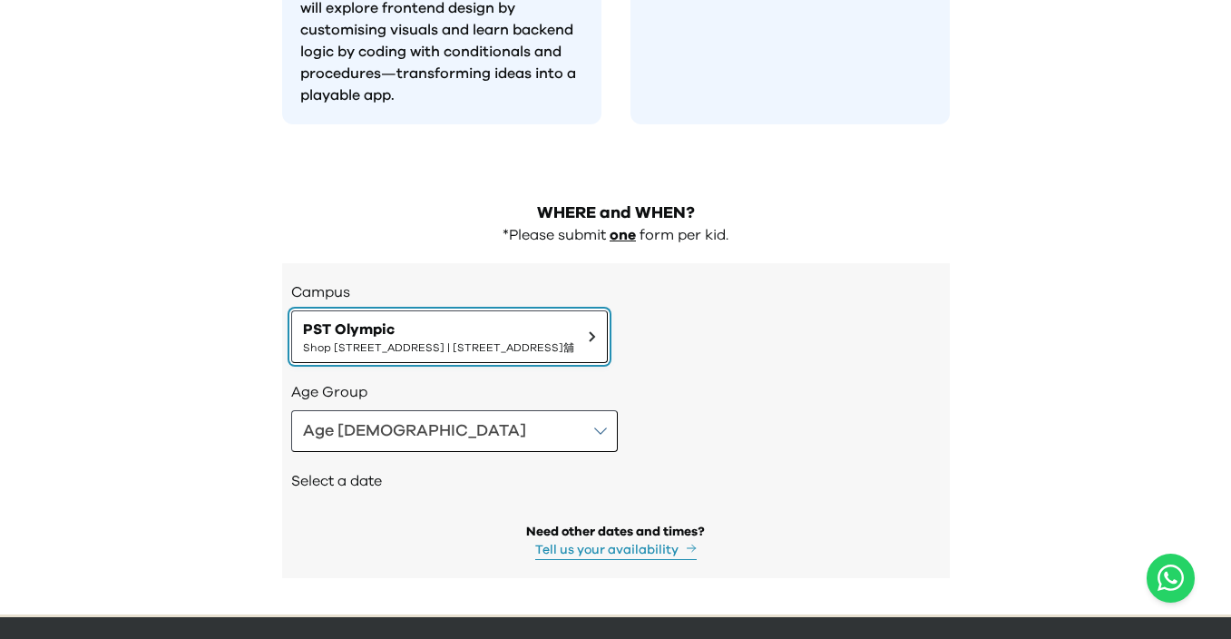
click at [473, 340] on span "Shop 118-119, 1/F, Olympian City 1, 11 Hoi Fai Road, Tai Kok Tsui | 大角咀海輝道11號奧海…" at bounding box center [438, 347] width 271 height 15
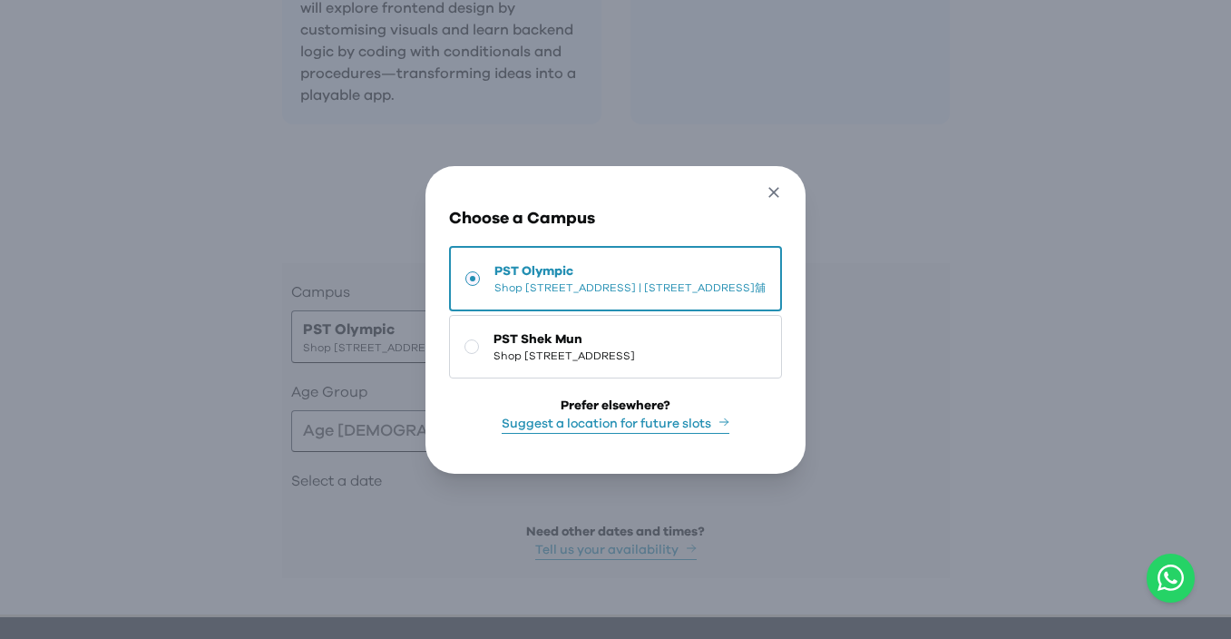
click at [784, 183] on icon "button" at bounding box center [774, 192] width 19 height 19
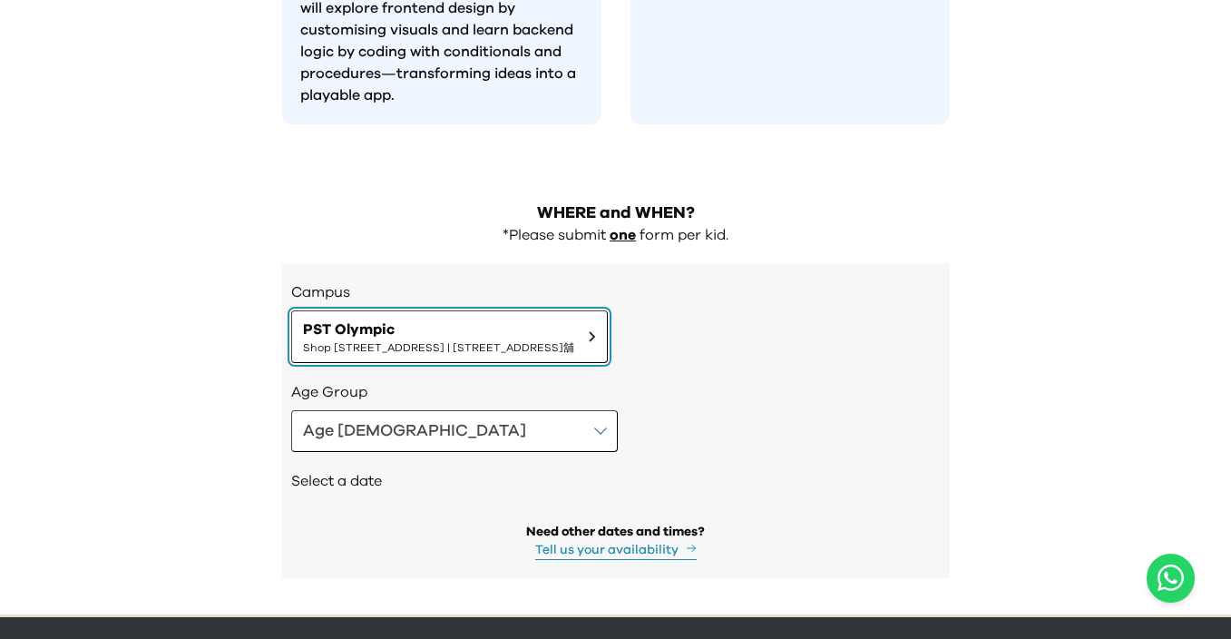
click at [574, 318] on span "PST Olympic" at bounding box center [438, 329] width 271 height 22
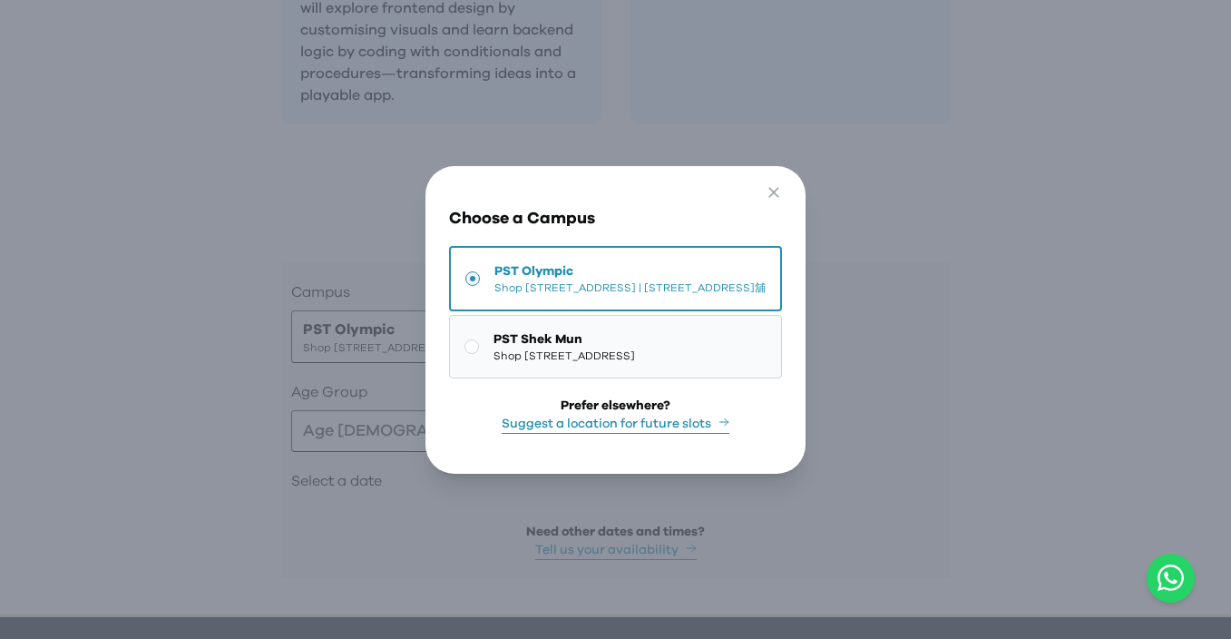
click at [533, 363] on span "Shop 227, 2/F, Kings Wing Plaza 1, No.3 On Kwan Street, Shek Mun | 石門安群街3號京瑞廣場一…" at bounding box center [563, 355] width 141 height 15
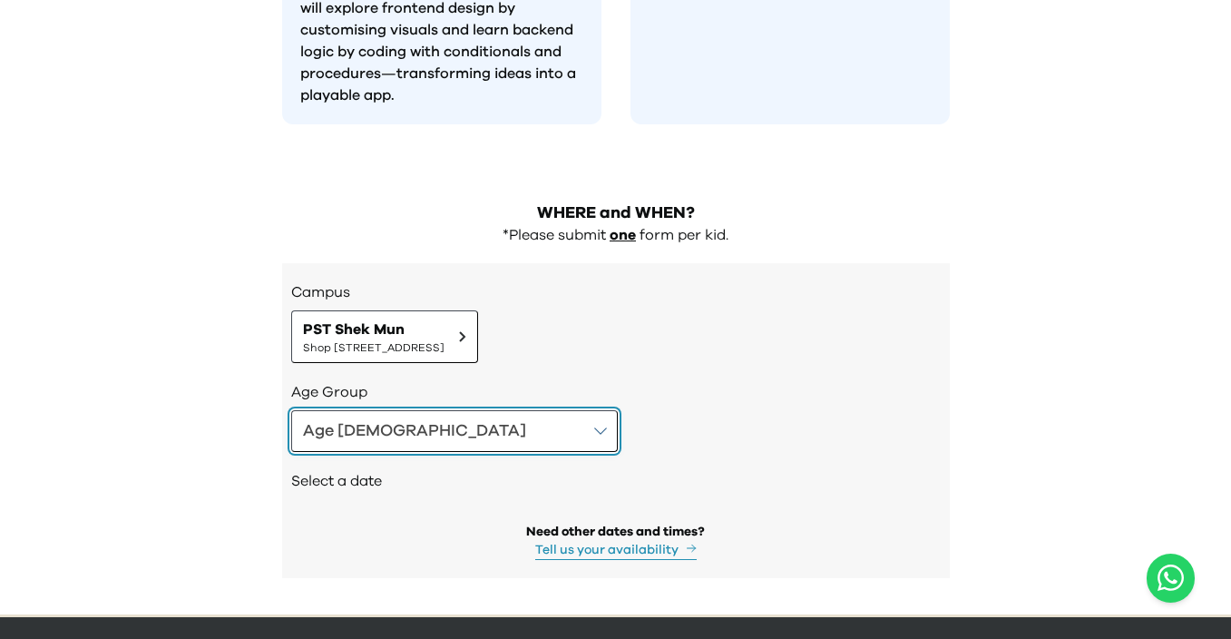
click at [404, 410] on button "Age 10-12" at bounding box center [454, 431] width 327 height 42
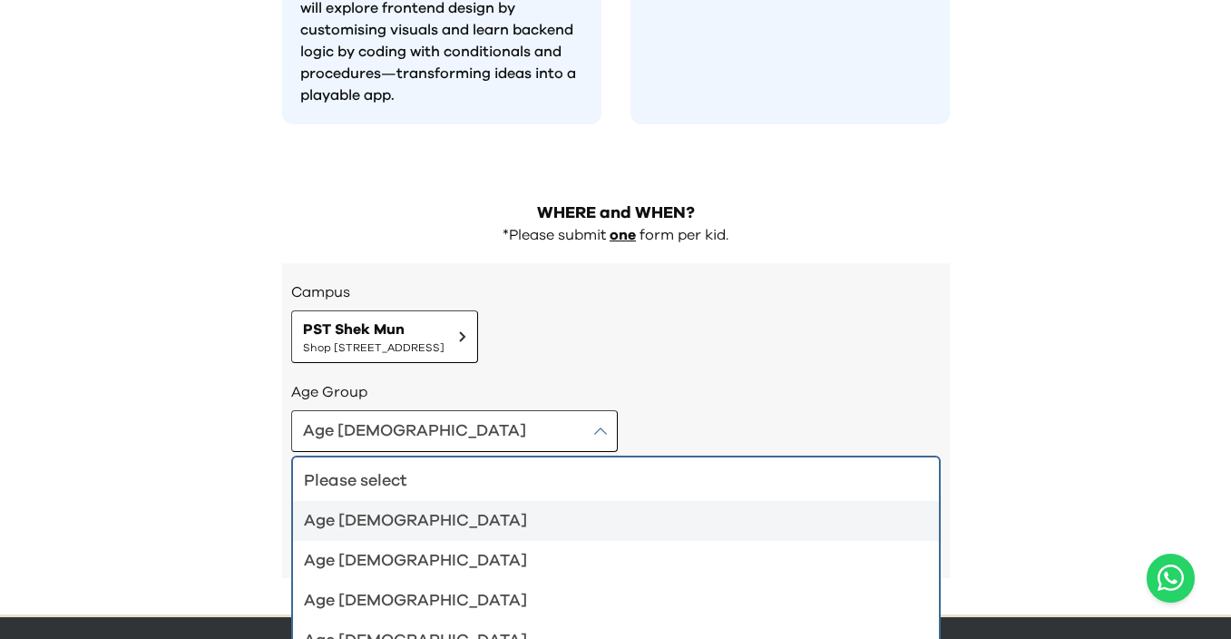
click at [446, 501] on li "Age 4-5" at bounding box center [616, 521] width 646 height 40
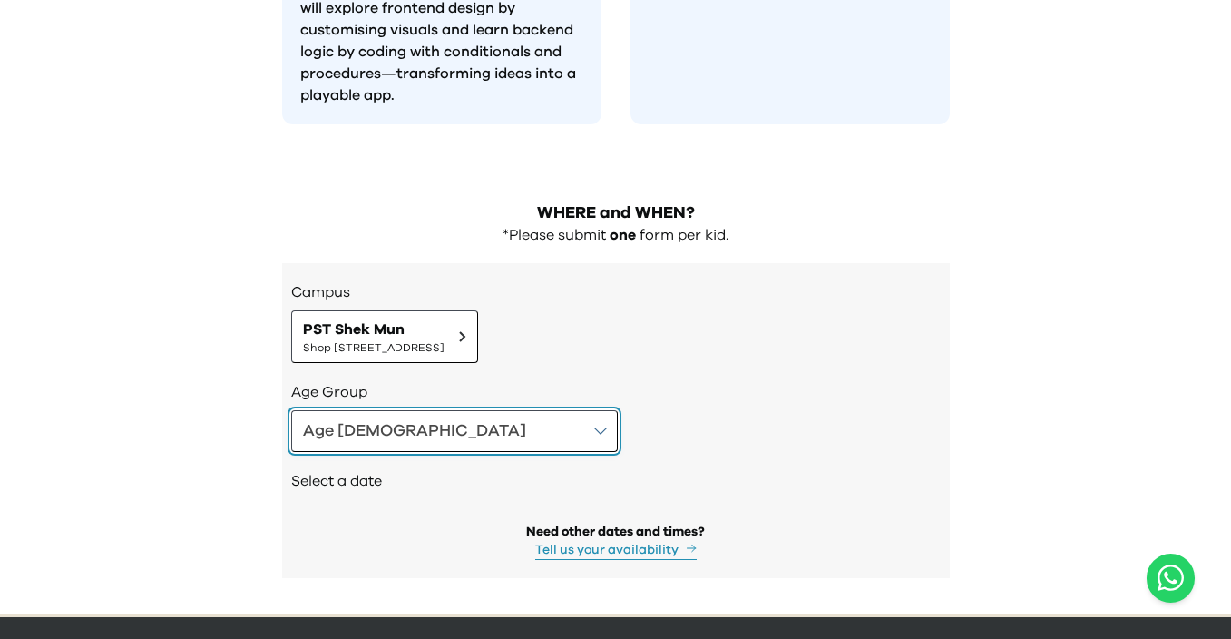
click at [369, 410] on button "Age 4-5" at bounding box center [454, 431] width 327 height 42
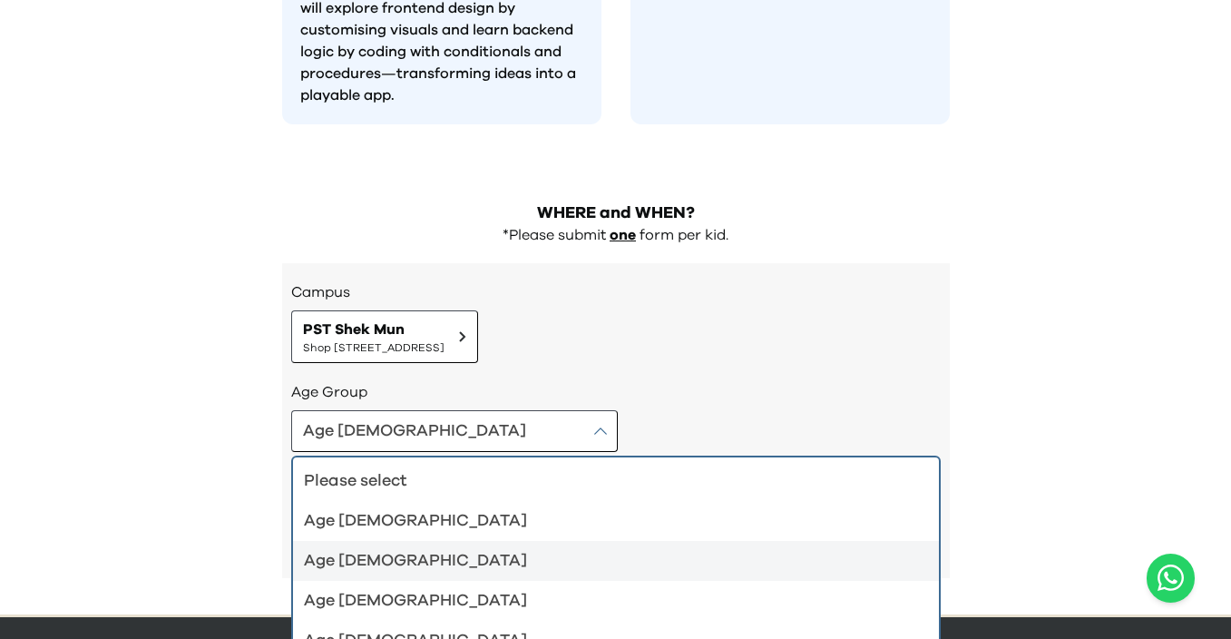
click at [424, 548] on div "Age 6-7" at bounding box center [605, 560] width 602 height 25
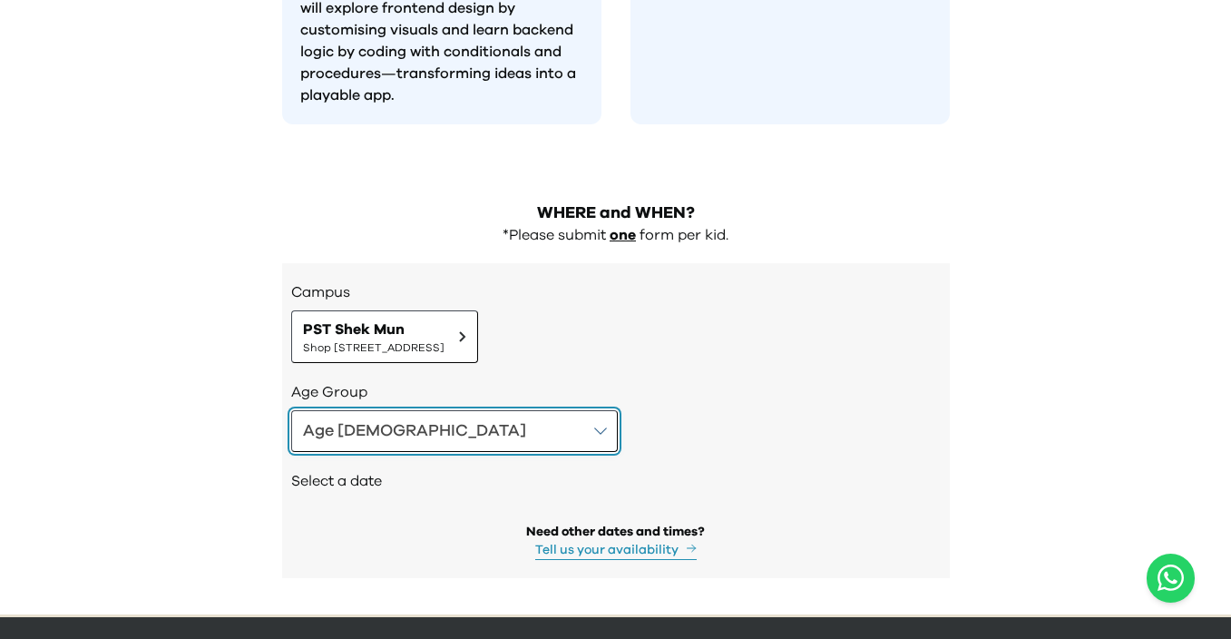
click at [412, 410] on button "Age 6-7" at bounding box center [454, 431] width 327 height 42
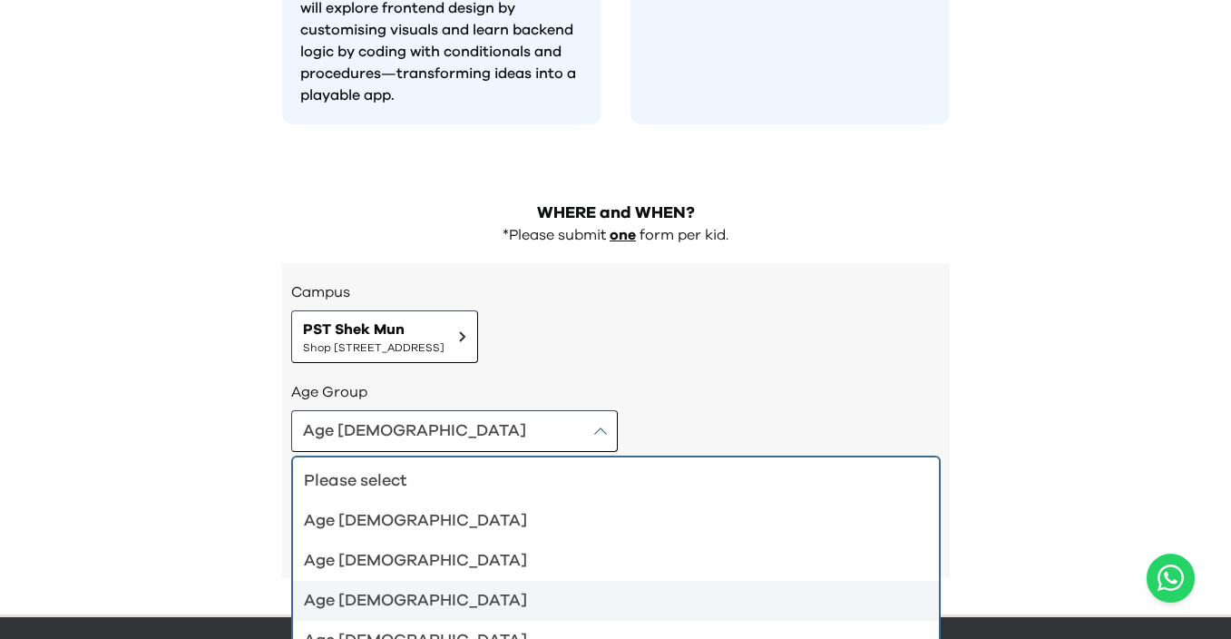
click at [402, 588] on div "Age 8-9" at bounding box center [605, 600] width 602 height 25
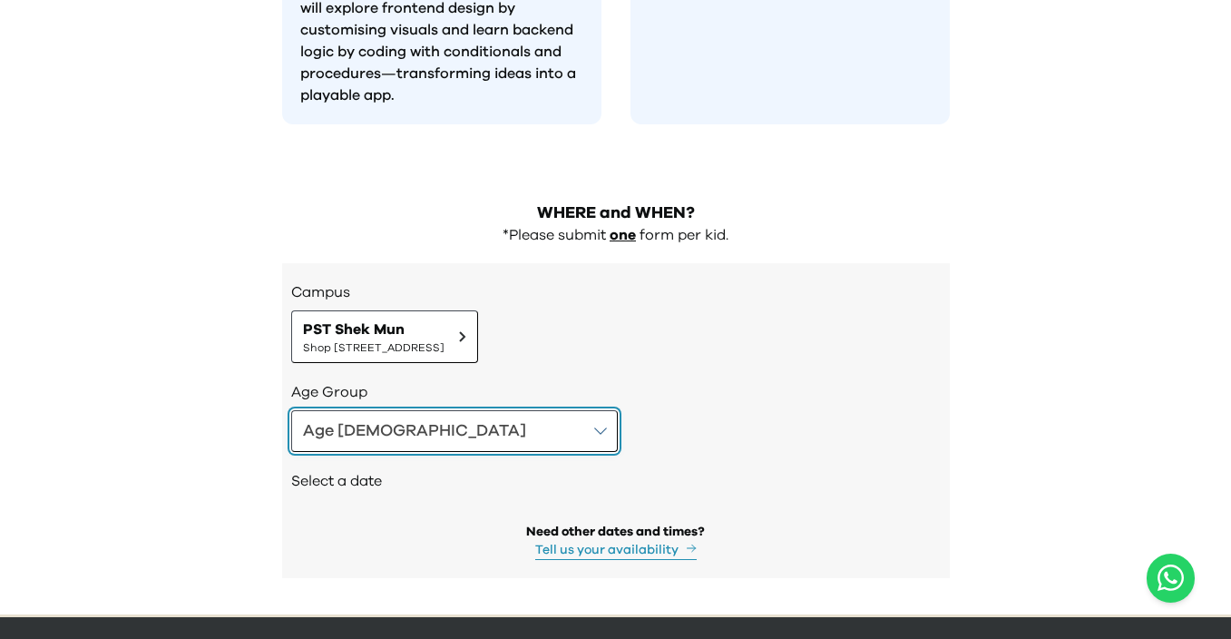
click at [401, 410] on button "Age 8-9" at bounding box center [454, 431] width 327 height 42
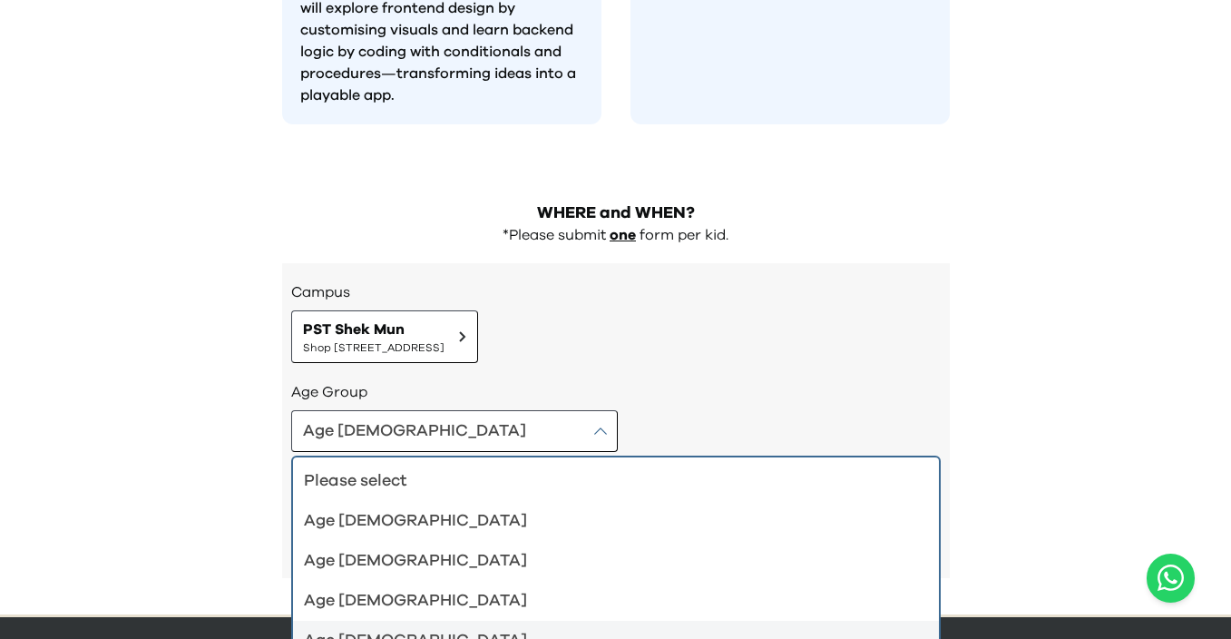
click at [411, 628] on div "Age 10-12" at bounding box center [605, 640] width 602 height 25
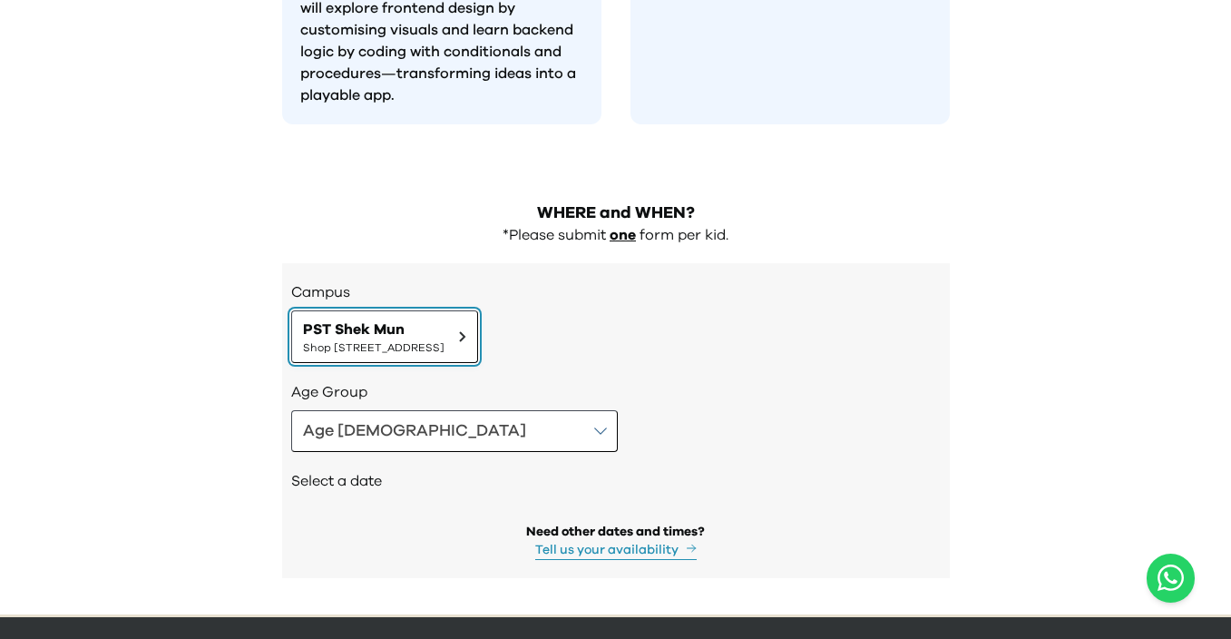
click at [478, 310] on button "PST Shek Mun Shop 227, 2/F, Kings Wing Plaza 1, No.3 On Kwan Street, Shek Mun |…" at bounding box center [384, 336] width 187 height 53
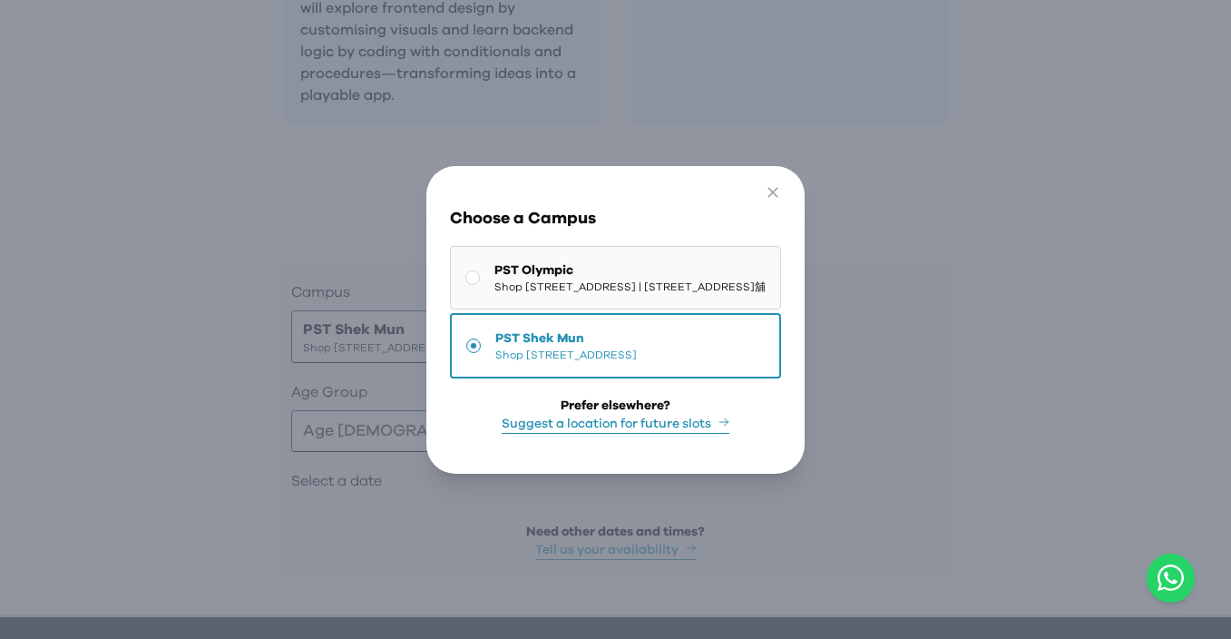
click at [562, 261] on span "PST Olympic" at bounding box center [629, 270] width 271 height 18
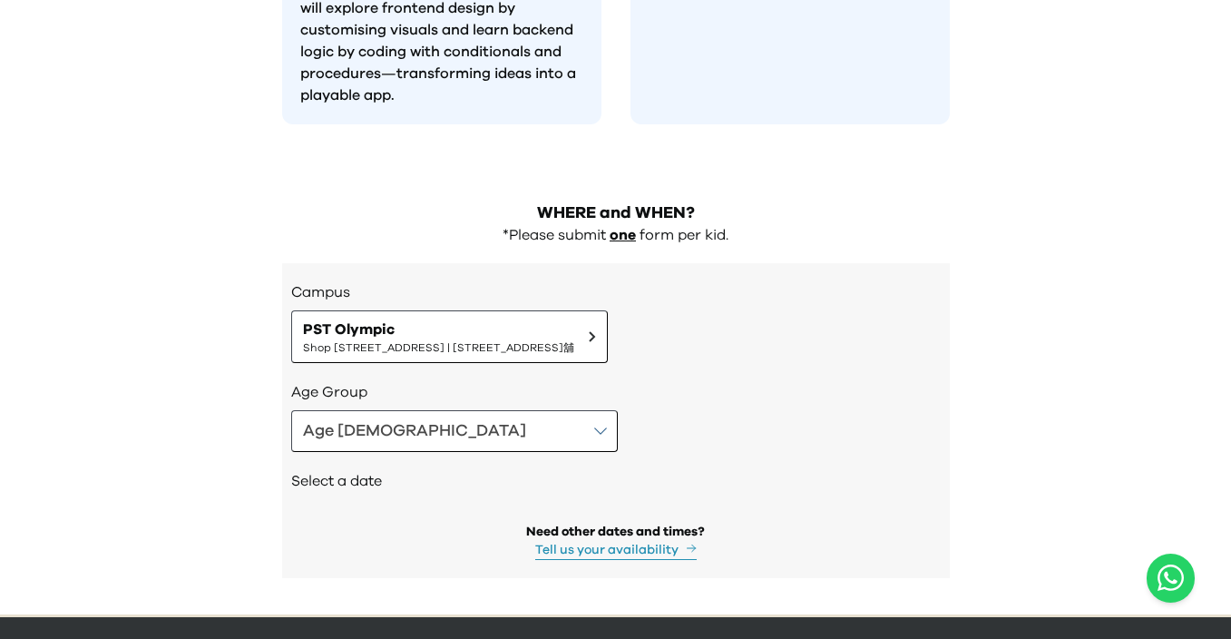
click at [435, 452] on div "Select a date" at bounding box center [615, 483] width 649 height 62
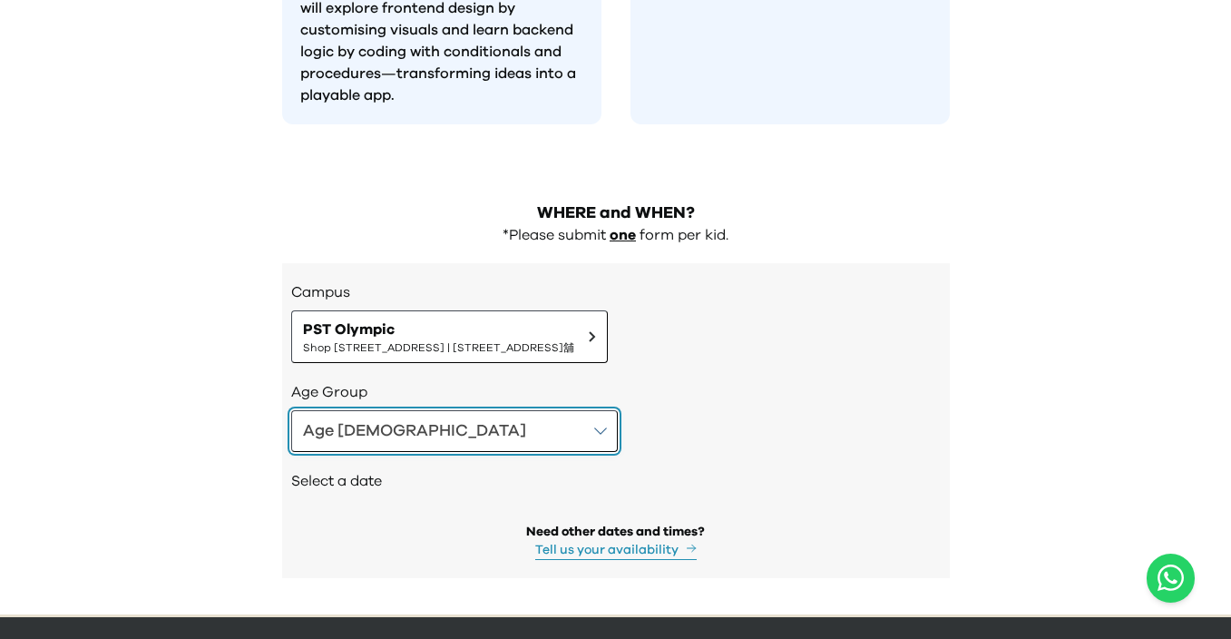
click at [456, 410] on button "Age 10-12" at bounding box center [454, 431] width 327 height 42
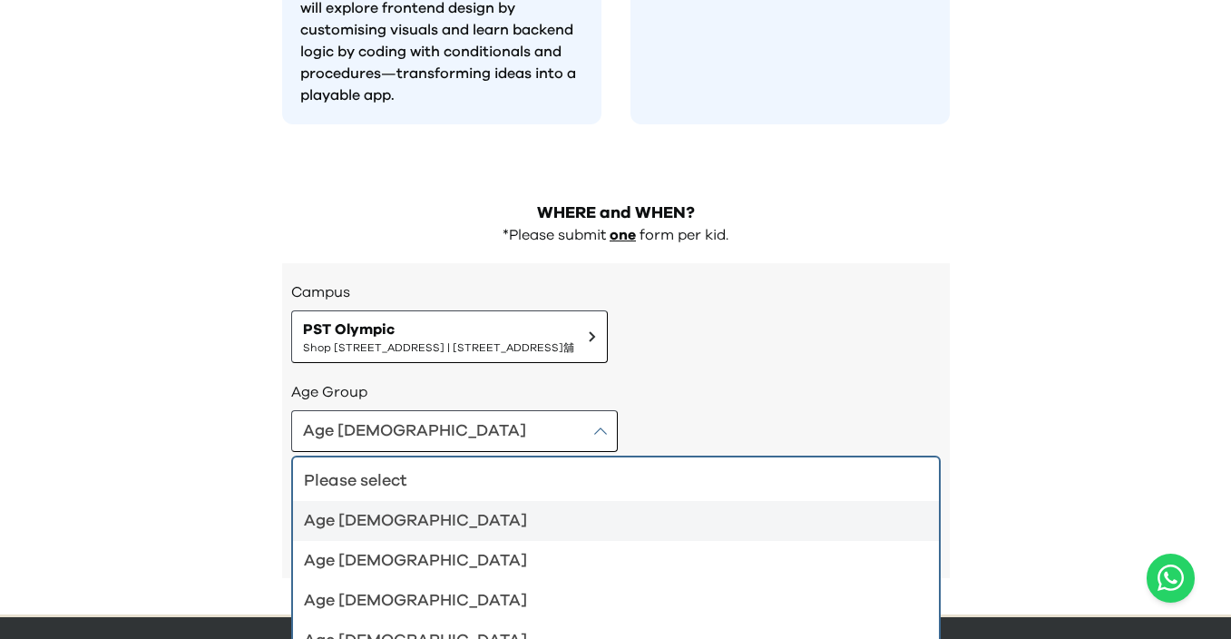
click at [436, 501] on li "Age 4-5" at bounding box center [616, 521] width 646 height 40
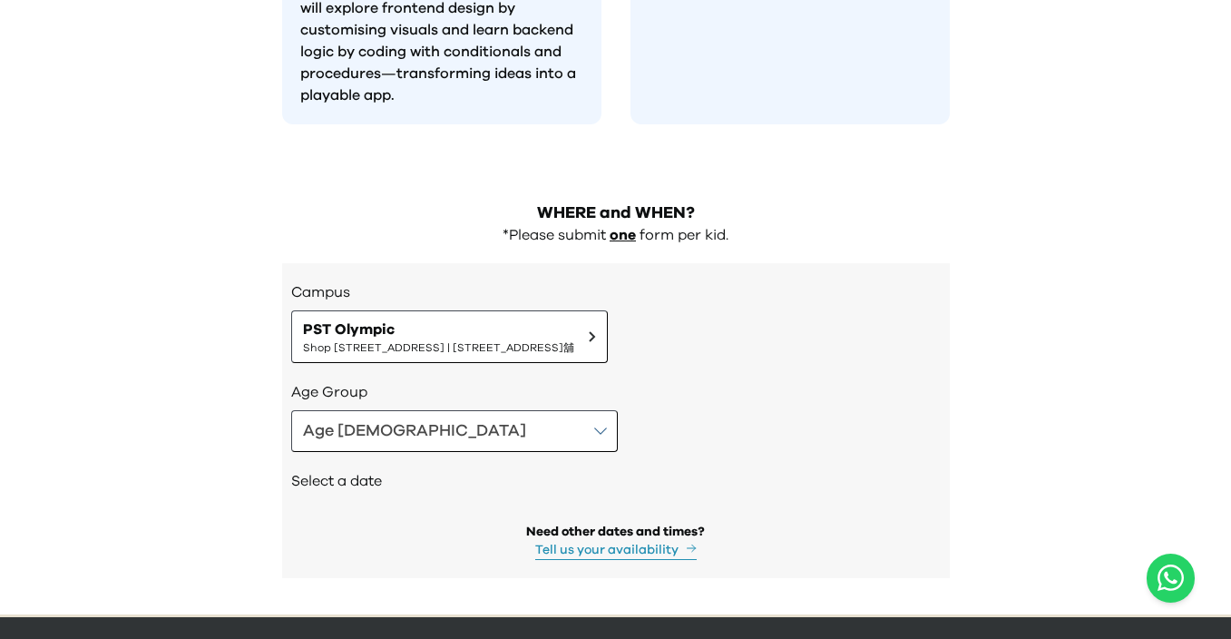
click at [599, 541] on button "Tell us your availability" at bounding box center [615, 550] width 161 height 19
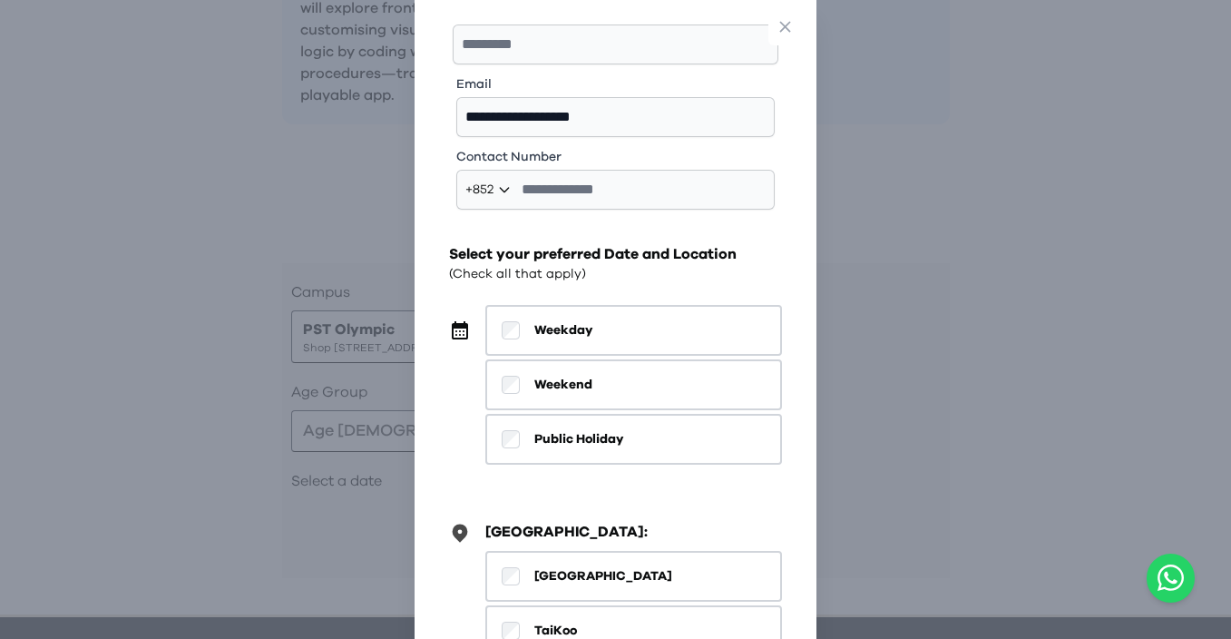
scroll to position [0, 0]
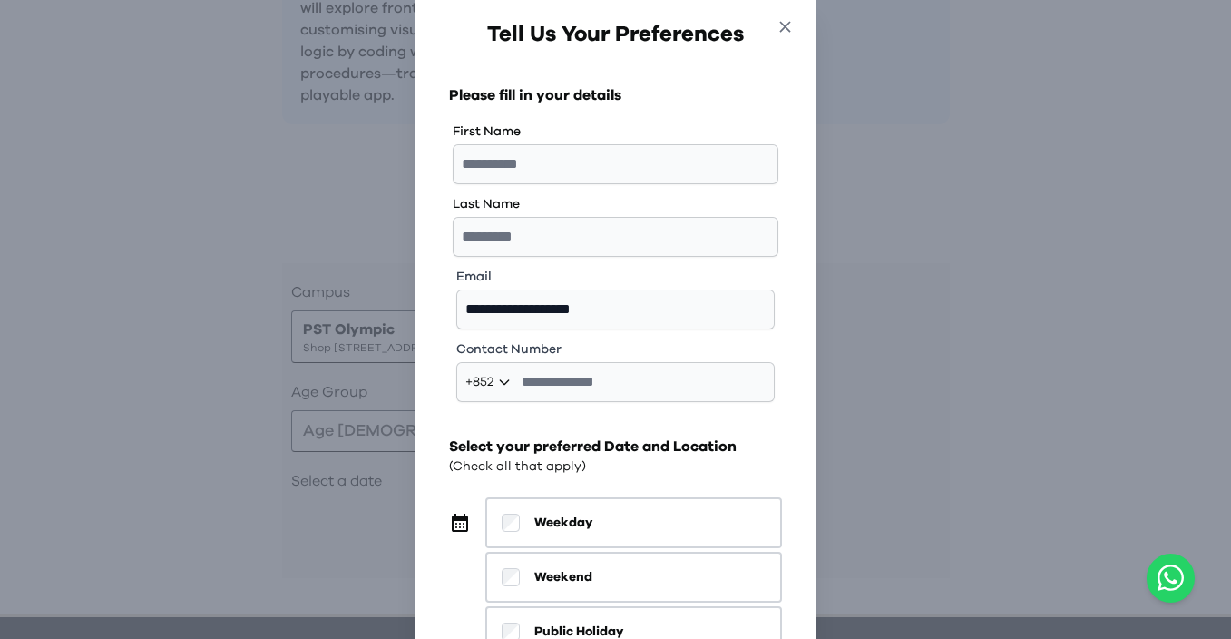
click at [780, 28] on icon "button" at bounding box center [784, 26] width 19 height 19
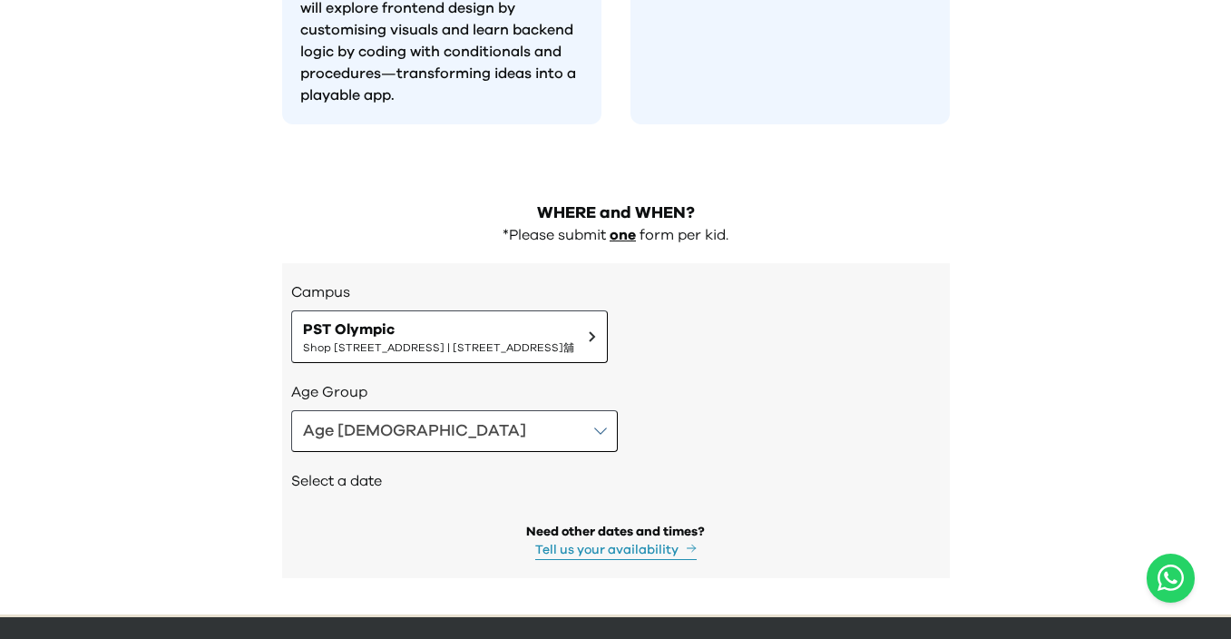
click at [647, 541] on button "Tell us your availability" at bounding box center [615, 550] width 161 height 19
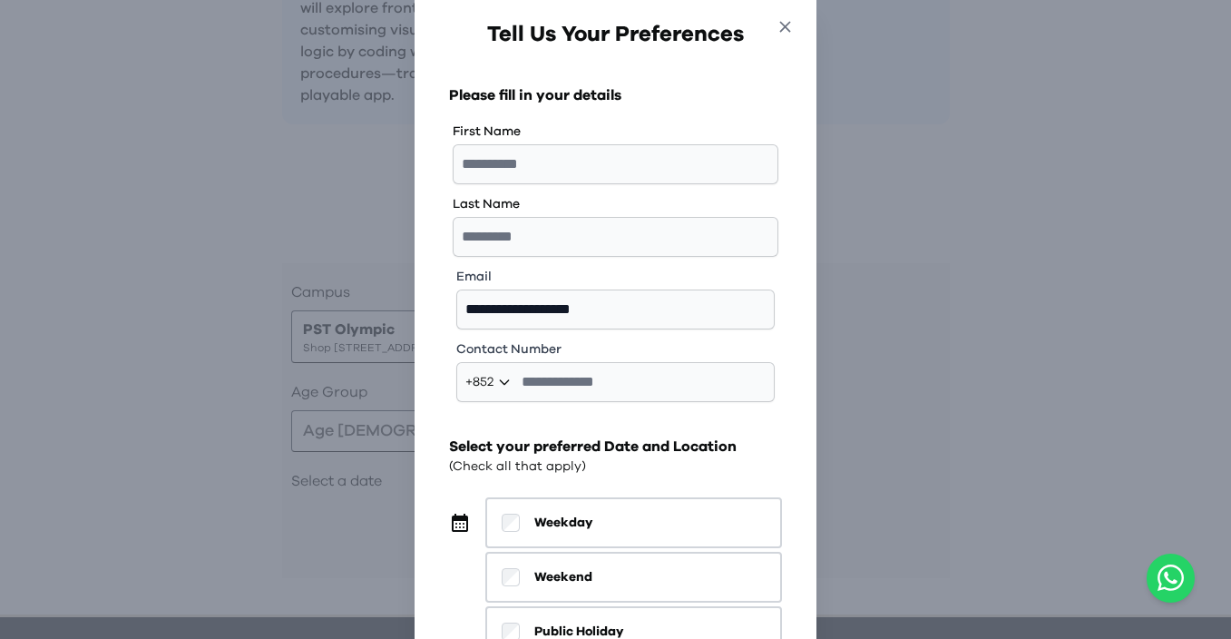
click at [785, 25] on icon "button" at bounding box center [785, 26] width 11 height 11
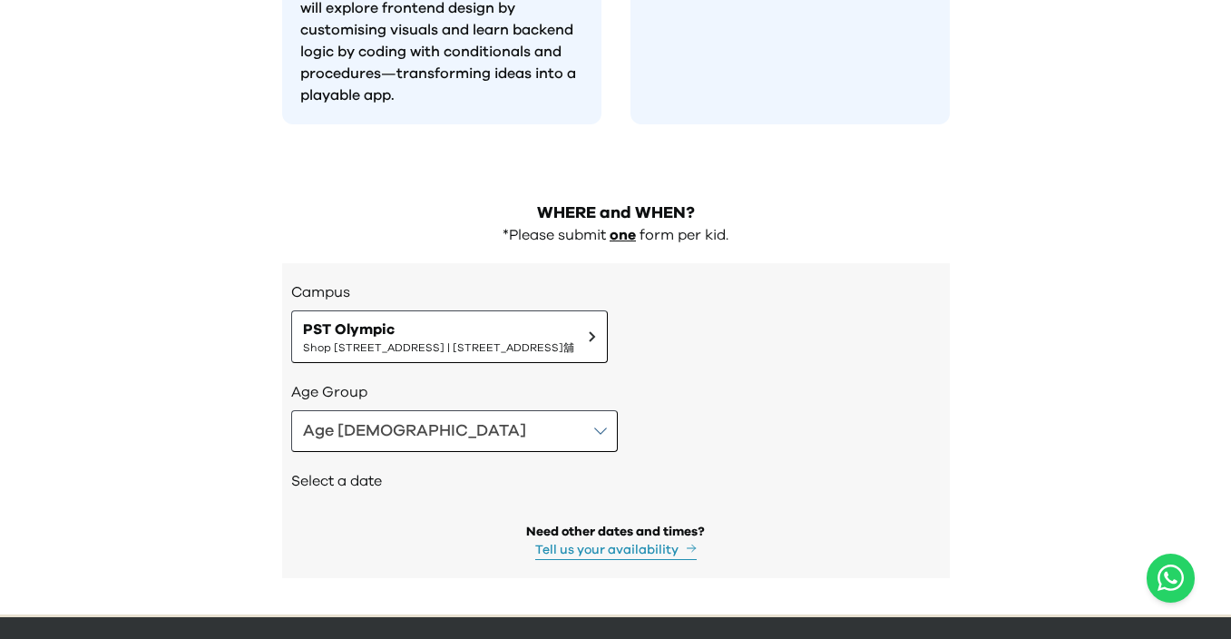
click at [652, 541] on button "Tell us your availability" at bounding box center [615, 550] width 161 height 19
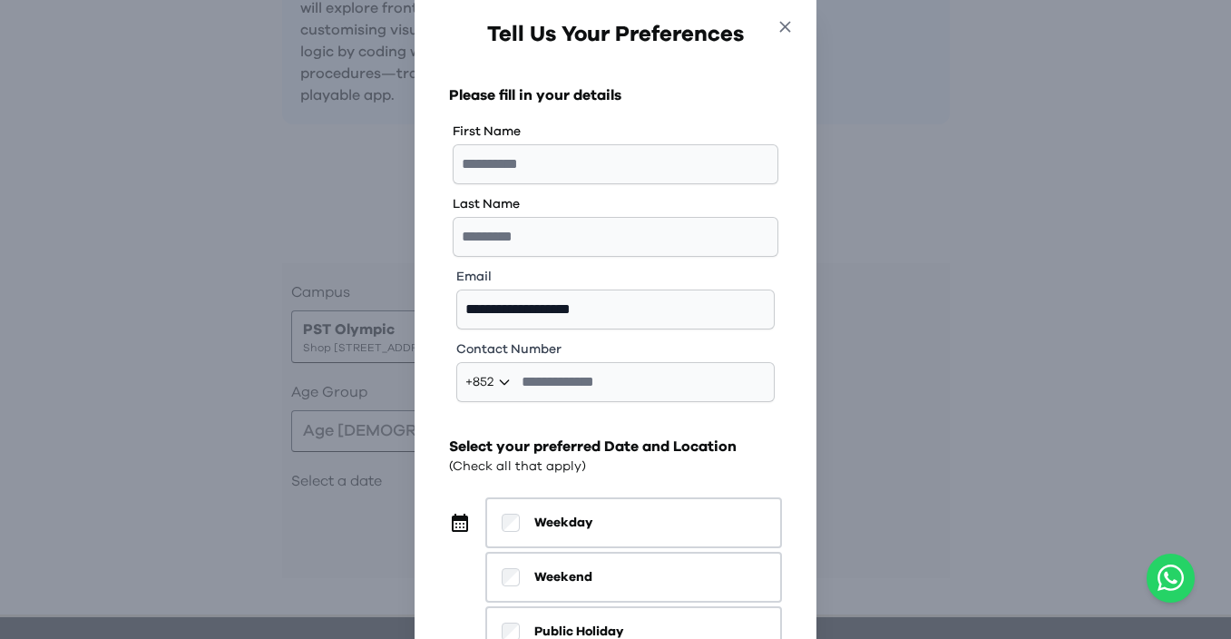
click at [779, 34] on icon "button" at bounding box center [784, 26] width 19 height 19
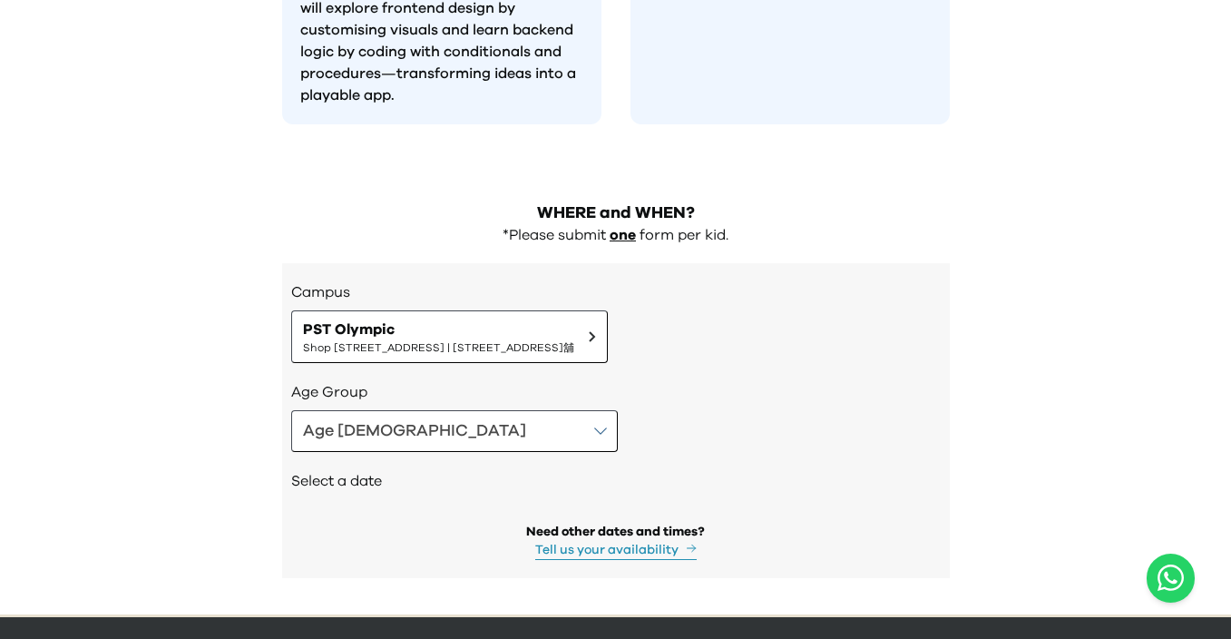
click at [644, 541] on button "Tell us your availability" at bounding box center [615, 550] width 161 height 19
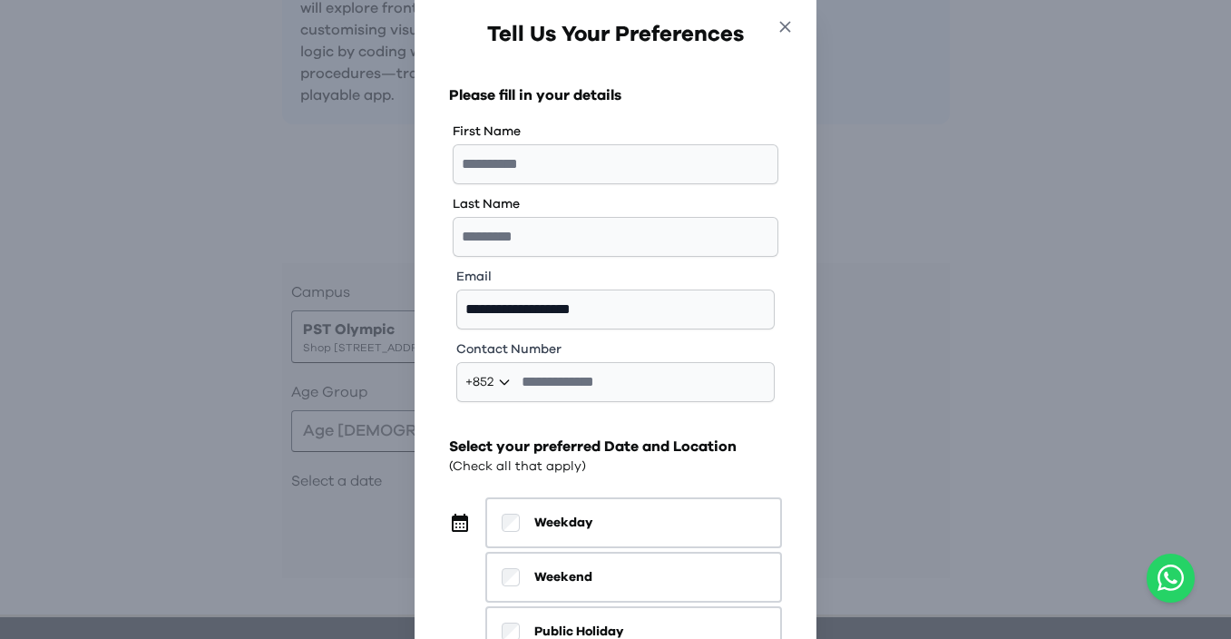
click at [786, 30] on icon "button" at bounding box center [784, 26] width 19 height 19
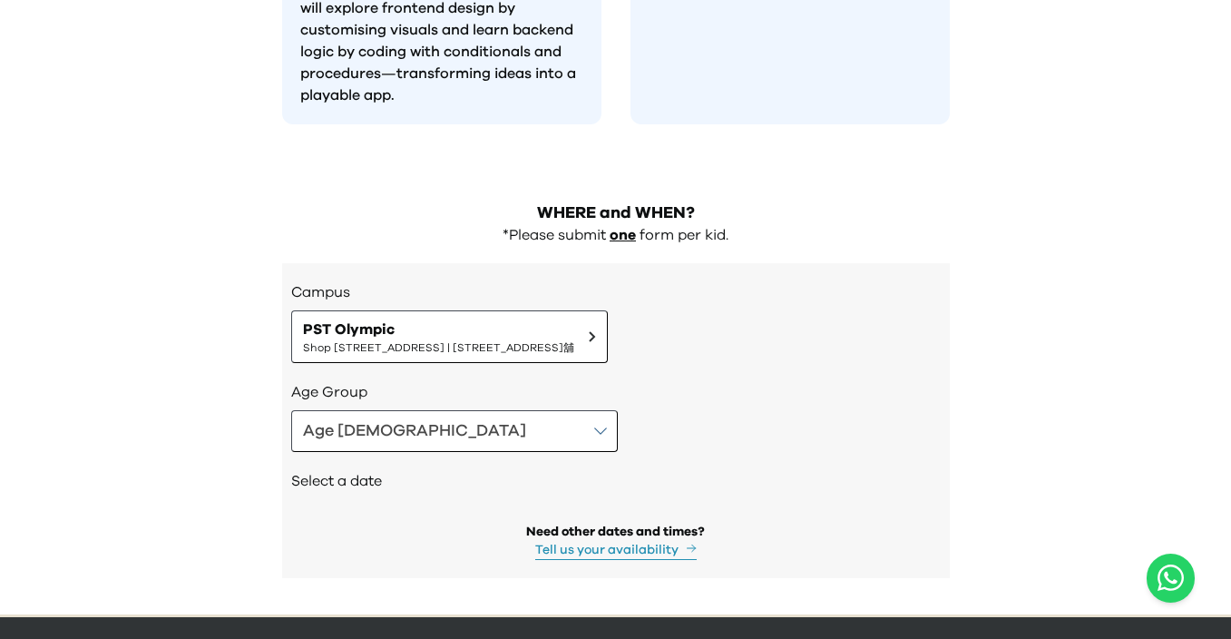
click at [638, 541] on button "Tell us your availability" at bounding box center [615, 550] width 161 height 19
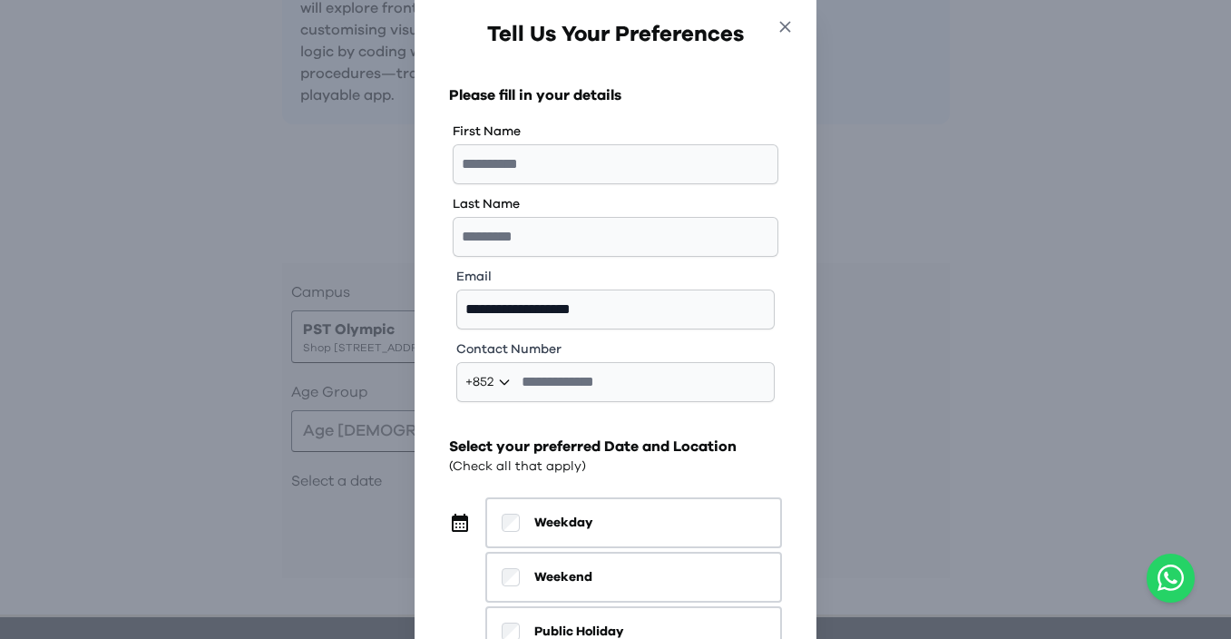
click at [783, 24] on icon "button" at bounding box center [785, 26] width 11 height 11
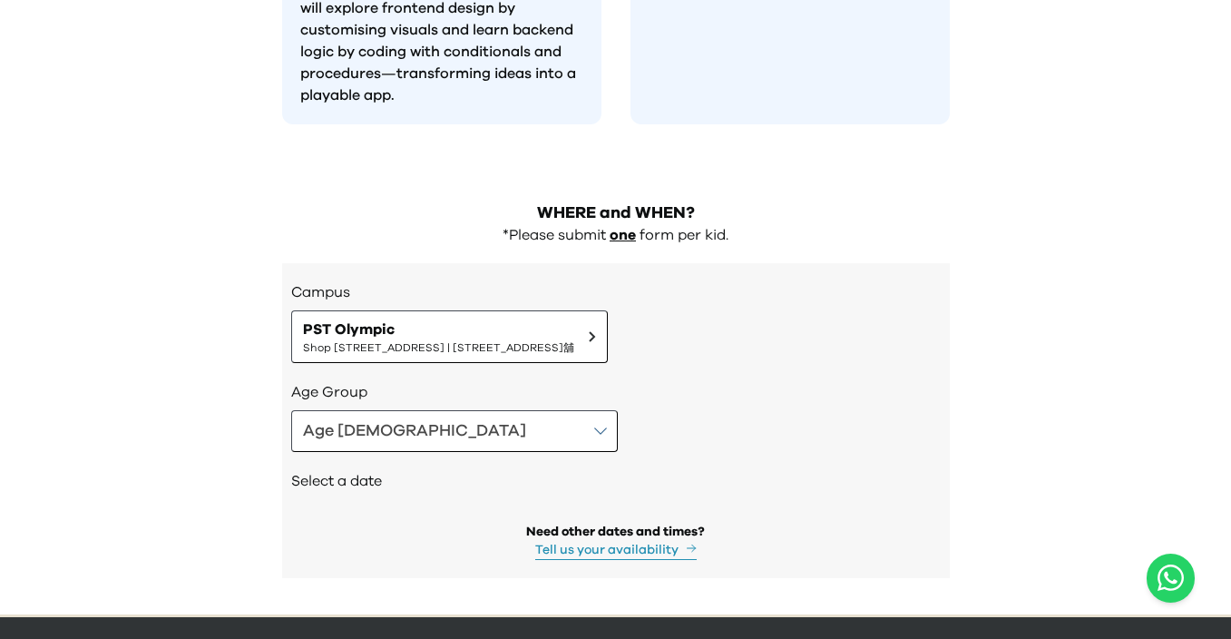
click at [585, 522] on div "Need other dates and times?" at bounding box center [615, 531] width 179 height 18
click at [635, 541] on button "Tell us your availability" at bounding box center [615, 550] width 161 height 19
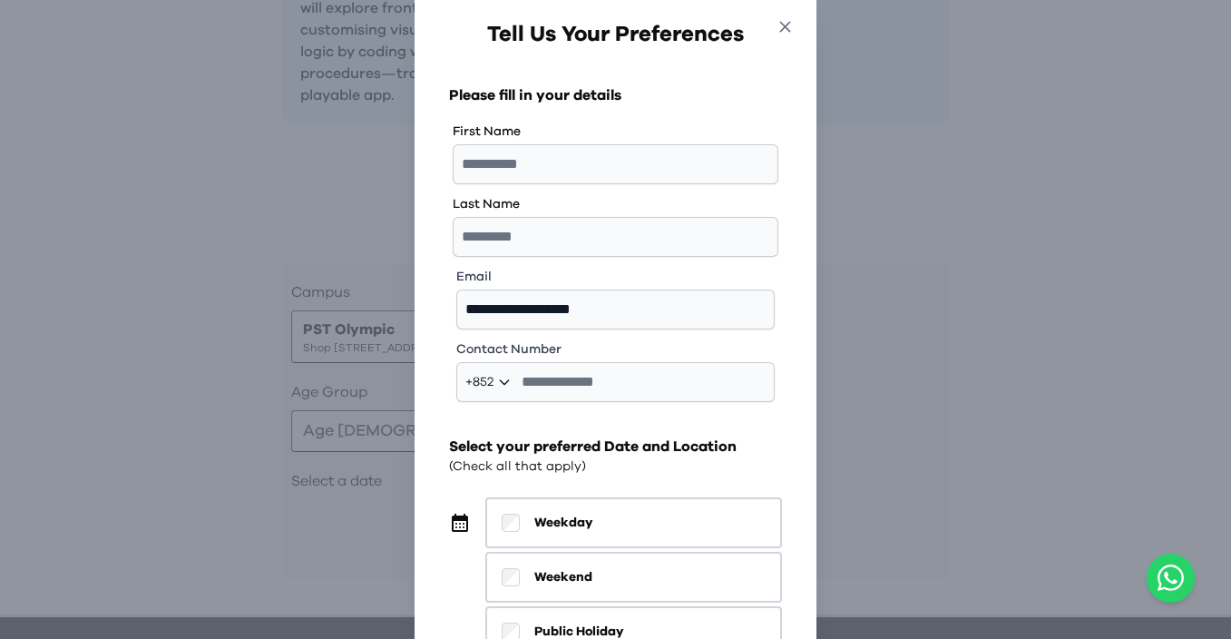
click at [795, 22] on button "Close" at bounding box center [785, 30] width 34 height 31
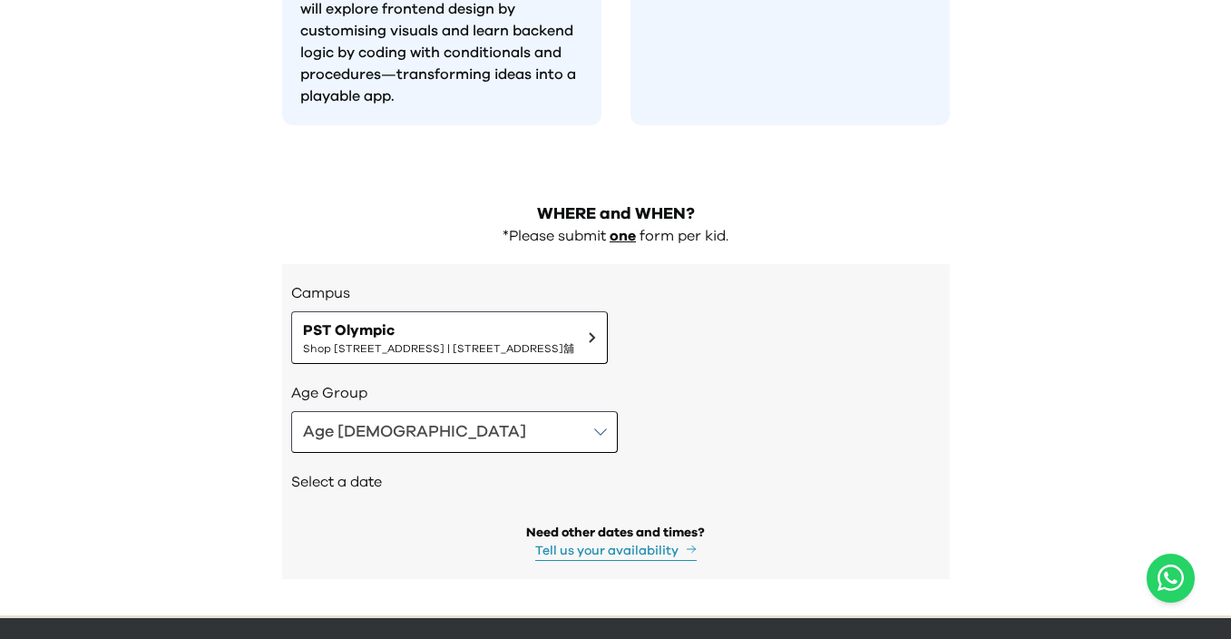
scroll to position [1813, 0]
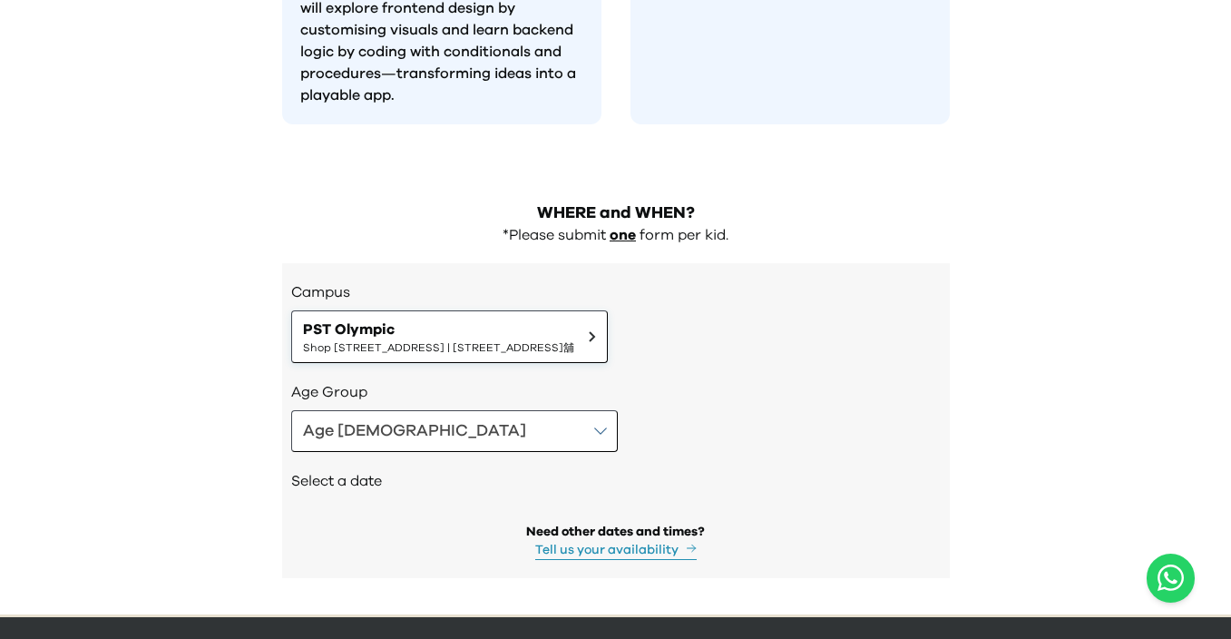
click at [556, 318] on span "PST Olympic" at bounding box center [438, 329] width 271 height 22
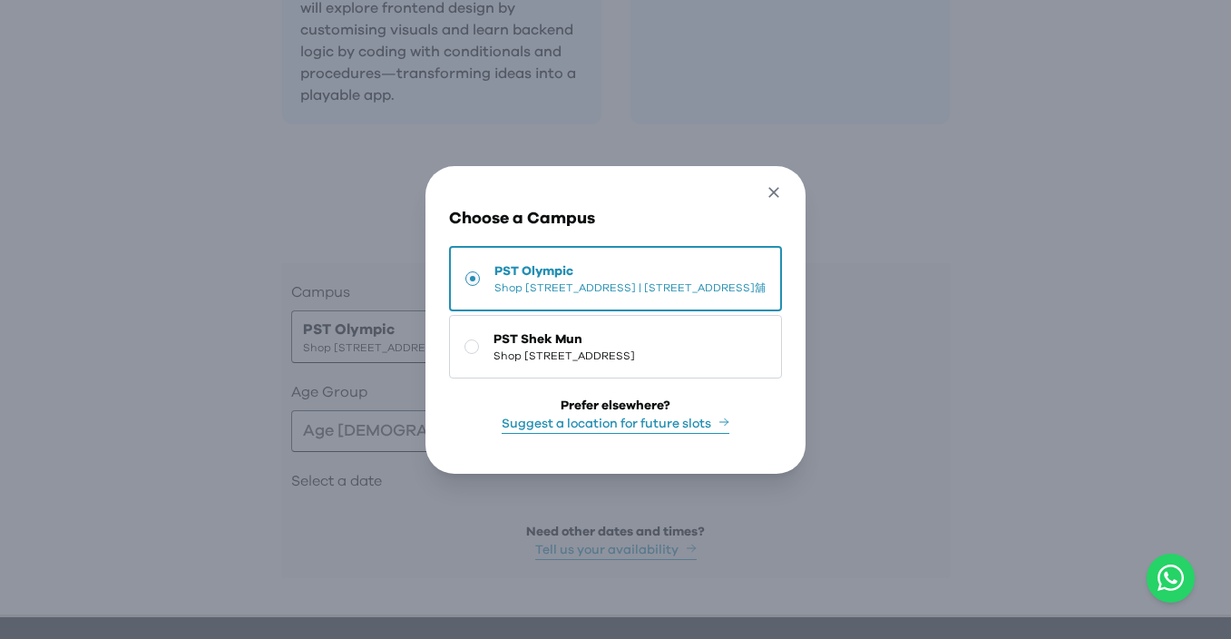
click at [784, 183] on icon "button" at bounding box center [774, 192] width 19 height 19
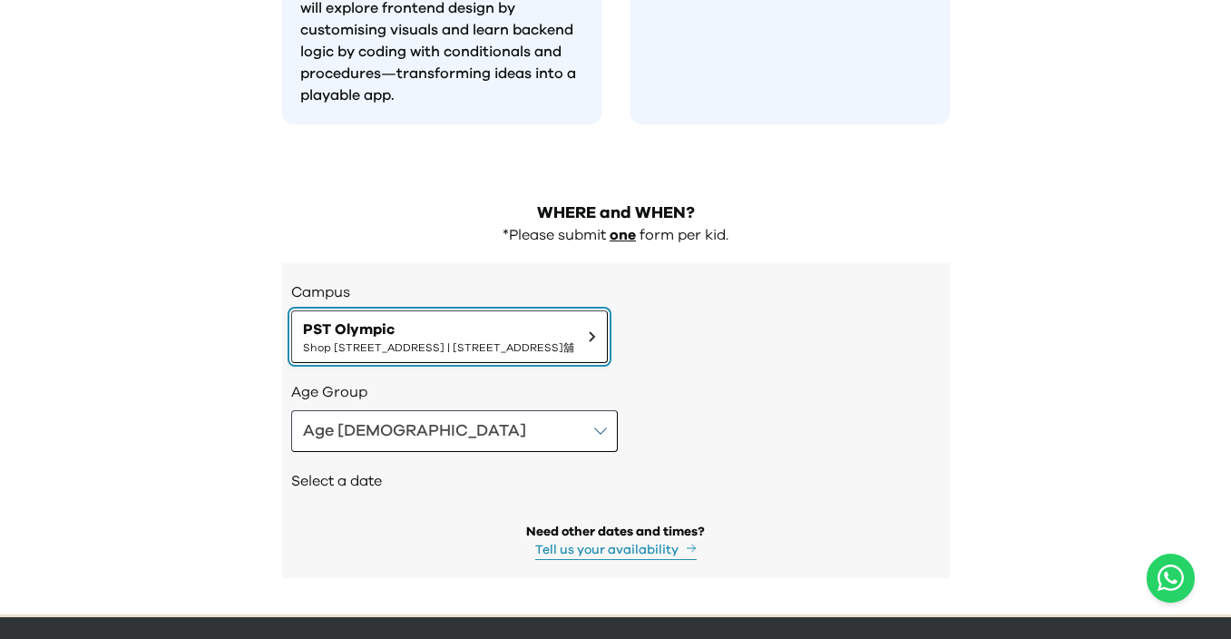
click at [452, 340] on span "Shop 118-119, 1/F, Olympian City 1, 11 Hoi Fai Road, Tai Kok Tsui | 大角咀海輝道11號奧海…" at bounding box center [438, 347] width 271 height 15
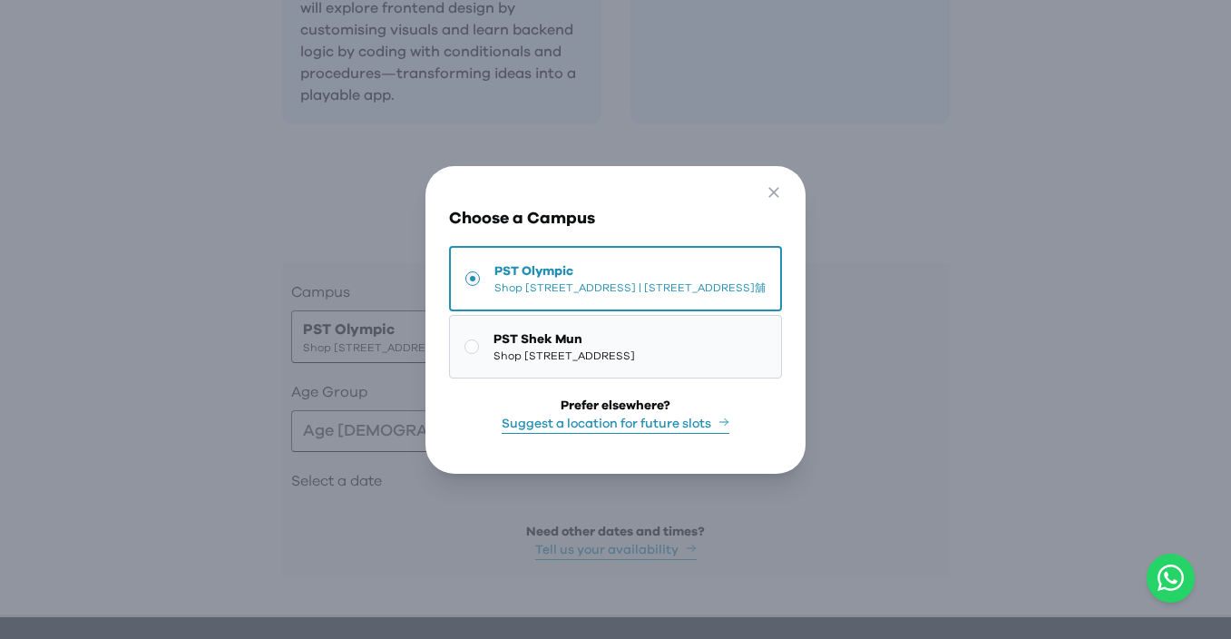
click at [502, 356] on span "Shop 227, 2/F, Kings Wing Plaza 1, No.3 On Kwan Street, Shek Mun | 石門安群街3號京瑞廣場一…" at bounding box center [563, 355] width 141 height 15
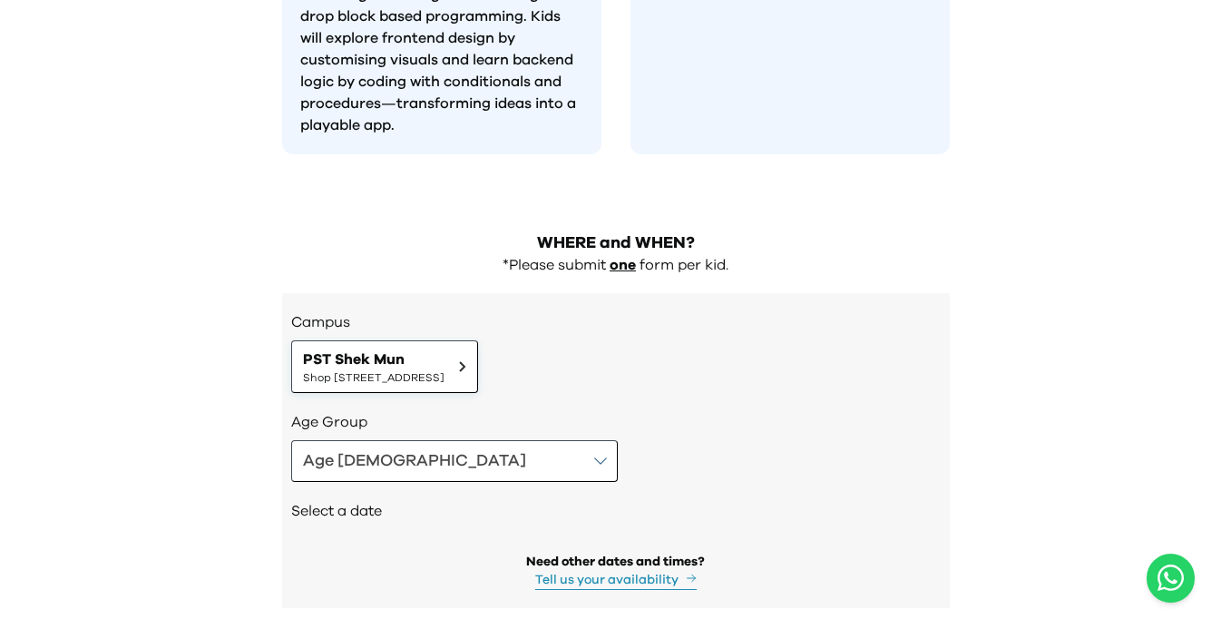
scroll to position [1781, 0]
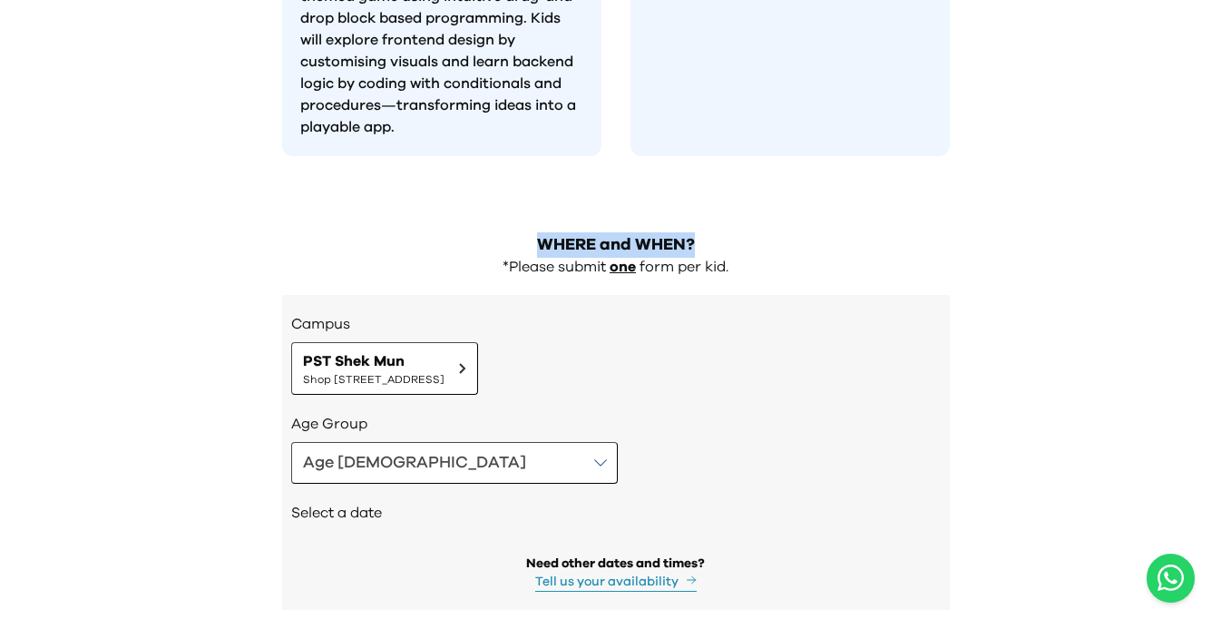
drag, startPoint x: 531, startPoint y: 181, endPoint x: 730, endPoint y: 181, distance: 198.6
click at [730, 232] on h2 "WHERE and WHEN?" at bounding box center [616, 244] width 668 height 25
click at [639, 229] on div "WHERE and WHEN? *Please submit one form per kid. Campus PST Shek Mun Shop 227, …" at bounding box center [616, 430] width 697 height 432
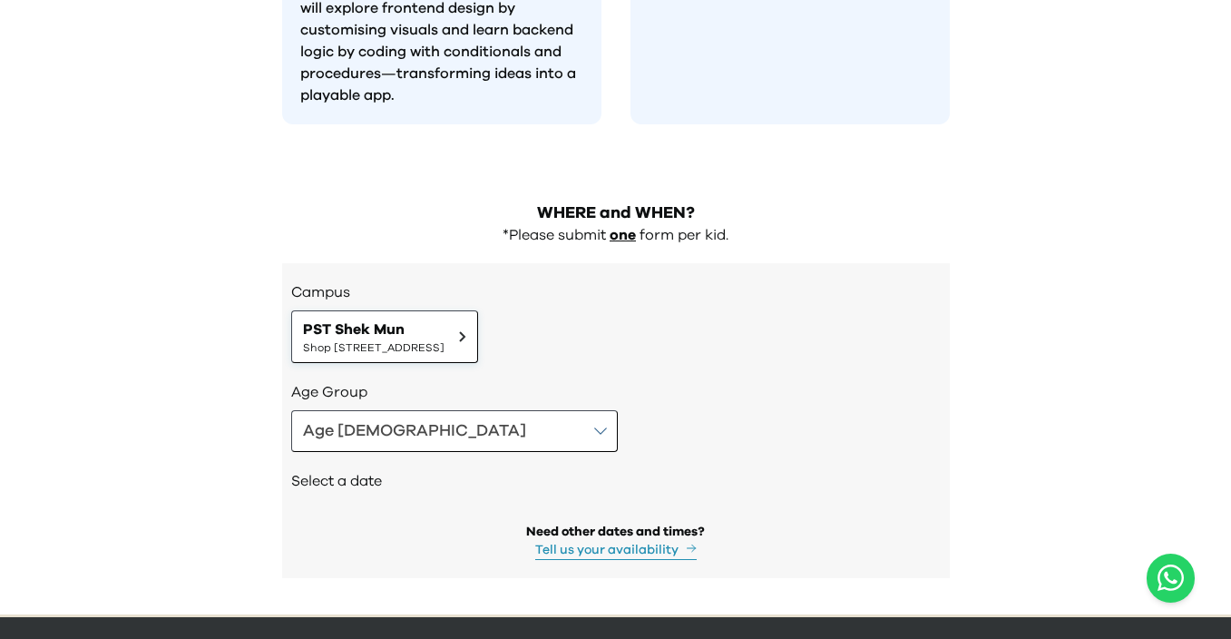
click at [512, 281] on div "Campus PST Shek Mun Shop 227, 2/F, Kings Wing Plaza 1, No.3 On Kwan Street, She…" at bounding box center [615, 322] width 649 height 82
click at [444, 318] on span "PST Shek Mun" at bounding box center [373, 329] width 141 height 22
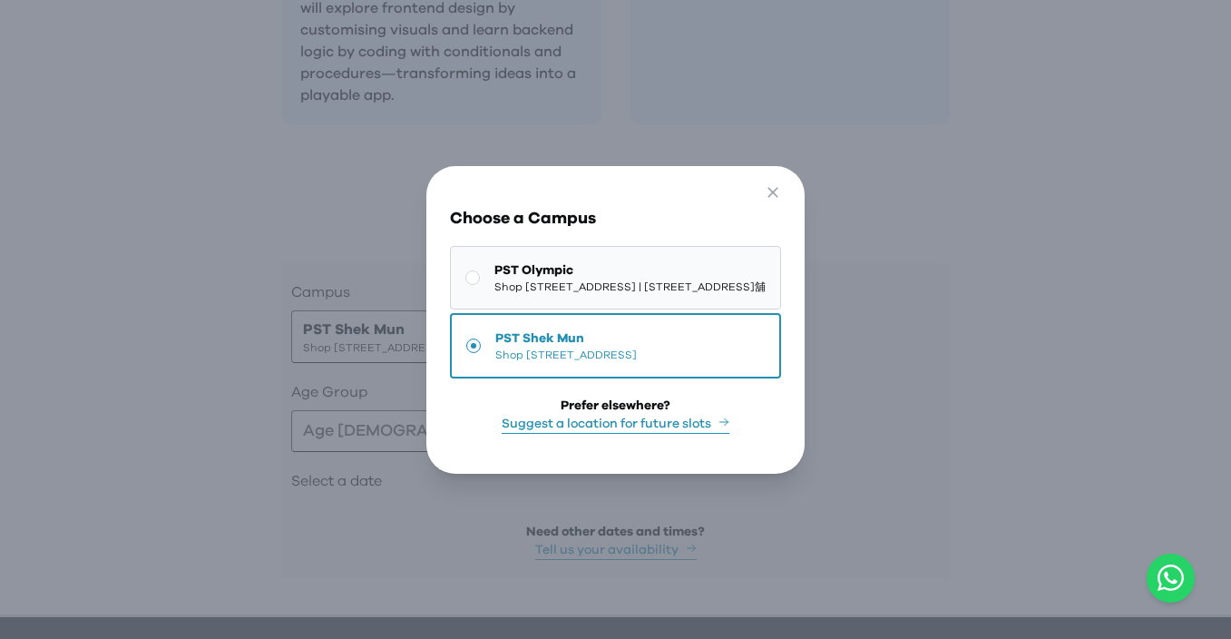
click at [617, 306] on button "PST Olympic Shop 118-119, 1/F, Olympian City 1, 11 Hoi Fai Road, Tai Kok Tsui |…" at bounding box center [615, 277] width 331 height 63
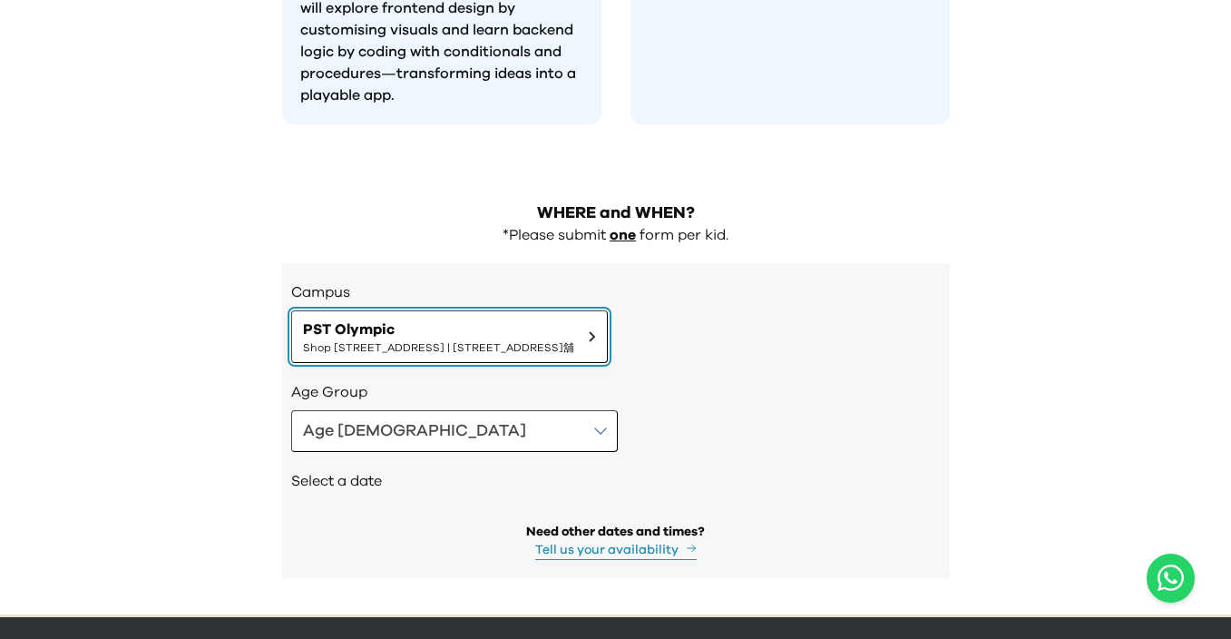
click at [546, 310] on button "PST Olympic Shop 118-119, 1/F, Olympian City 1, 11 Hoi Fai Road, Tai Kok Tsui |…" at bounding box center [449, 336] width 317 height 53
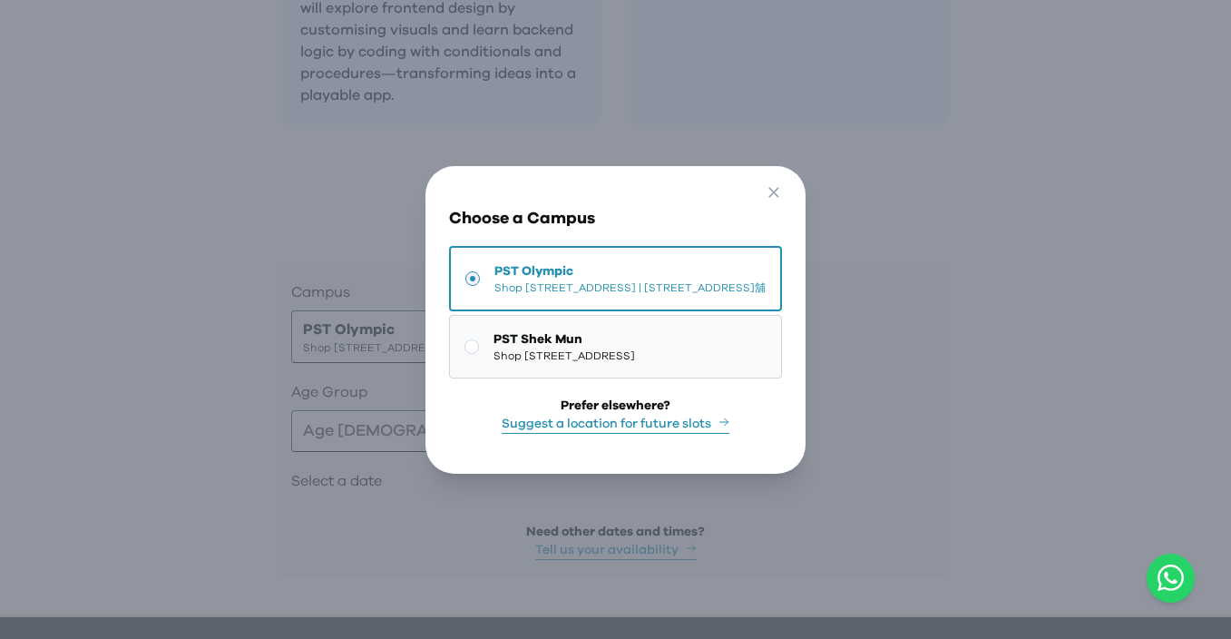
click at [561, 378] on button "PST Shek Mun Shop 227, 2/F, Kings Wing Plaza 1, No.3 On Kwan Street, Shek Mun |…" at bounding box center [615, 346] width 333 height 63
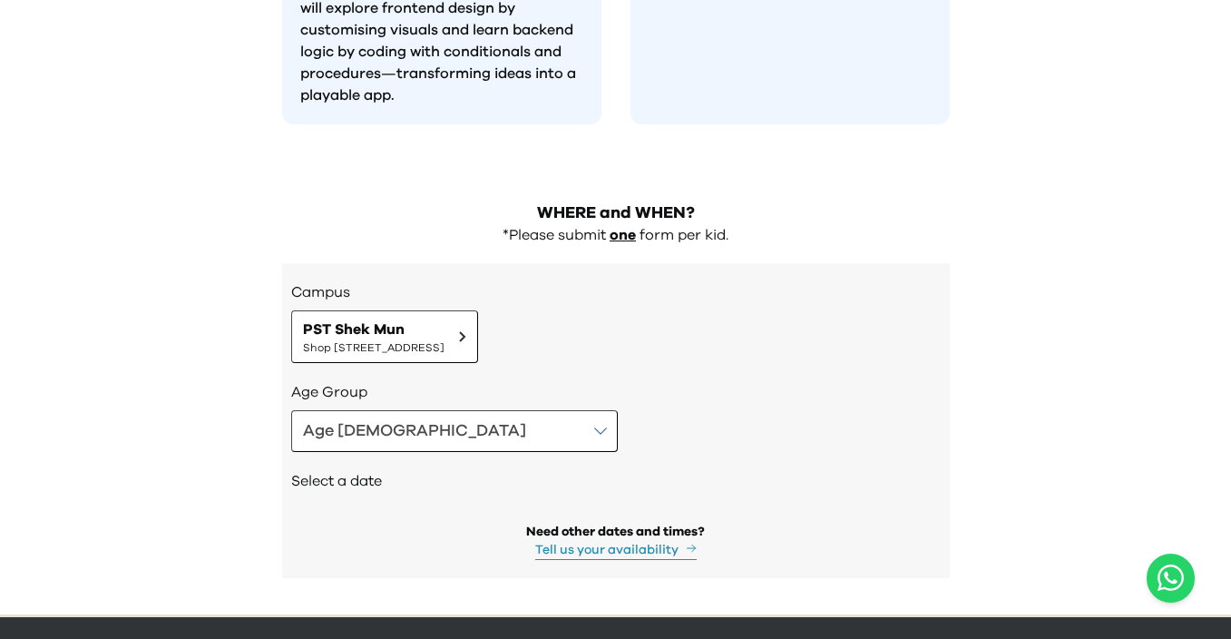
click at [487, 410] on div "Age 4-5" at bounding box center [615, 431] width 649 height 42
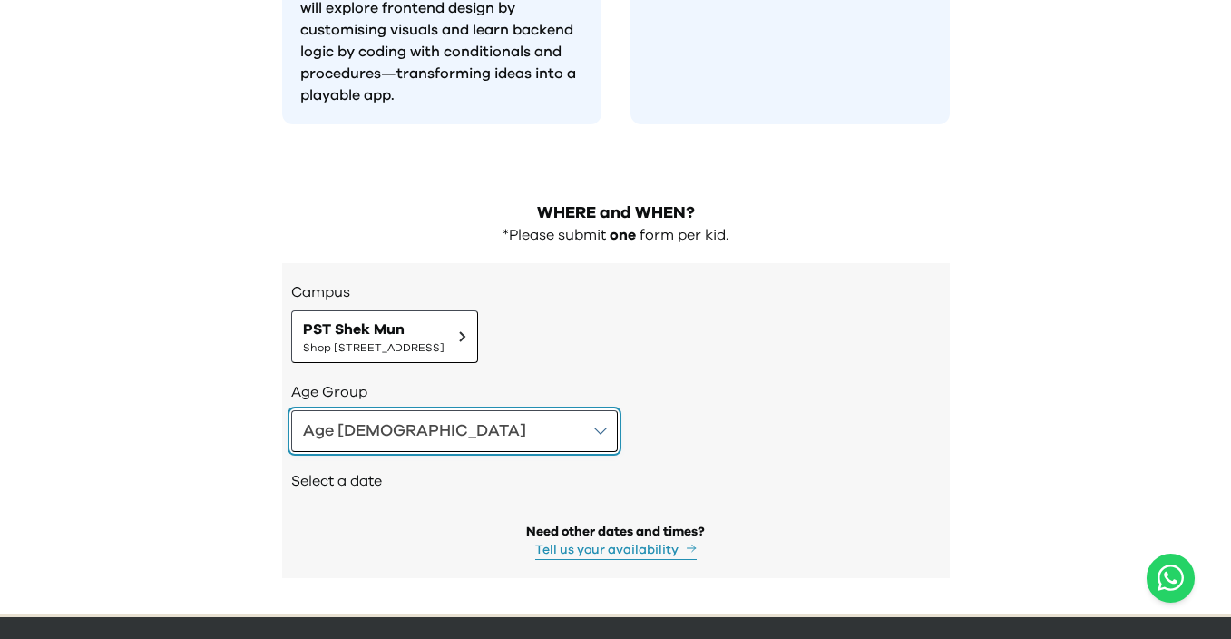
click at [398, 410] on button "Age 4-5" at bounding box center [454, 431] width 327 height 42
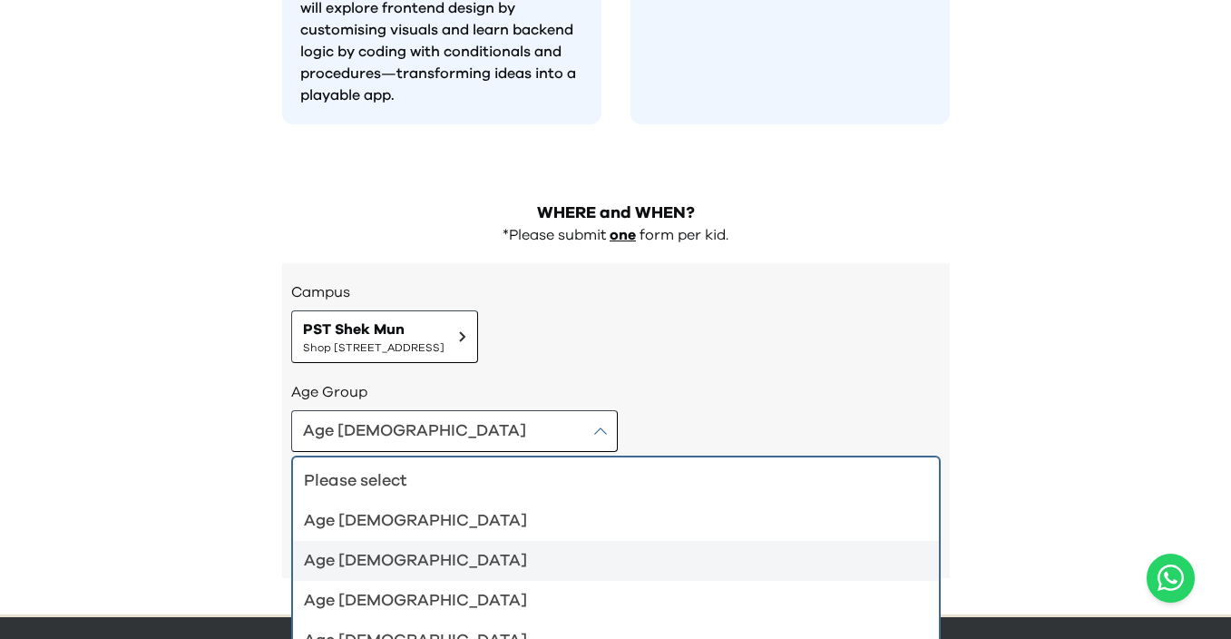
click at [473, 548] on div "Age 6-7" at bounding box center [605, 560] width 602 height 25
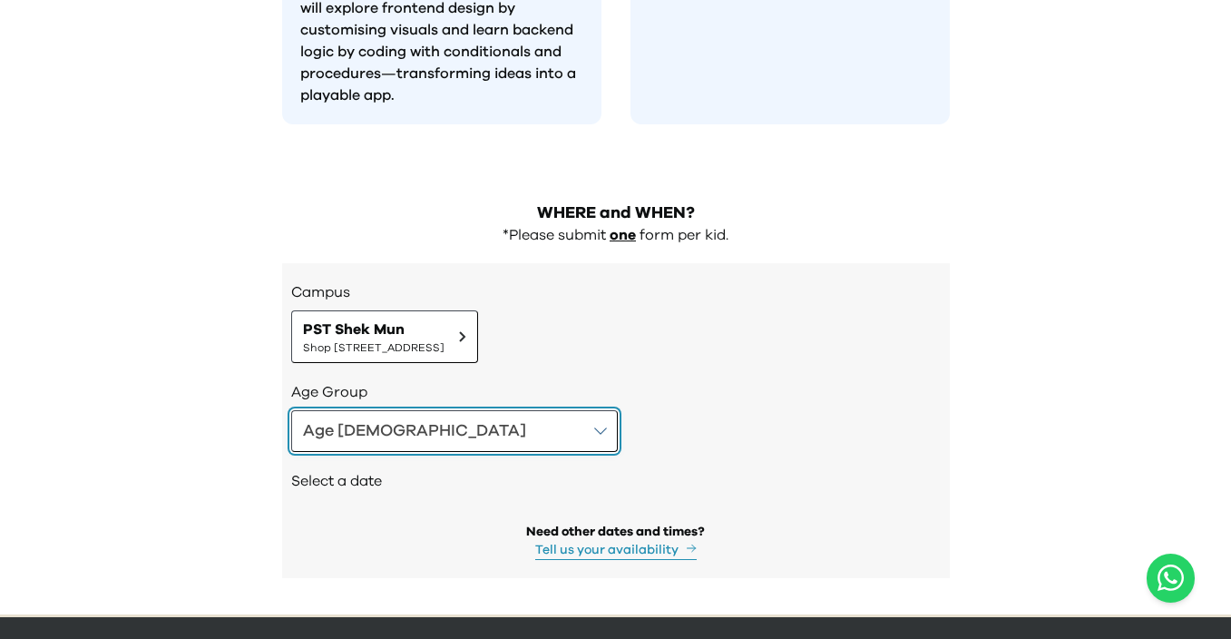
click at [404, 410] on button "Age 6-7" at bounding box center [454, 431] width 327 height 42
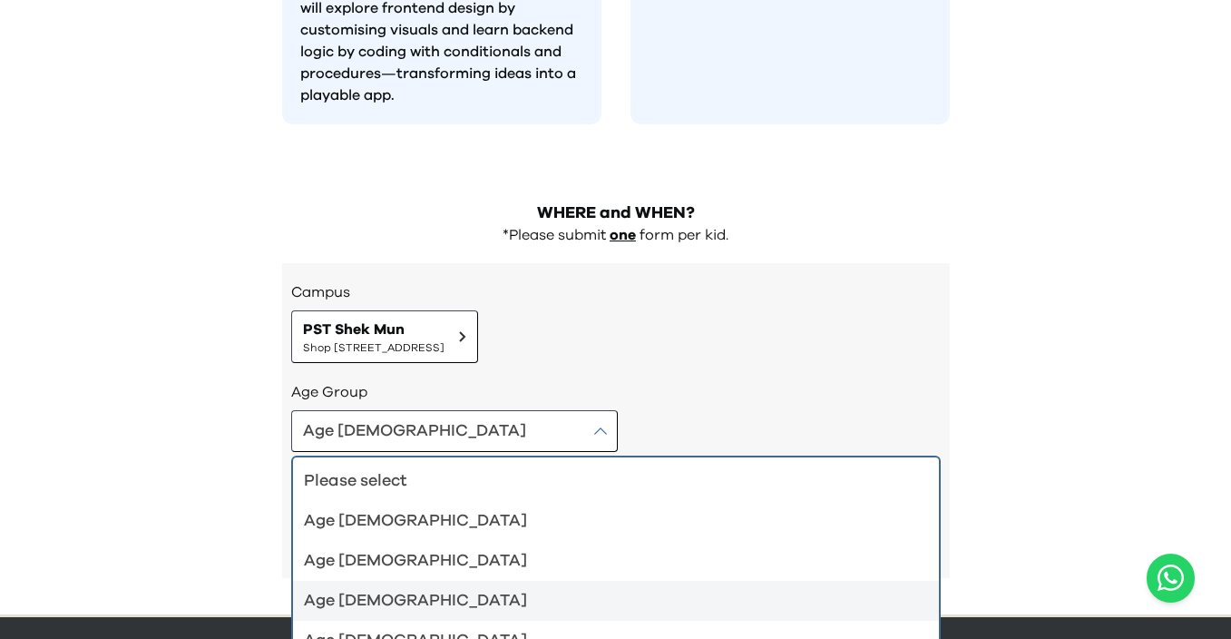
click at [376, 588] on div "Age 8-9" at bounding box center [605, 600] width 602 height 25
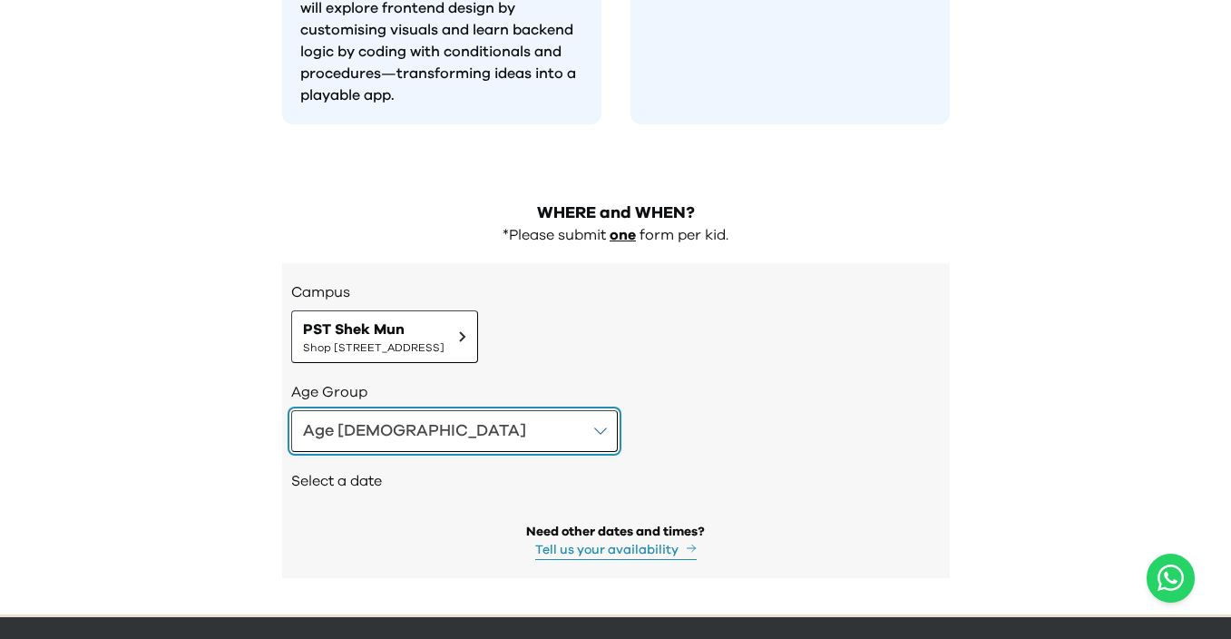
click at [427, 410] on button "Age 8-9" at bounding box center [454, 431] width 327 height 42
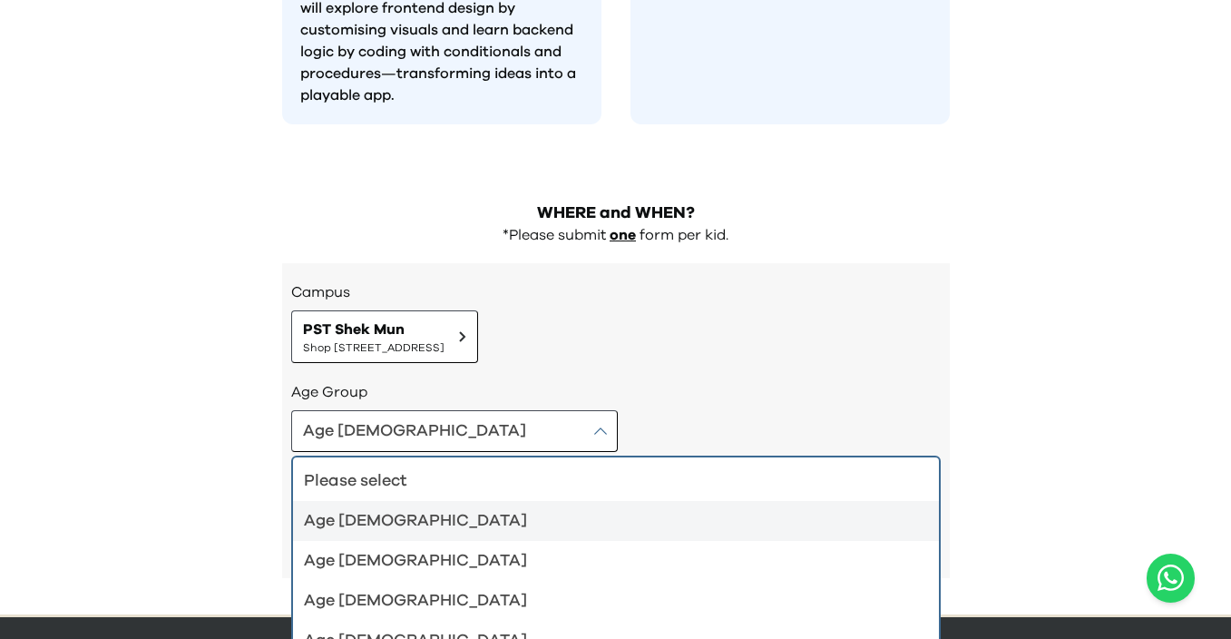
click at [403, 508] on div "Age 4-5" at bounding box center [605, 520] width 602 height 25
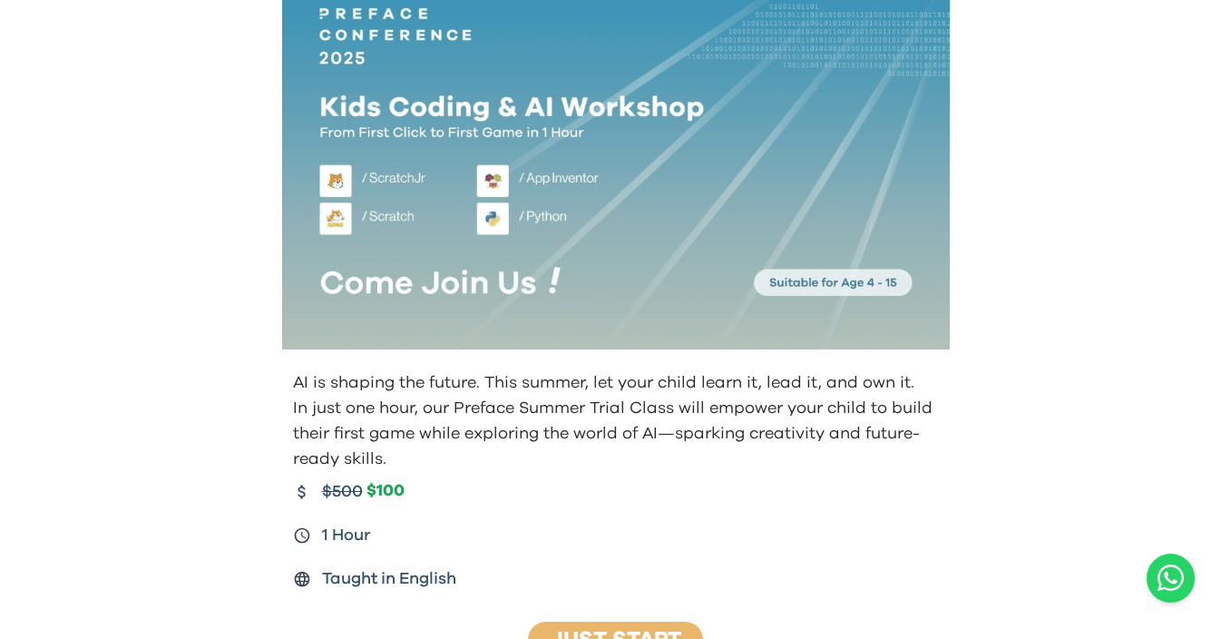
scroll to position [117, 0]
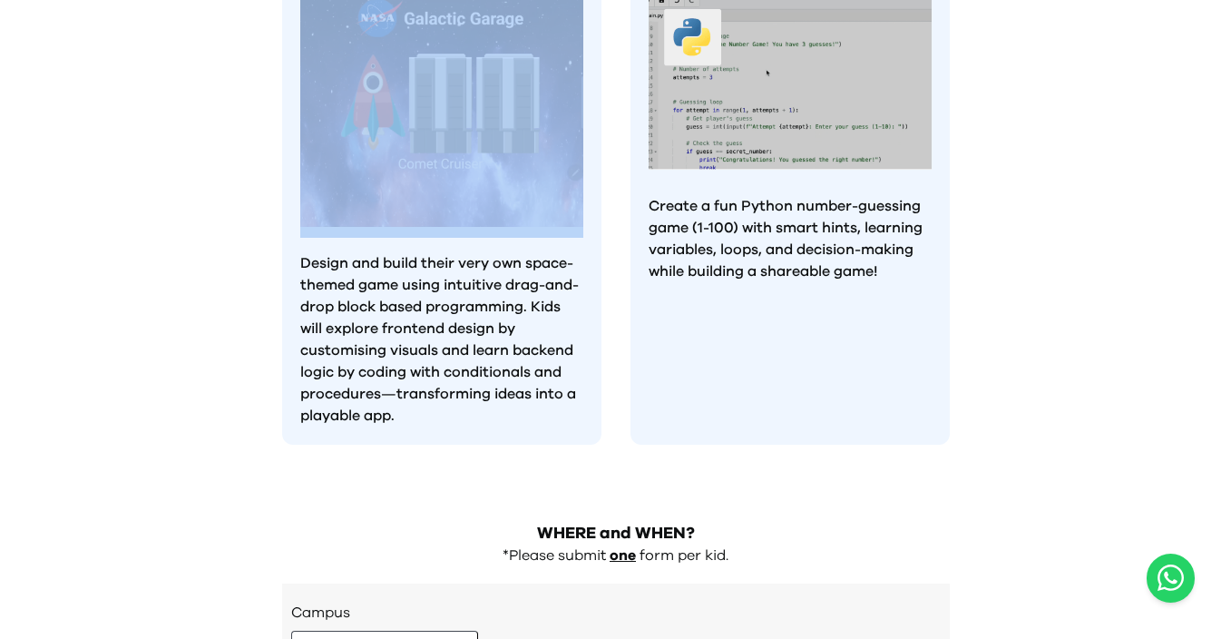
drag, startPoint x: 292, startPoint y: 366, endPoint x: 473, endPoint y: 58, distance: 357.0
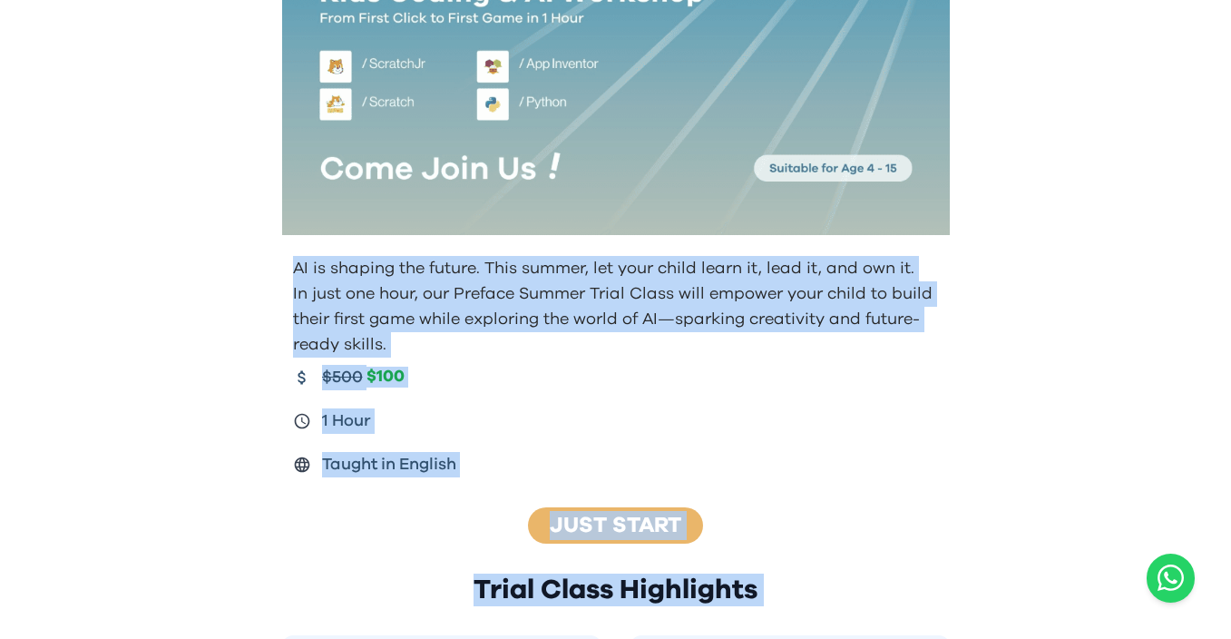
scroll to position [64, 0]
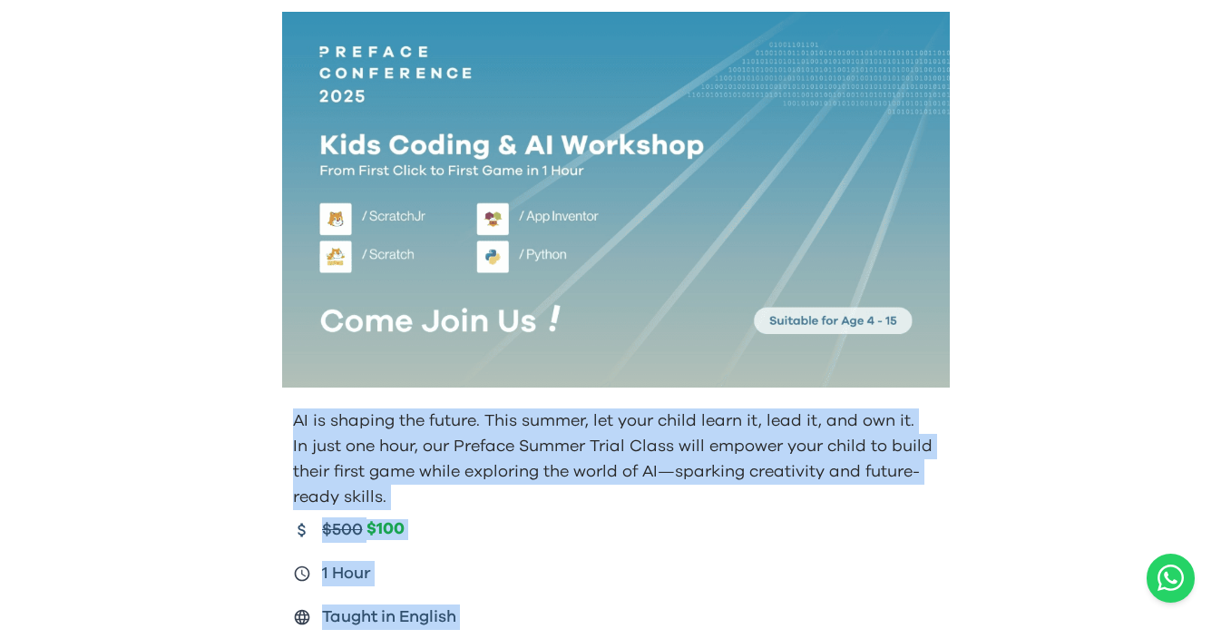
click at [426, 386] on img at bounding box center [616, 199] width 668 height 375
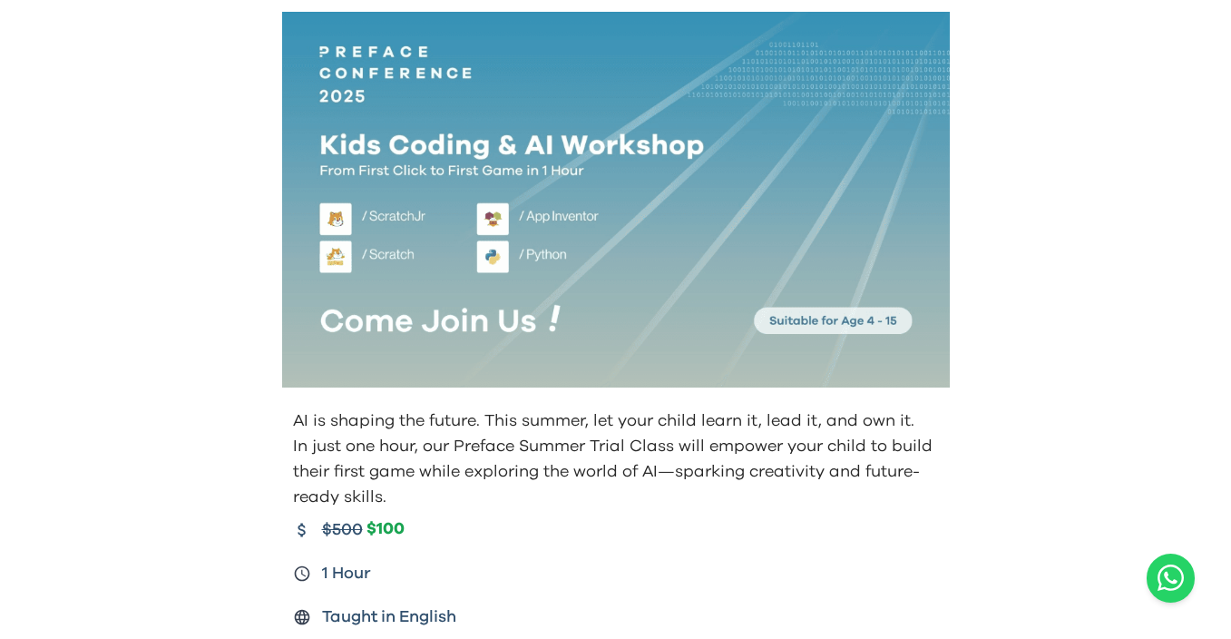
click at [320, 424] on p "AI is shaping the future. This summer, let your child learn it, lead it, and ow…" at bounding box center [617, 420] width 649 height 25
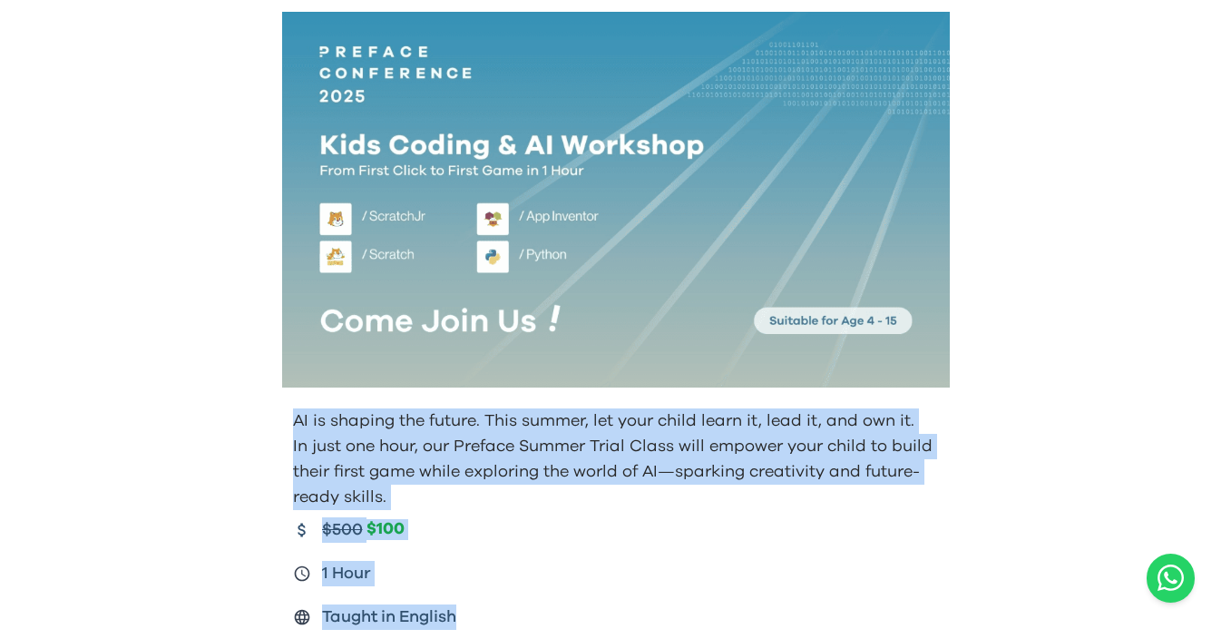
drag, startPoint x: 289, startPoint y: 424, endPoint x: 481, endPoint y: 611, distance: 268.1
click at [481, 611] on div "AI is shaping the future. This summer, let your child learn it, lead it, and ow…" at bounding box center [616, 519] width 697 height 236
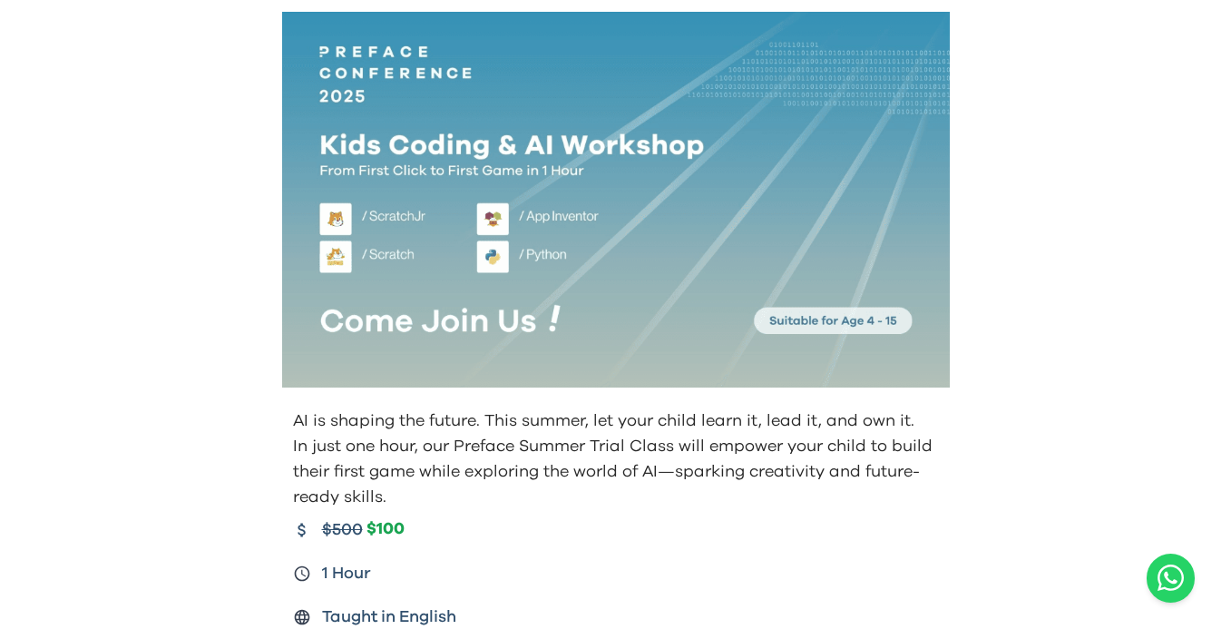
click at [508, 531] on div "$500 $100" at bounding box center [617, 529] width 649 height 25
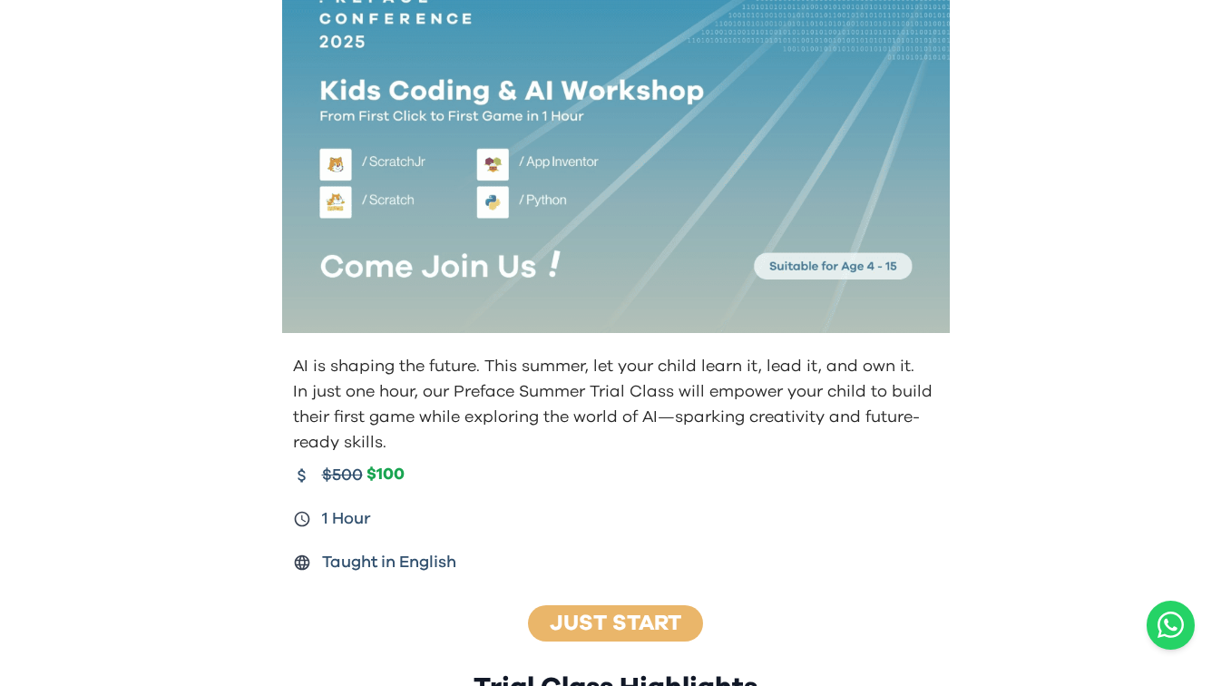
scroll to position [54, 0]
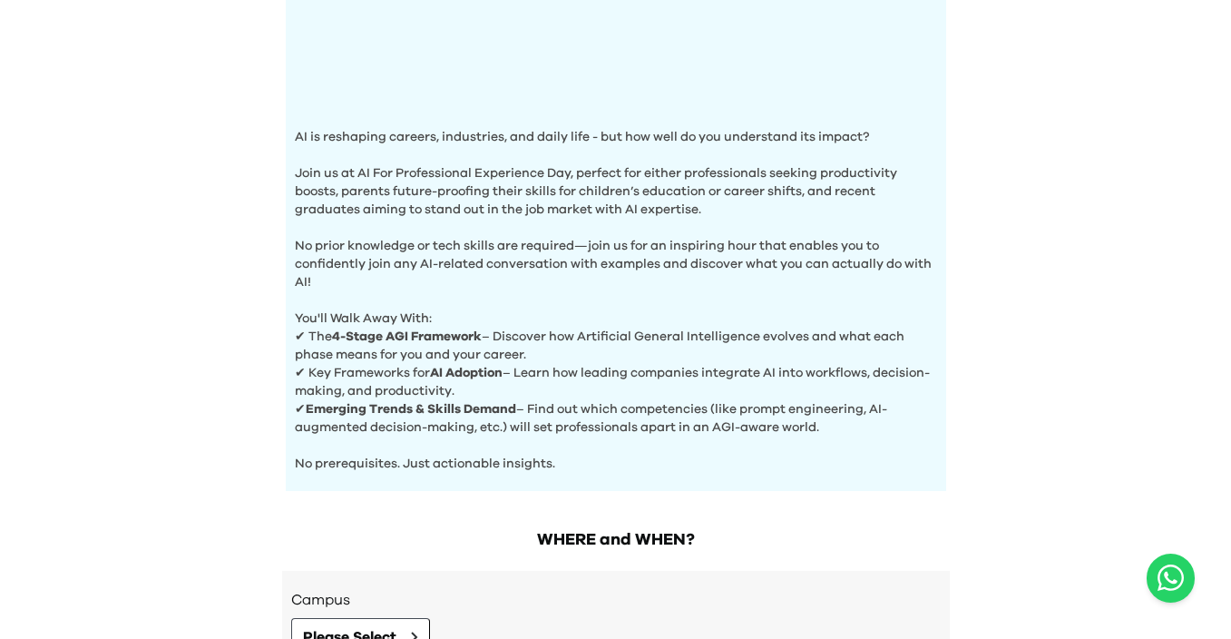
scroll to position [699, 0]
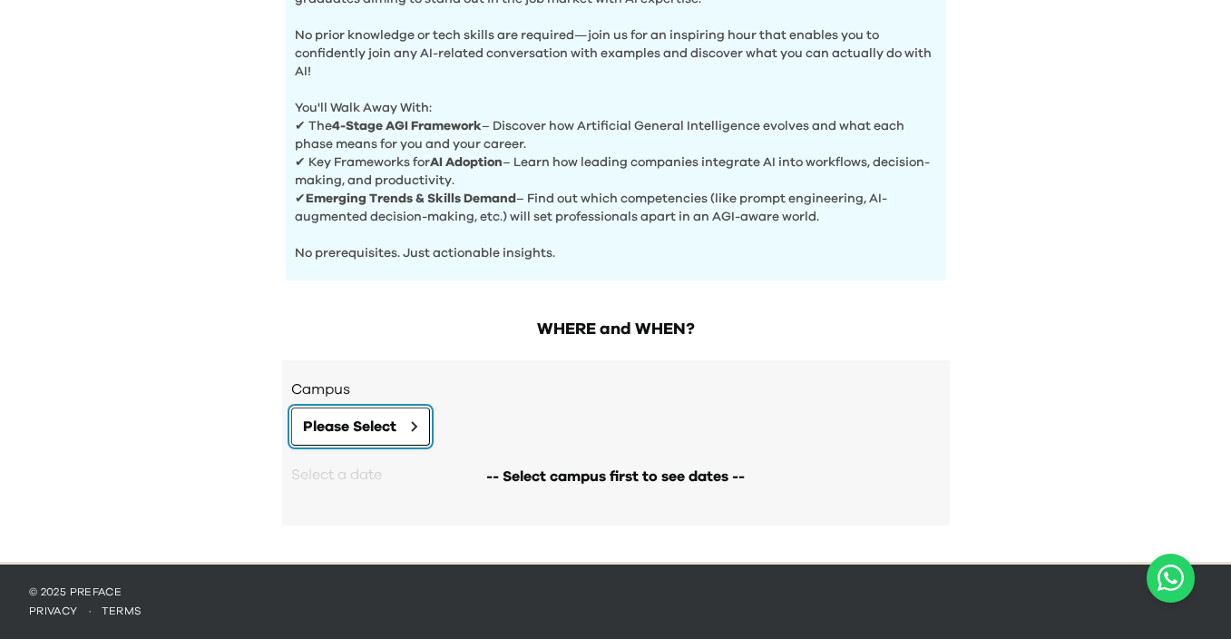
click at [380, 424] on span "Please Select" at bounding box center [349, 426] width 93 height 22
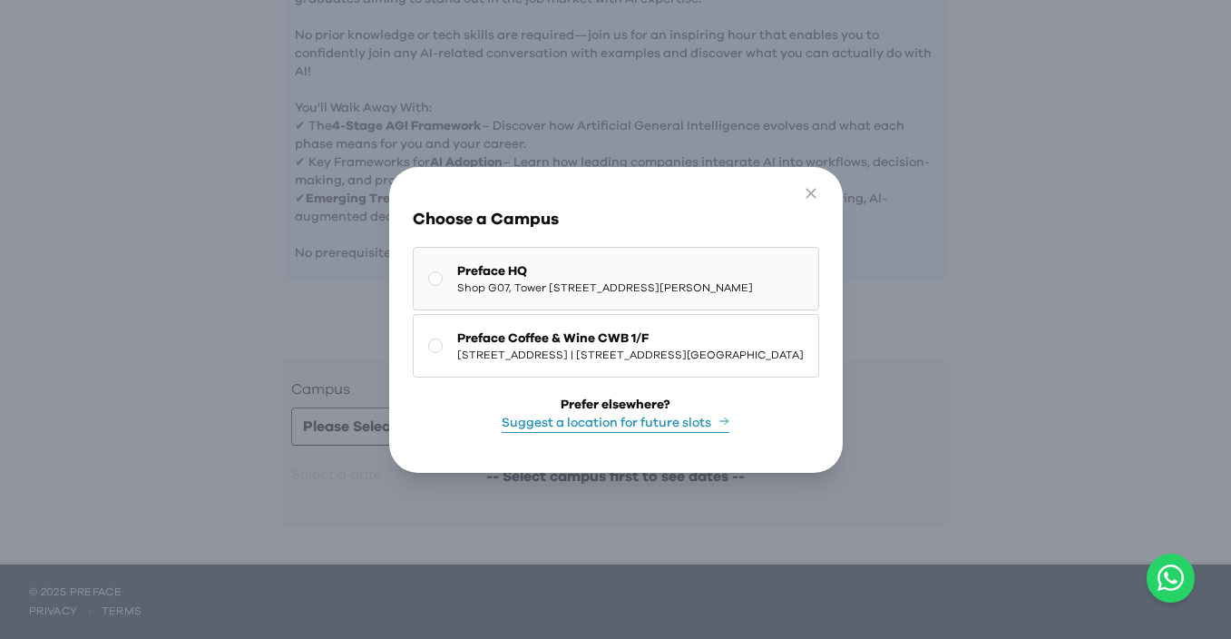
click at [505, 262] on span "Preface HQ" at bounding box center [605, 271] width 296 height 18
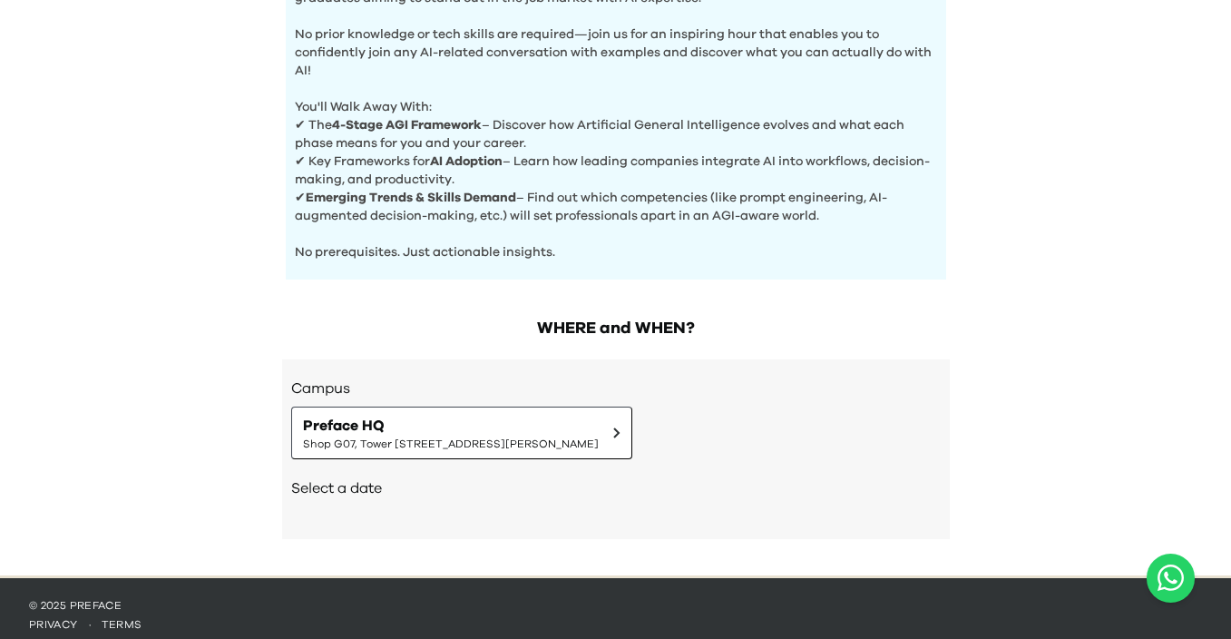
scroll to position [714, 0]
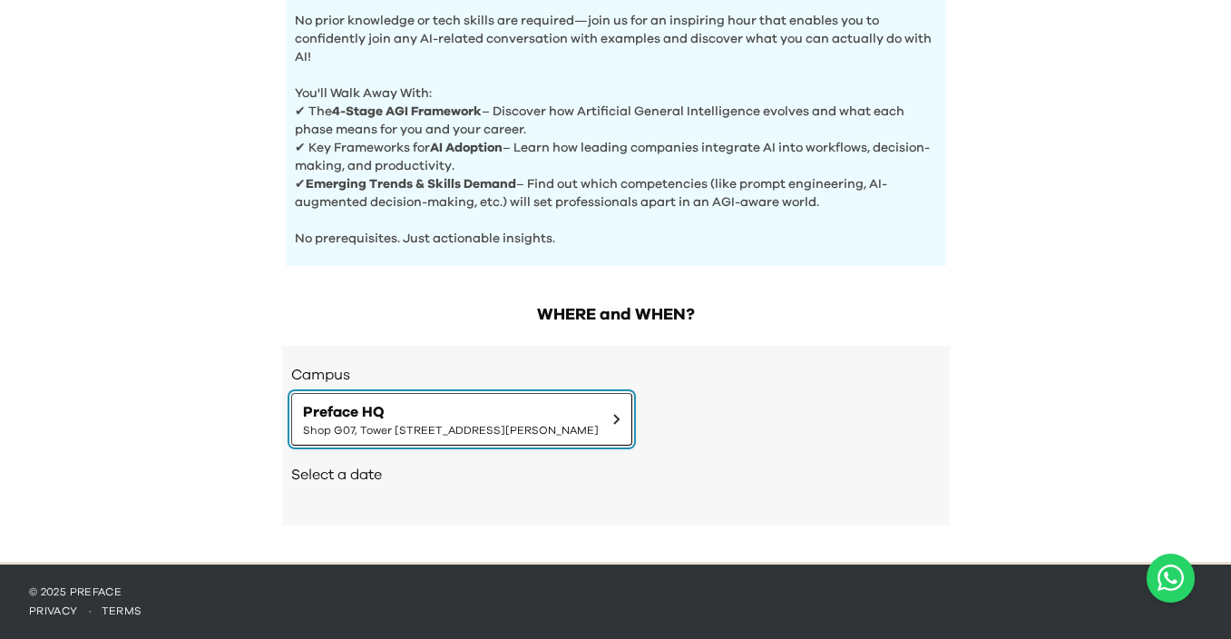
click at [461, 414] on span "Preface HQ" at bounding box center [451, 412] width 296 height 22
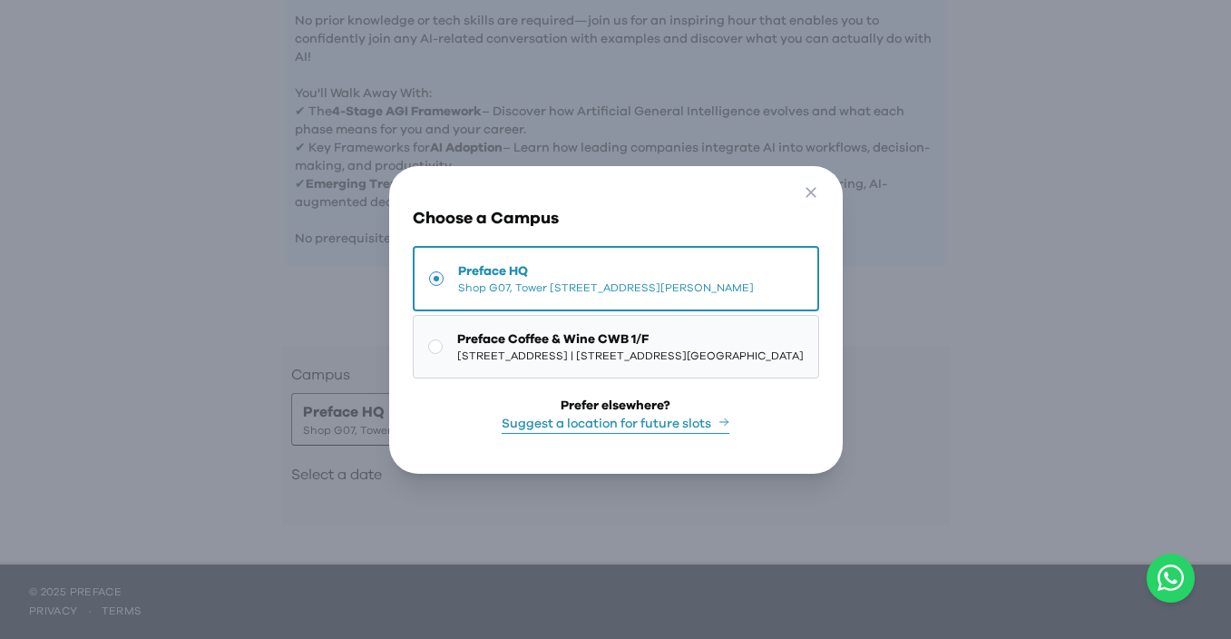
click at [473, 363] on span "[STREET_ADDRESS] | [STREET_ADDRESS][GEOGRAPHIC_DATA]" at bounding box center [630, 355] width 346 height 15
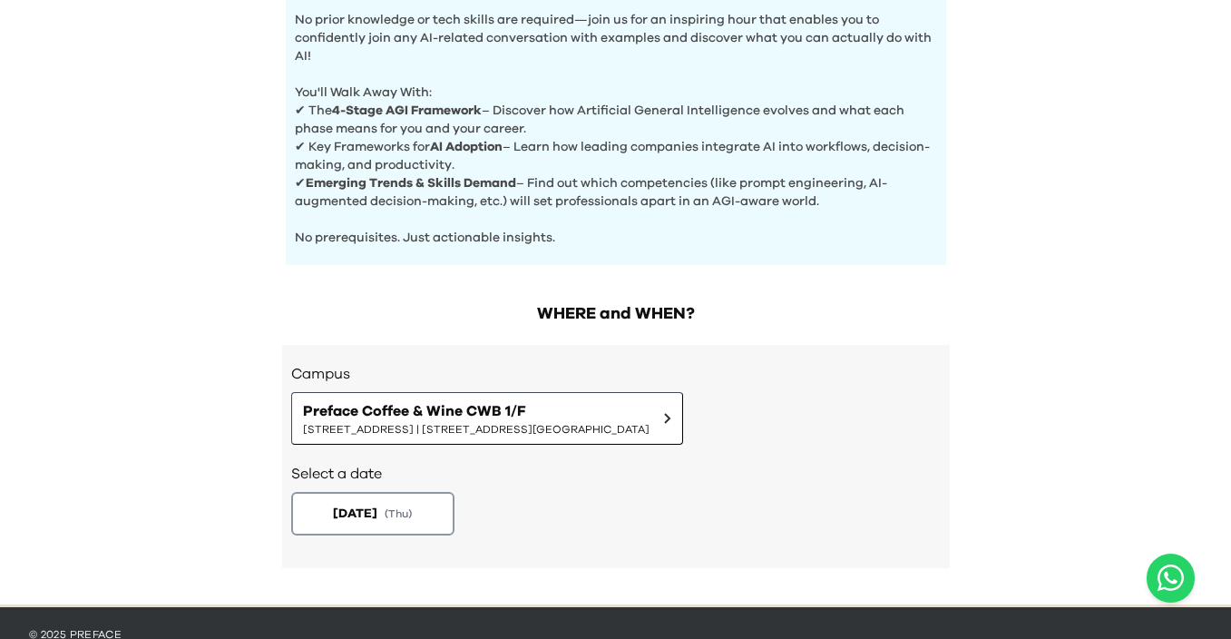
scroll to position [757, 0]
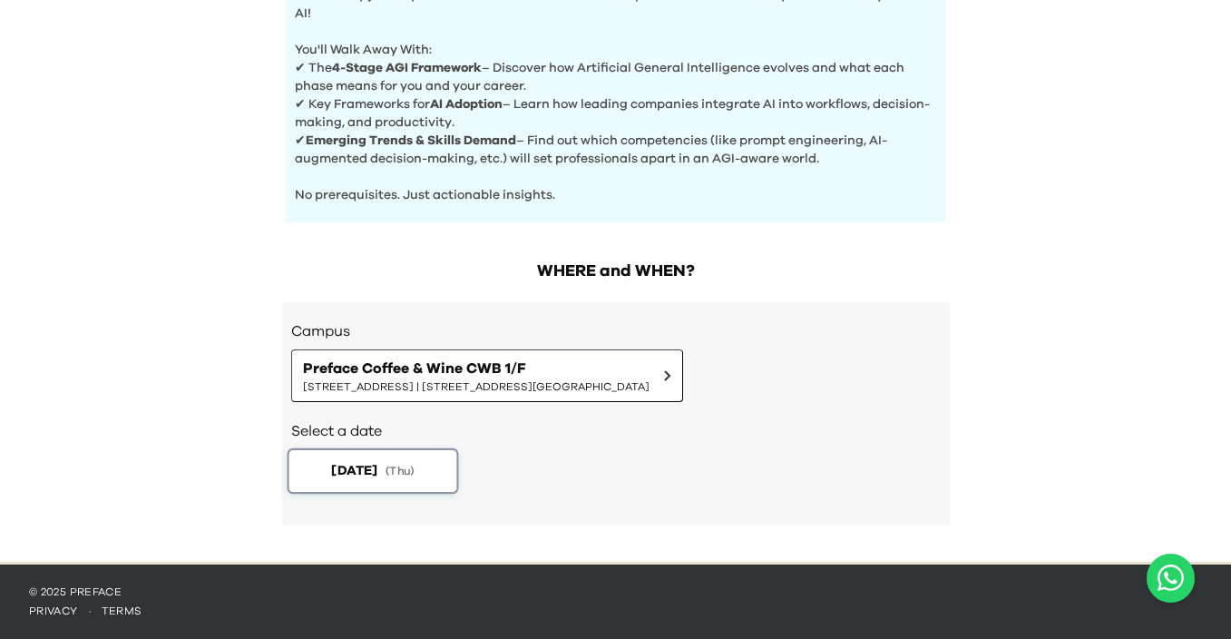
click at [395, 474] on button "2025-09-18 ( Thu )" at bounding box center [372, 470] width 171 height 45
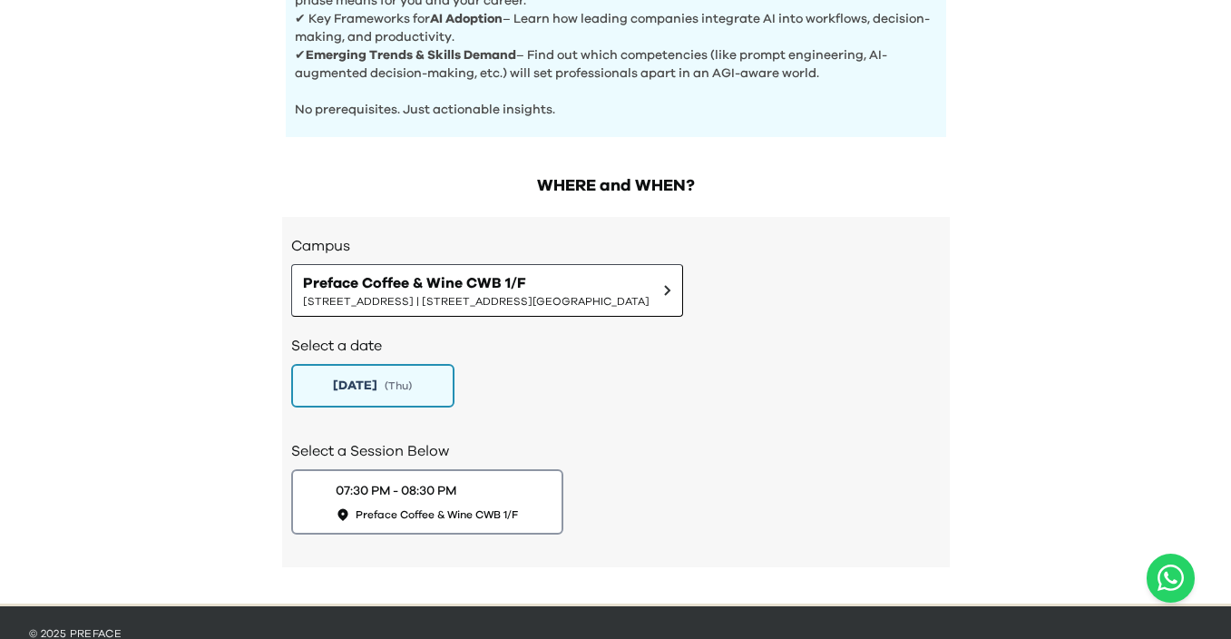
scroll to position [884, 0]
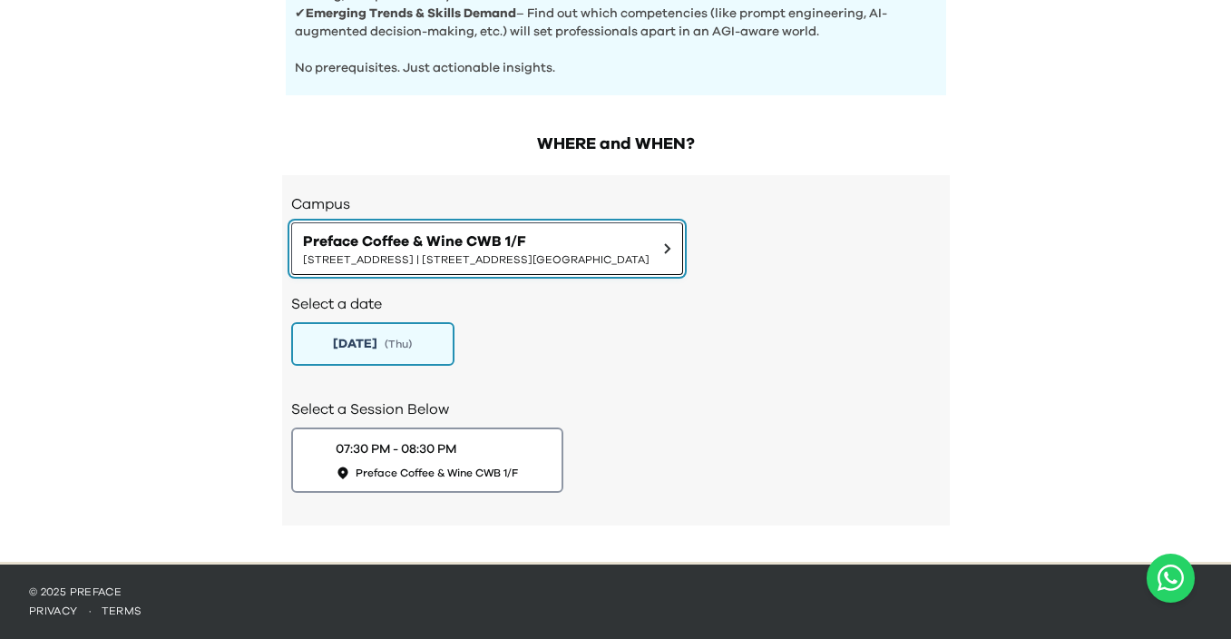
click at [497, 231] on span "Preface Coffee & Wine CWB 1/F" at bounding box center [476, 241] width 346 height 22
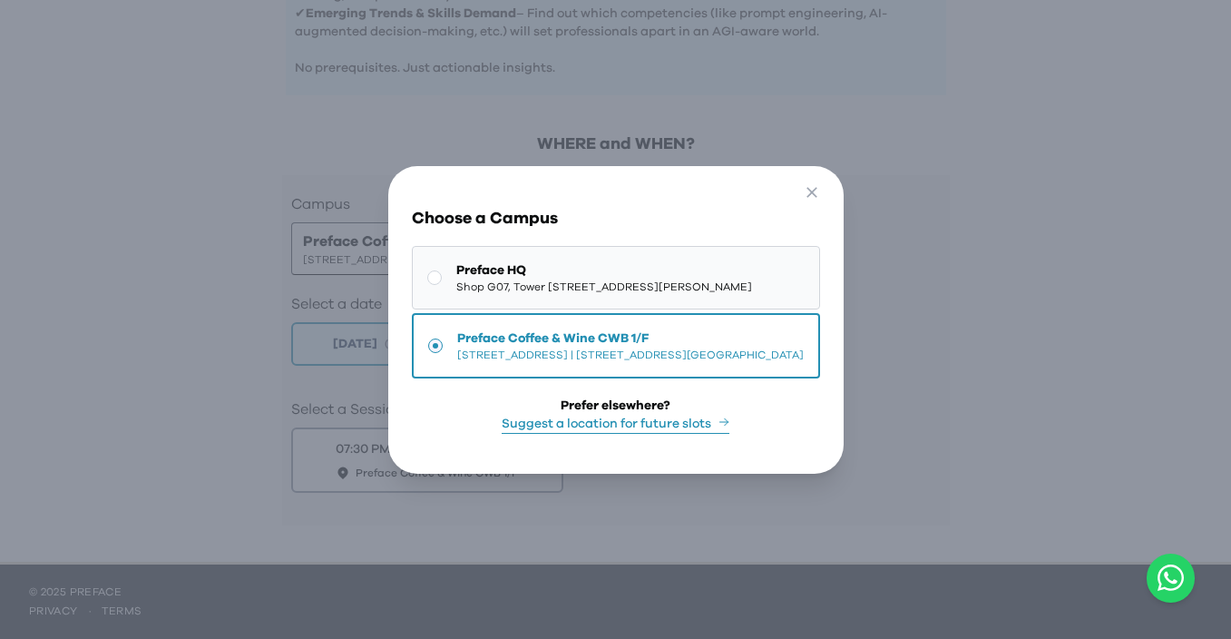
click at [575, 279] on span "Shop G07, Tower 535, 535 Jaffe Road, Causeway Bay | 銅鑼灣謝斐道535號Tower 535 地下G07號舖" at bounding box center [604, 286] width 296 height 15
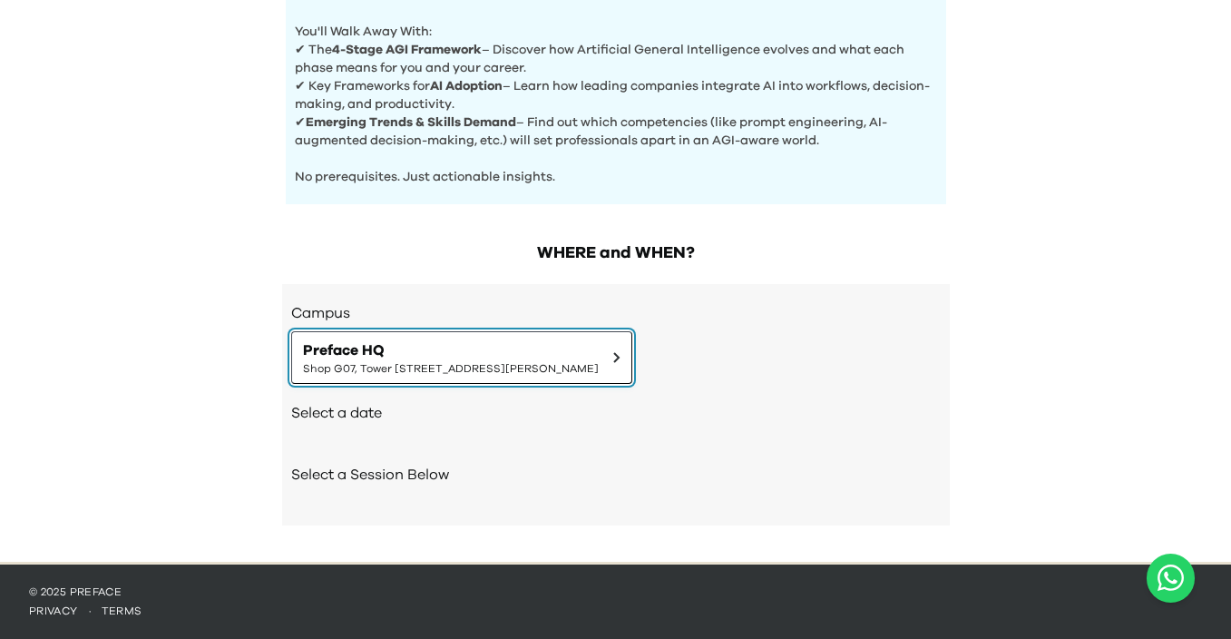
click at [469, 345] on span "Preface HQ" at bounding box center [451, 350] width 296 height 22
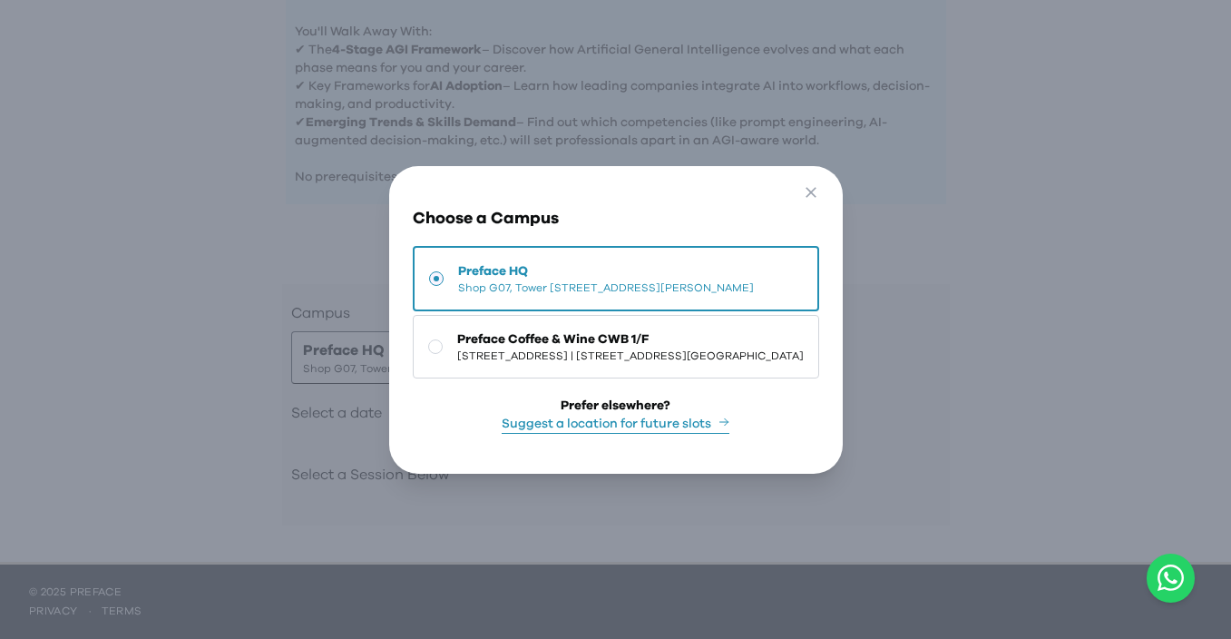
click at [518, 280] on span "Shop G07, Tower 535, 535 Jaffe Road, Causeway Bay | 銅鑼灣謝斐道535號Tower 535 地下G07號舖" at bounding box center [606, 287] width 296 height 15
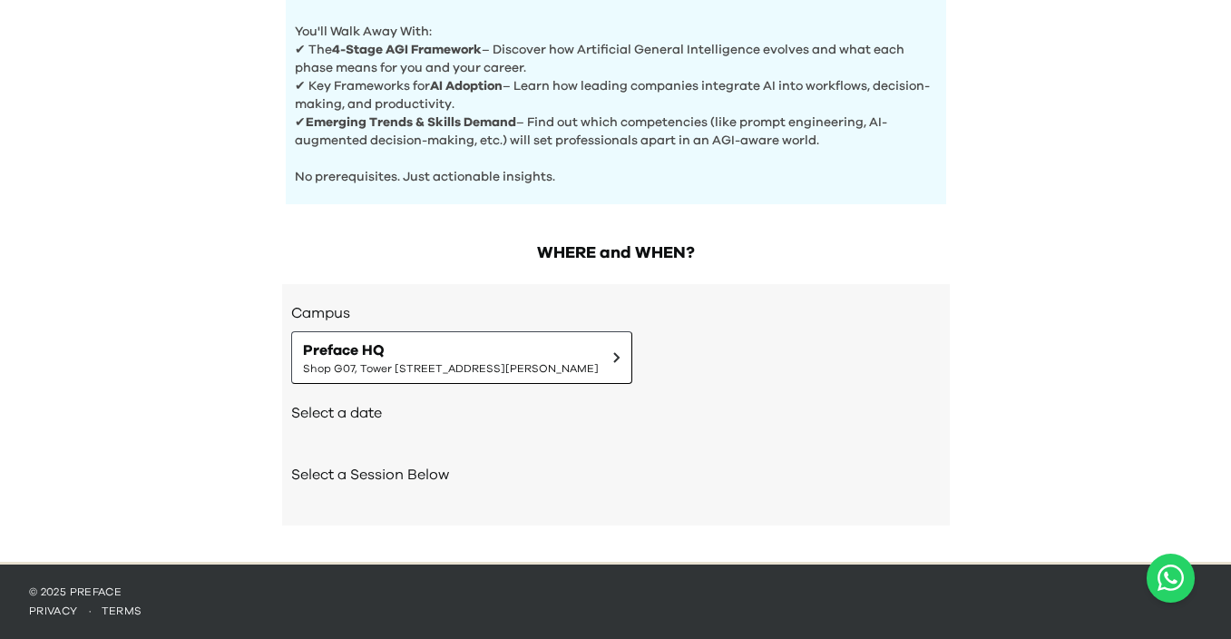
click at [354, 418] on h2 "Select a date" at bounding box center [615, 413] width 649 height 22
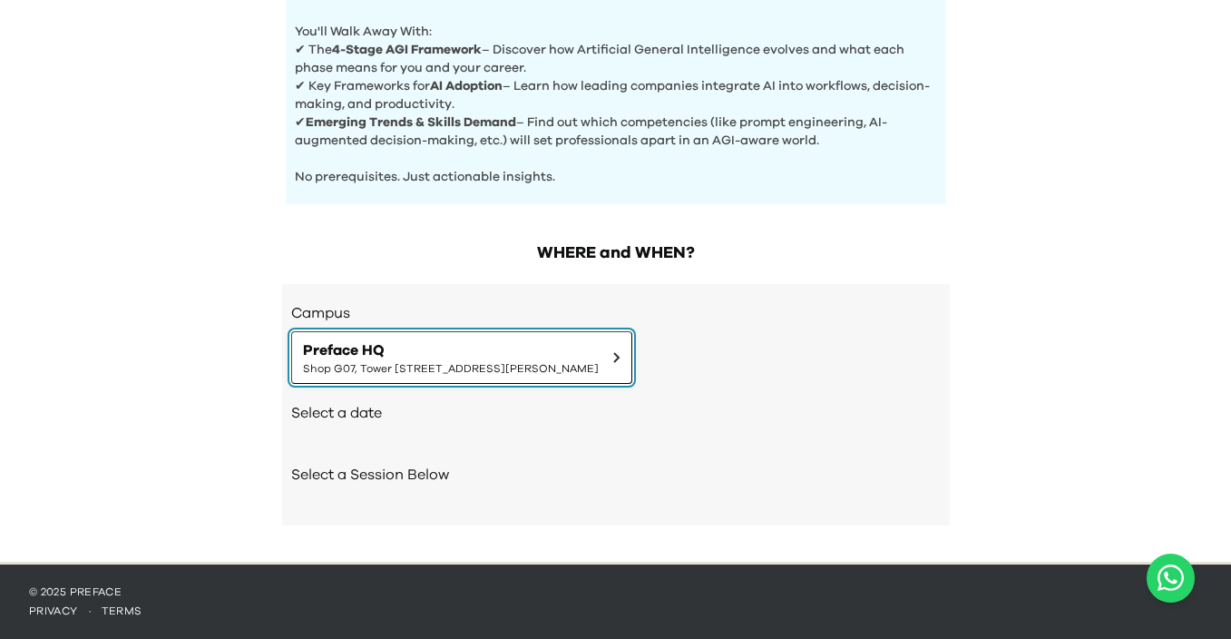
click at [492, 366] on span "Shop G07, Tower 535, 535 Jaffe Road, Causeway Bay | 銅鑼灣謝斐道535號Tower 535 地下G07號舖" at bounding box center [451, 368] width 296 height 15
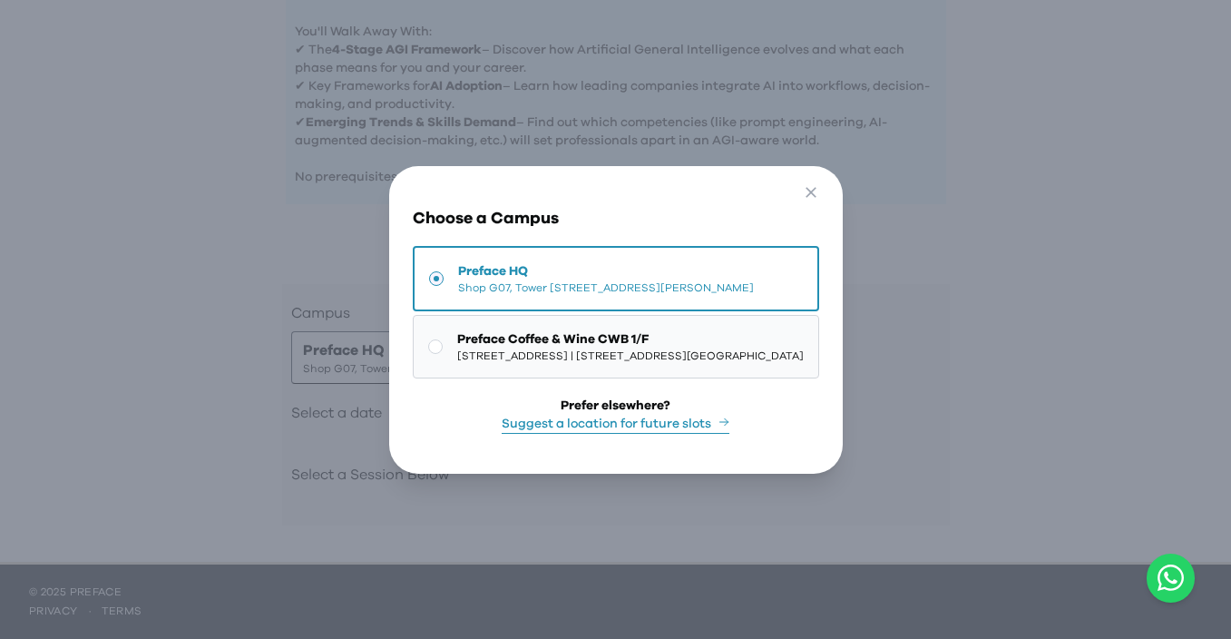
click at [457, 348] on span "1/F, The Sharp, 11 Sharp Street East, Causeway Bay | 銅鑼灣霎東街11號The Sharp 1樓" at bounding box center [630, 355] width 346 height 15
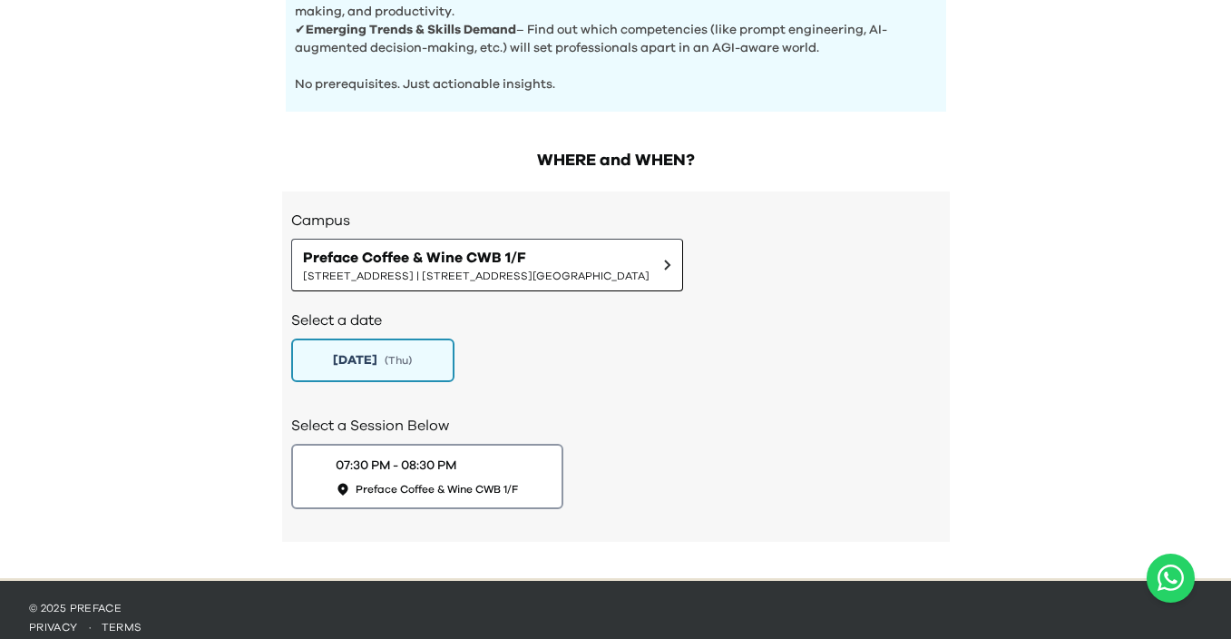
scroll to position [884, 0]
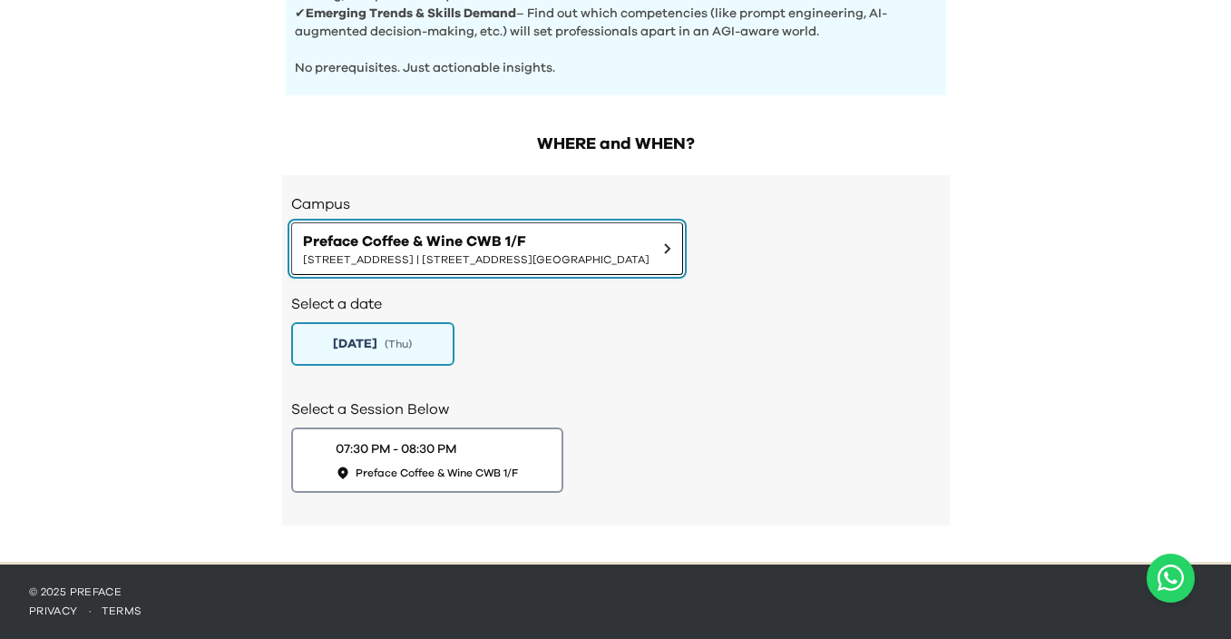
click at [513, 240] on span "Preface Coffee & Wine CWB 1/F" at bounding box center [476, 241] width 346 height 22
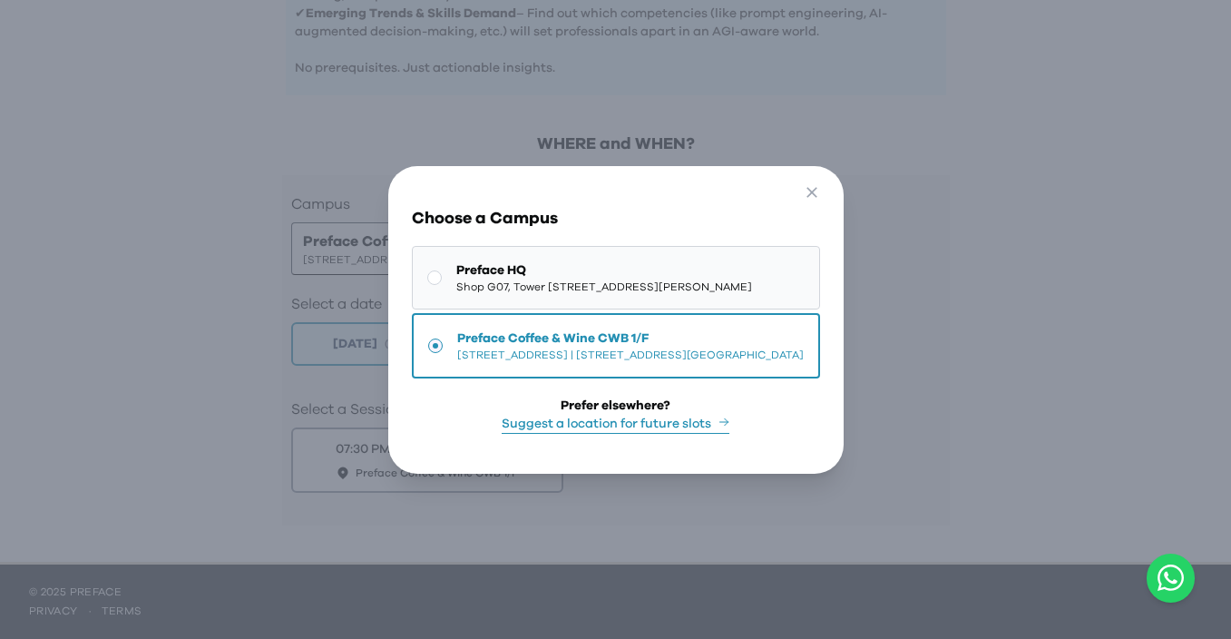
click at [479, 279] on span "Shop G07, Tower 535, 535 Jaffe Road, Causeway Bay | 銅鑼灣謝斐道535號Tower 535 地下G07號舖" at bounding box center [604, 286] width 296 height 15
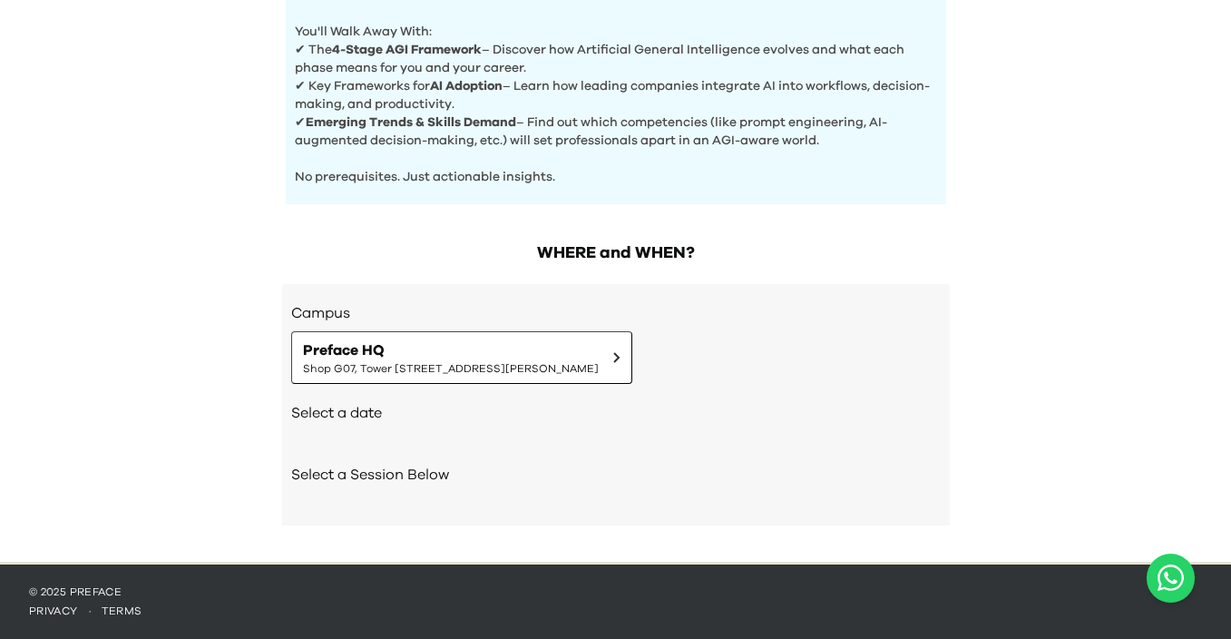
scroll to position [775, 0]
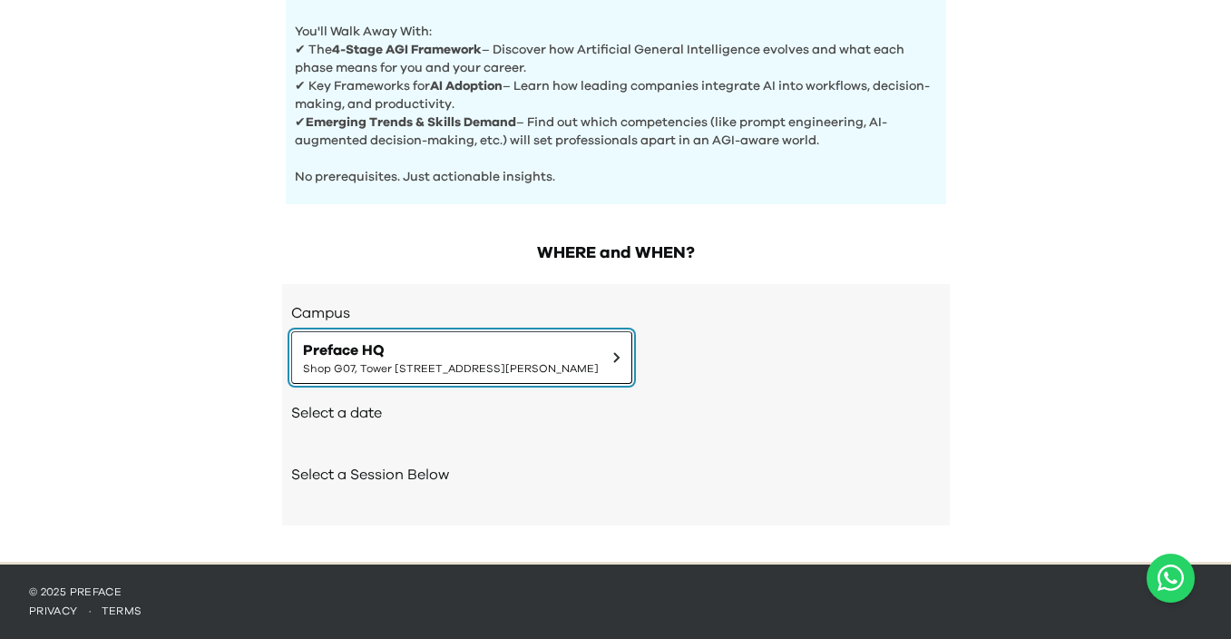
click at [431, 345] on span "Preface HQ" at bounding box center [451, 350] width 296 height 22
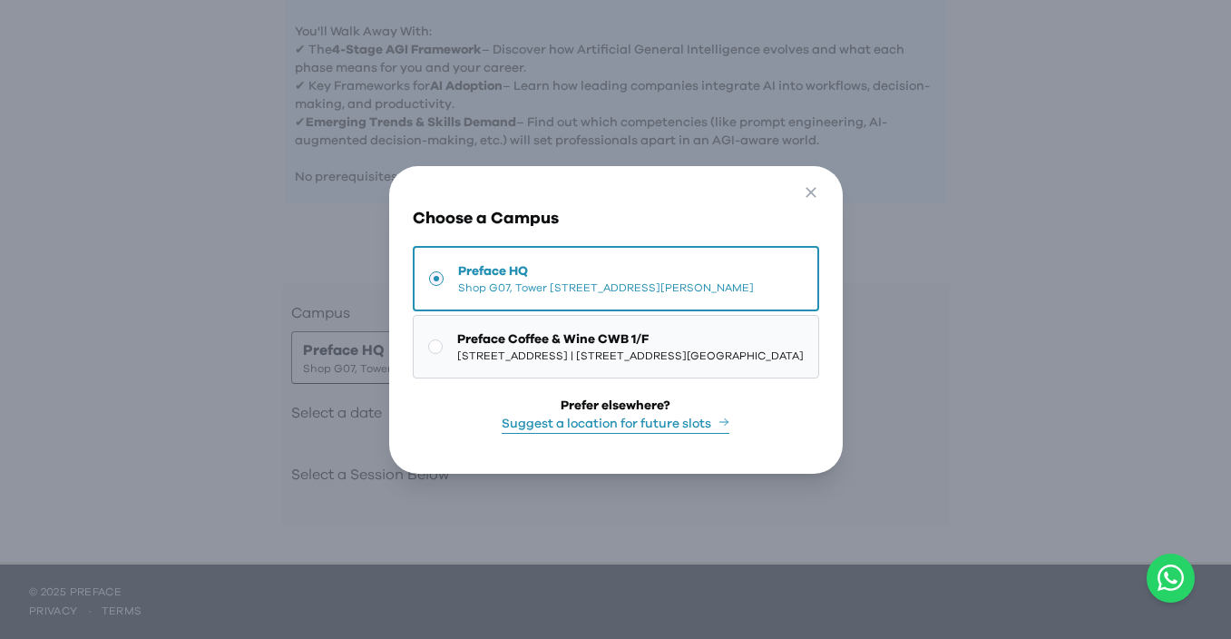
click at [494, 348] on span "1/F, The Sharp, 11 Sharp Street East, Causeway Bay | 銅鑼灣霎東街11號The Sharp 1樓" at bounding box center [630, 355] width 346 height 15
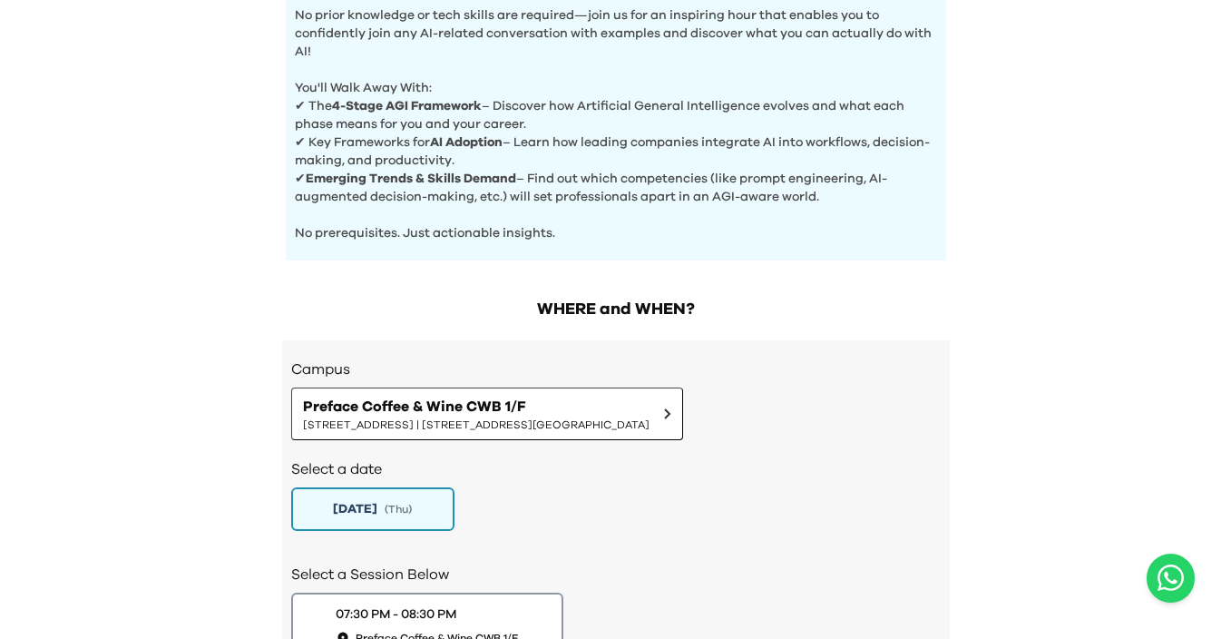
scroll to position [884, 0]
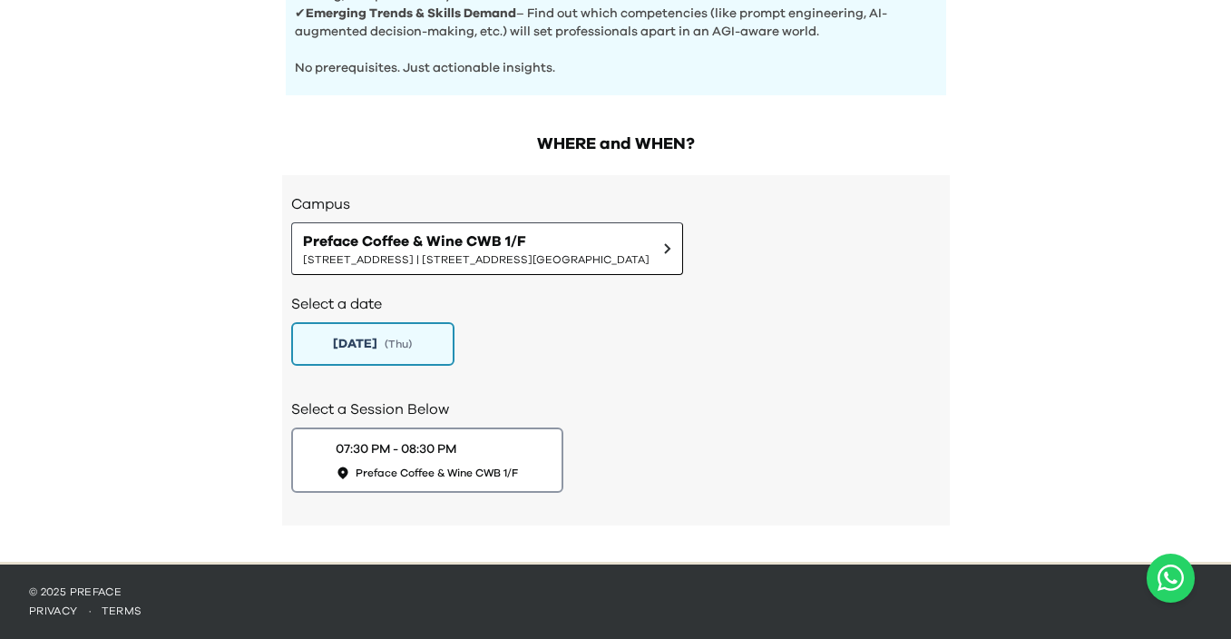
click at [297, 308] on h2 "Select a date" at bounding box center [615, 304] width 649 height 22
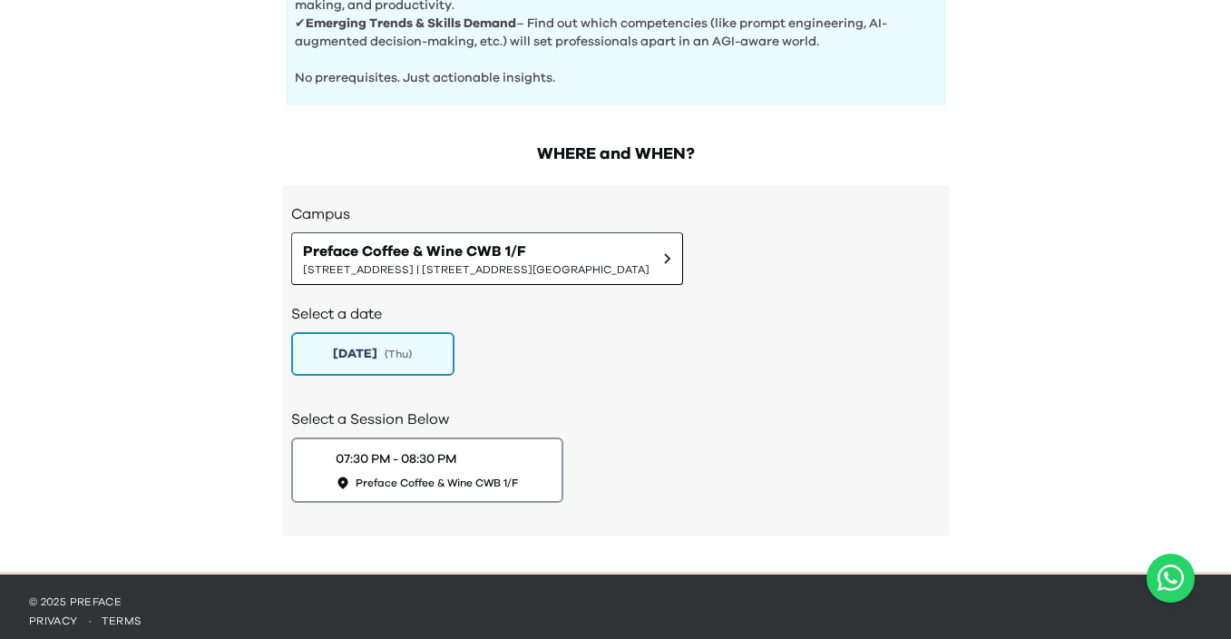
scroll to position [881, 0]
